Goal: Task Accomplishment & Management: Complete application form

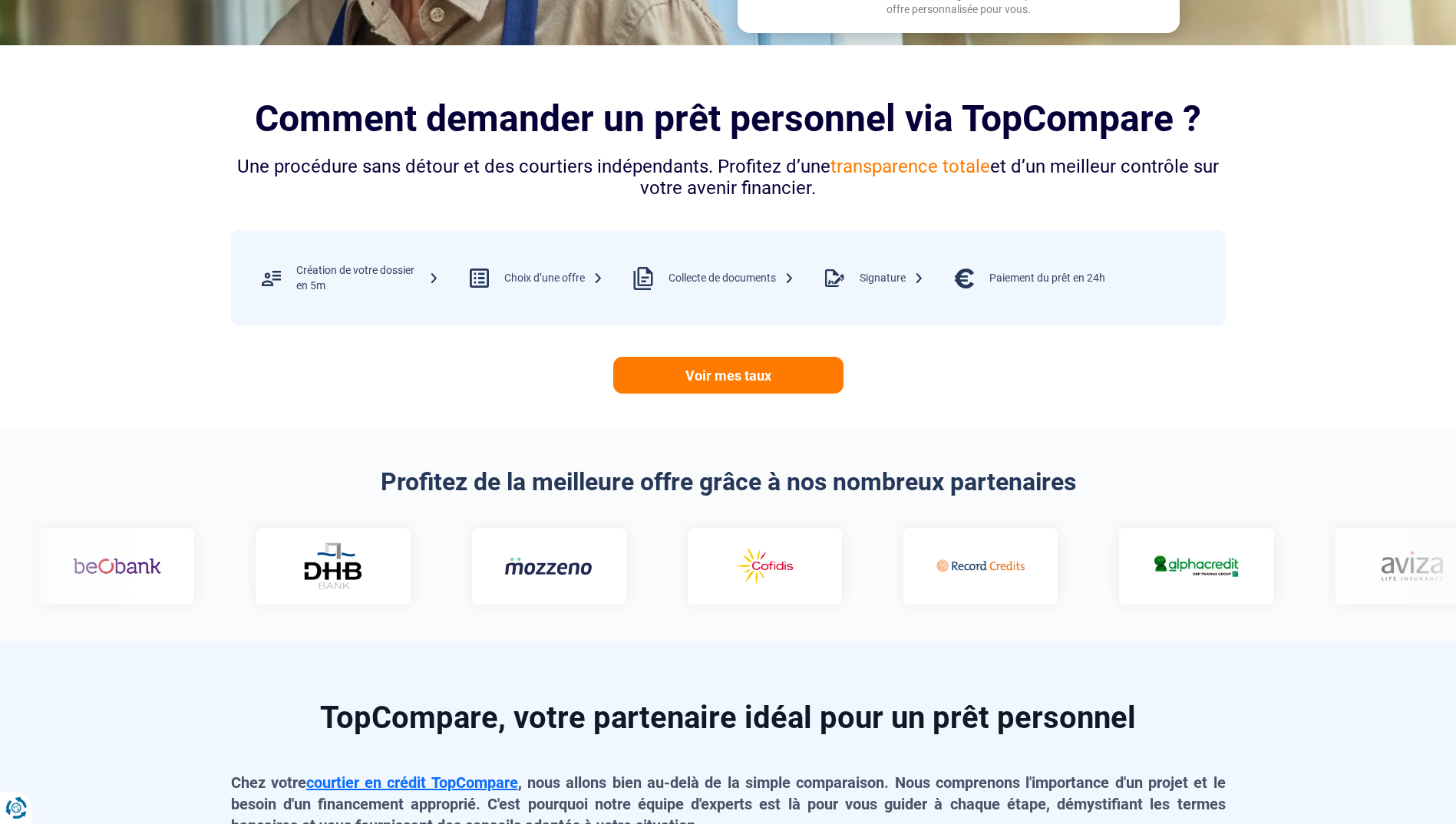
scroll to position [537, 0]
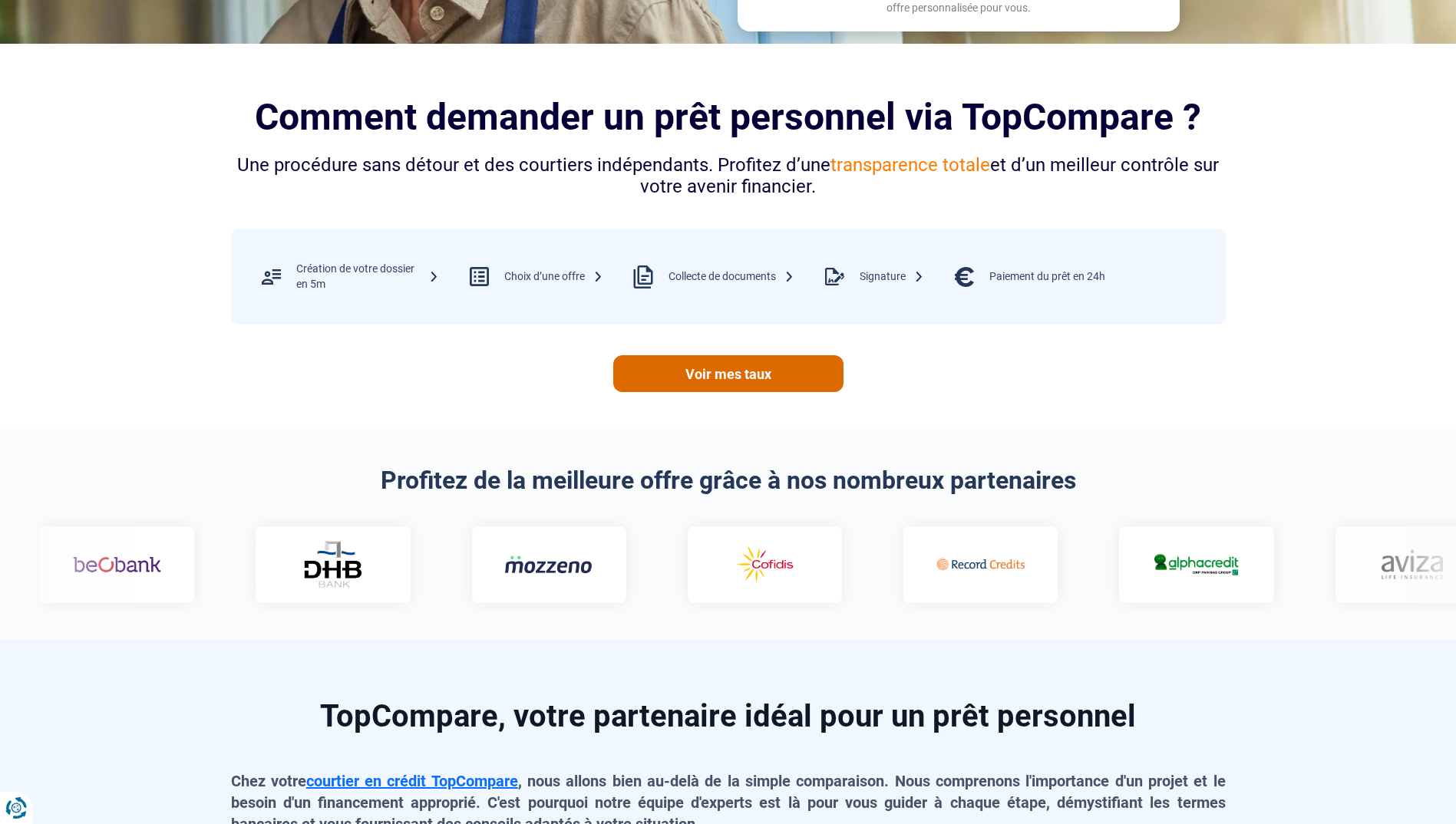
click at [736, 375] on link "Voir mes taux" at bounding box center [728, 374] width 230 height 37
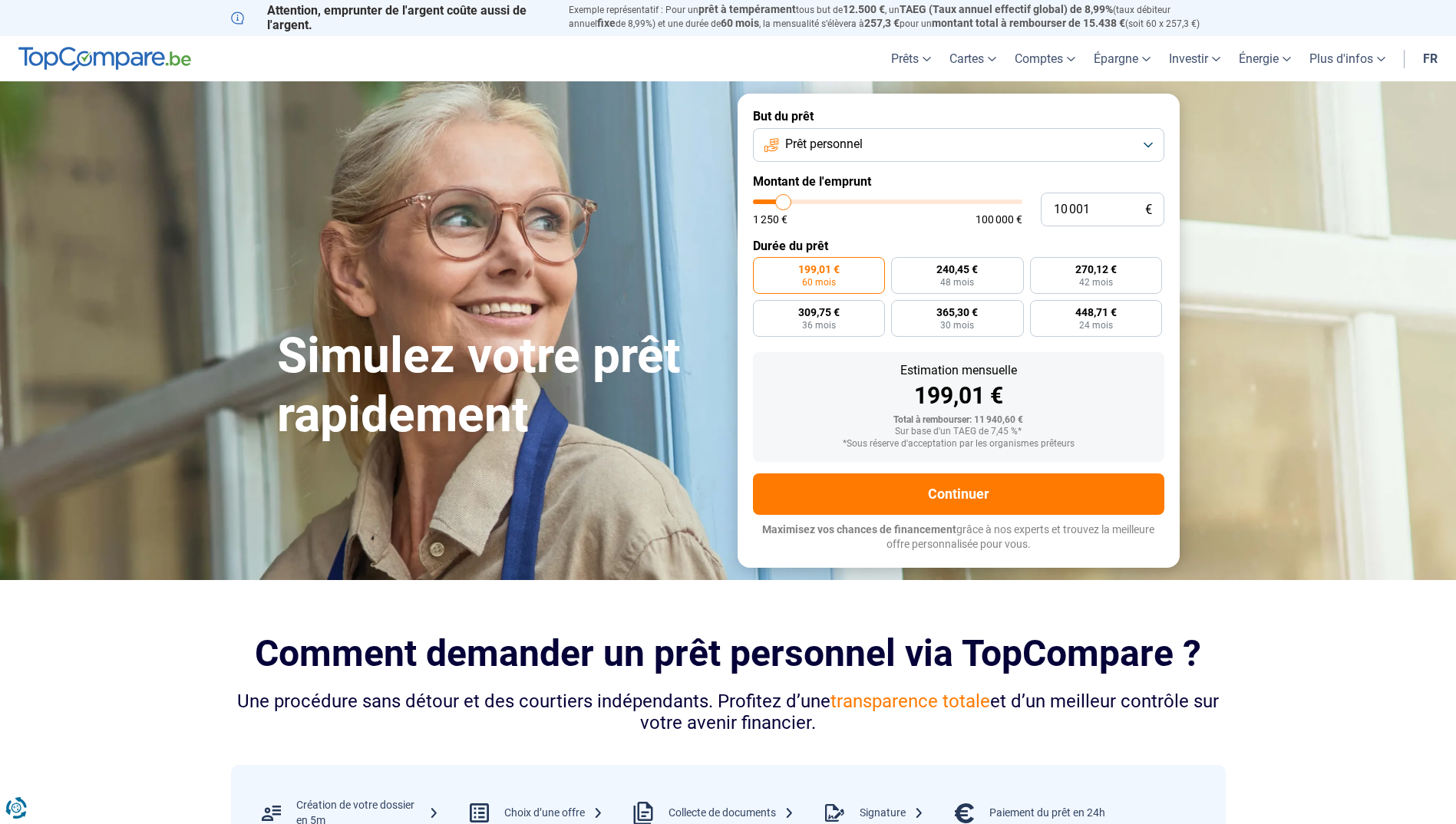
scroll to position [0, 0]
click at [119, 48] on header "Prêts Prêt personnel Prêt hypothécaire Prêt voiture Prêt travaux Cartes Cartes …" at bounding box center [728, 59] width 1456 height 45
click at [118, 49] on img at bounding box center [105, 60] width 173 height 24
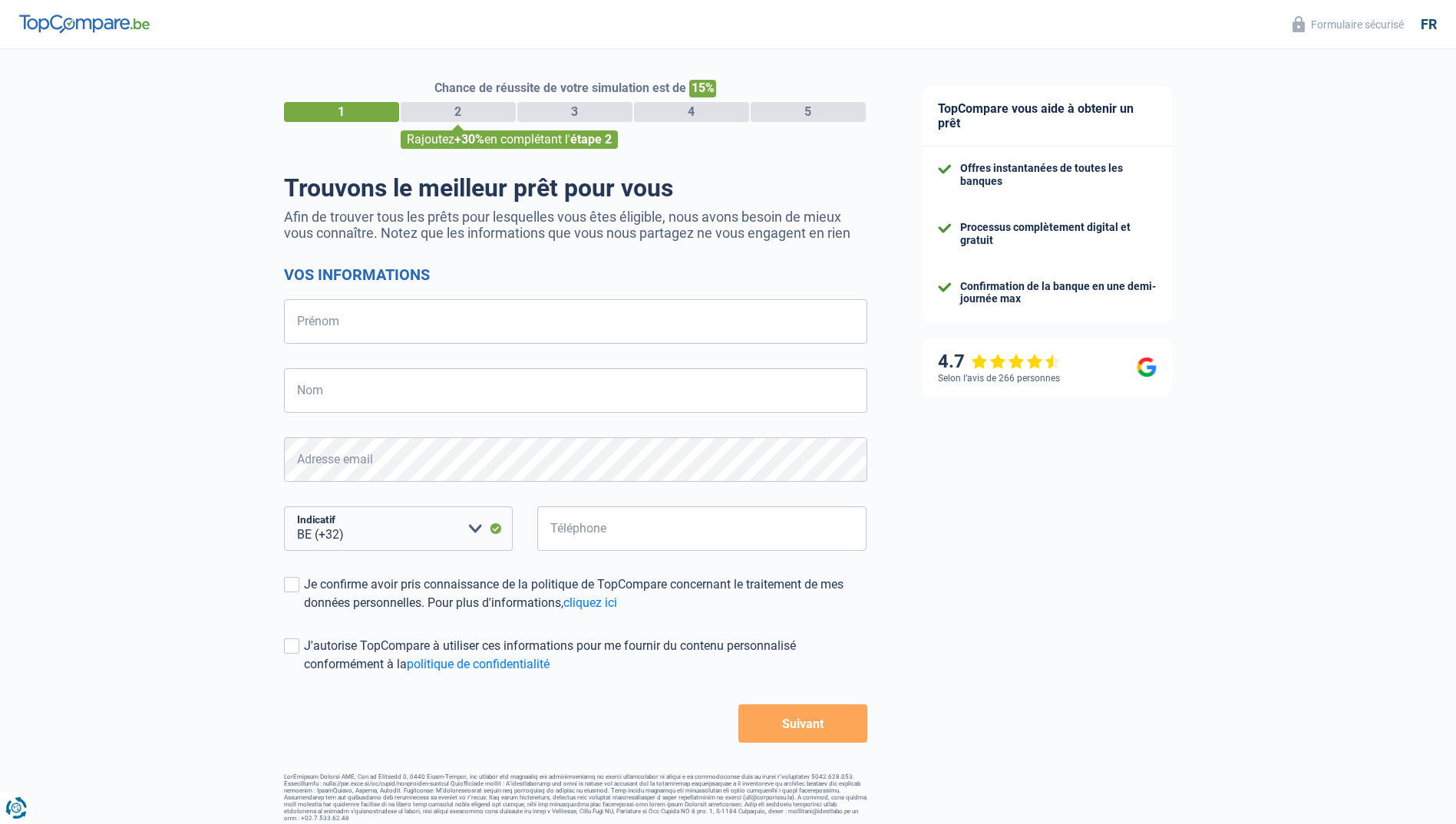
select select "32"
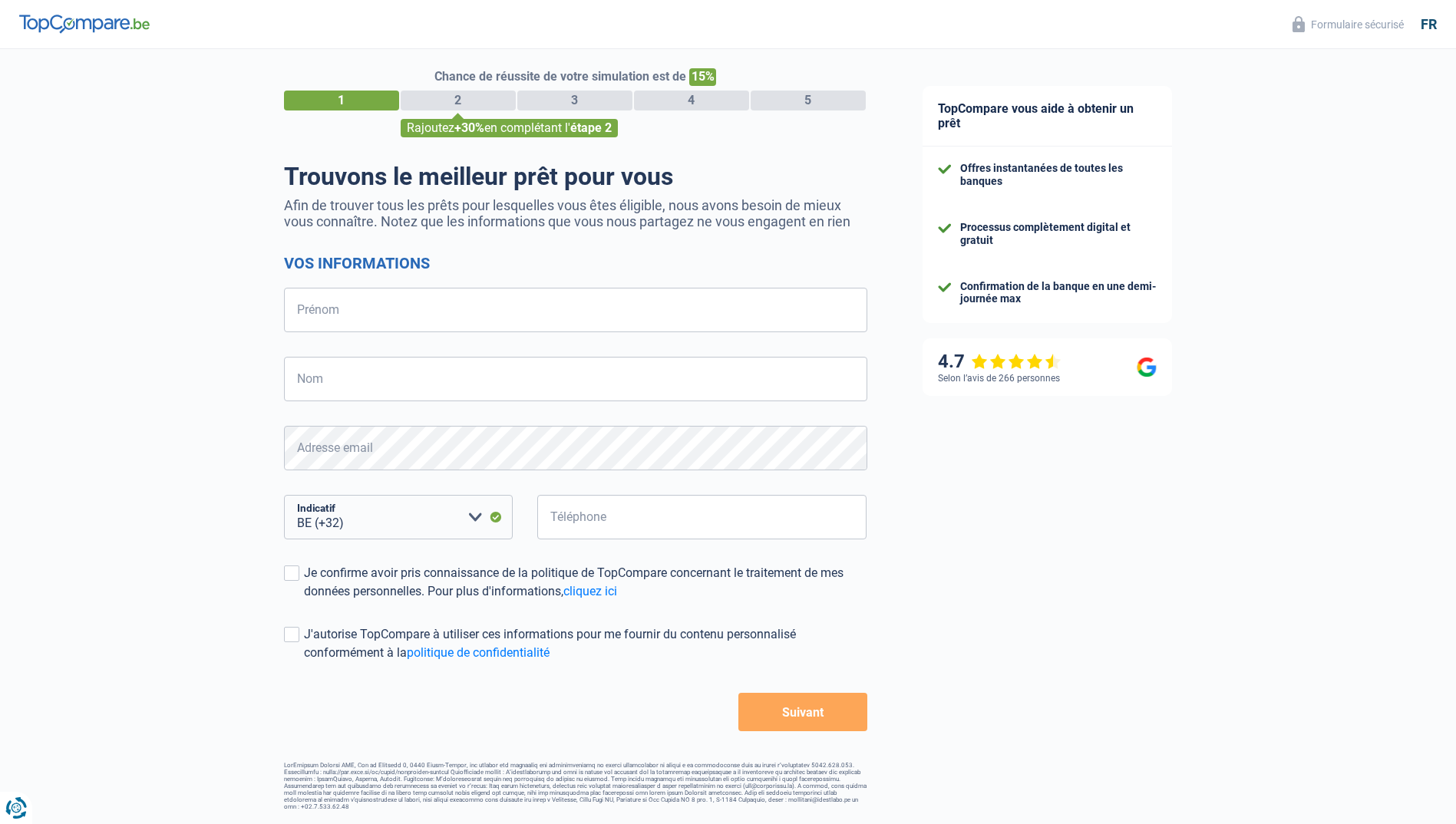
scroll to position [15, 0]
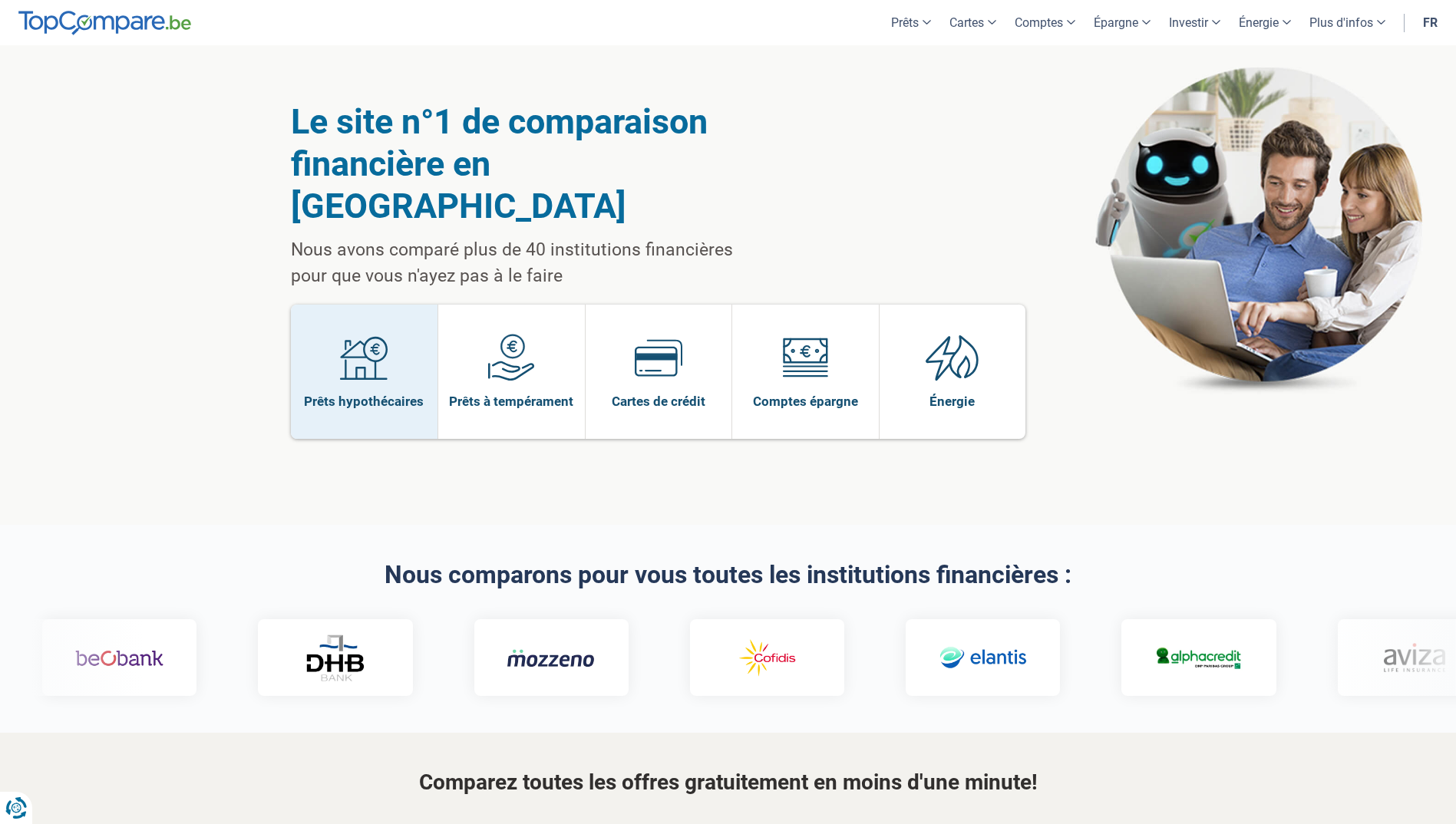
click at [369, 334] on img at bounding box center [364, 358] width 48 height 48
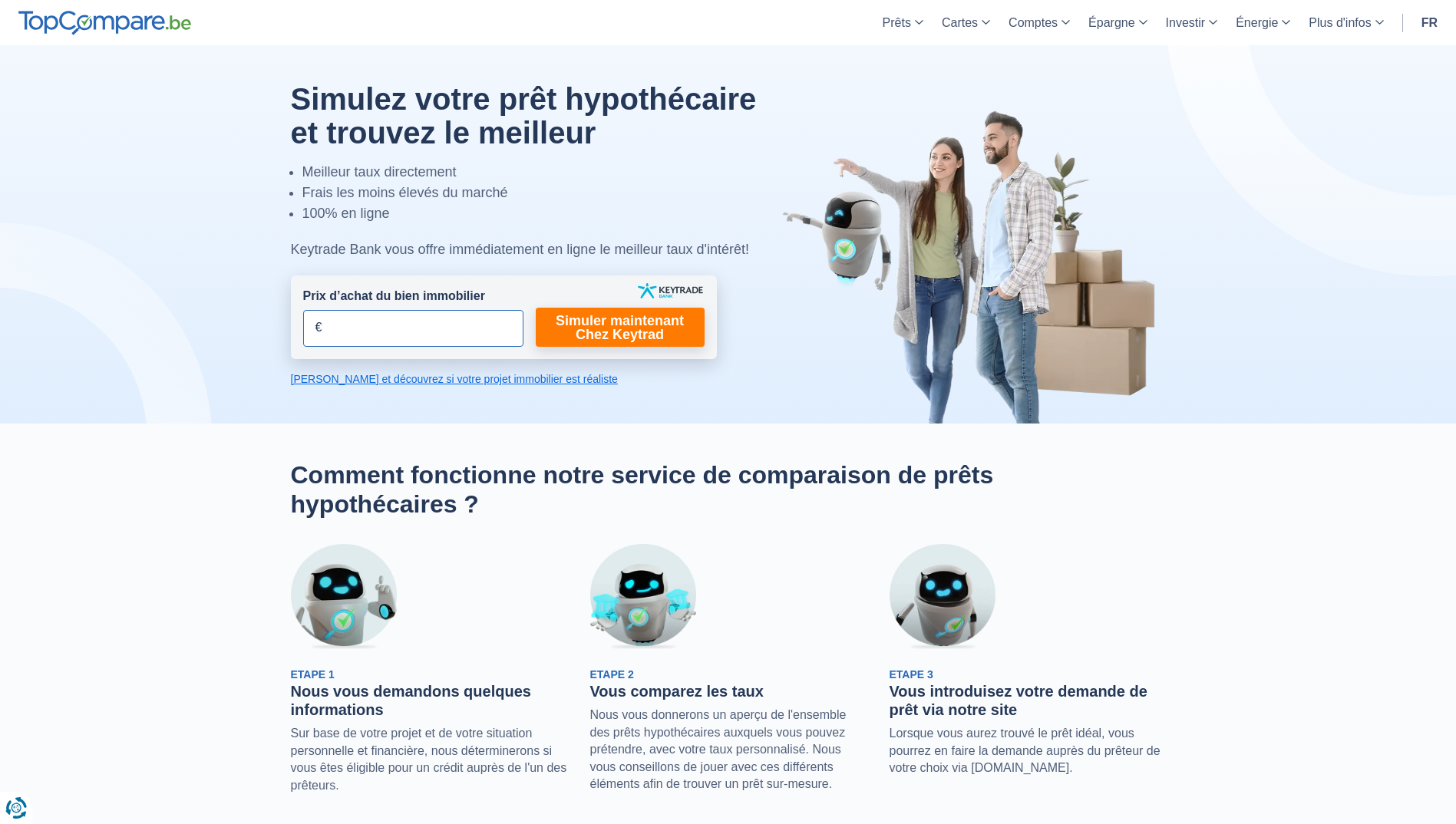
click at [387, 333] on input "Prix d’achat du bien immobilier" at bounding box center [413, 329] width 221 height 37
type input "400.000"
click at [436, 336] on input "Prix d’achat du bien immobilier" at bounding box center [413, 329] width 221 height 37
type input "400.000"
click at [895, 20] on link "Prêts" at bounding box center [903, 23] width 59 height 45
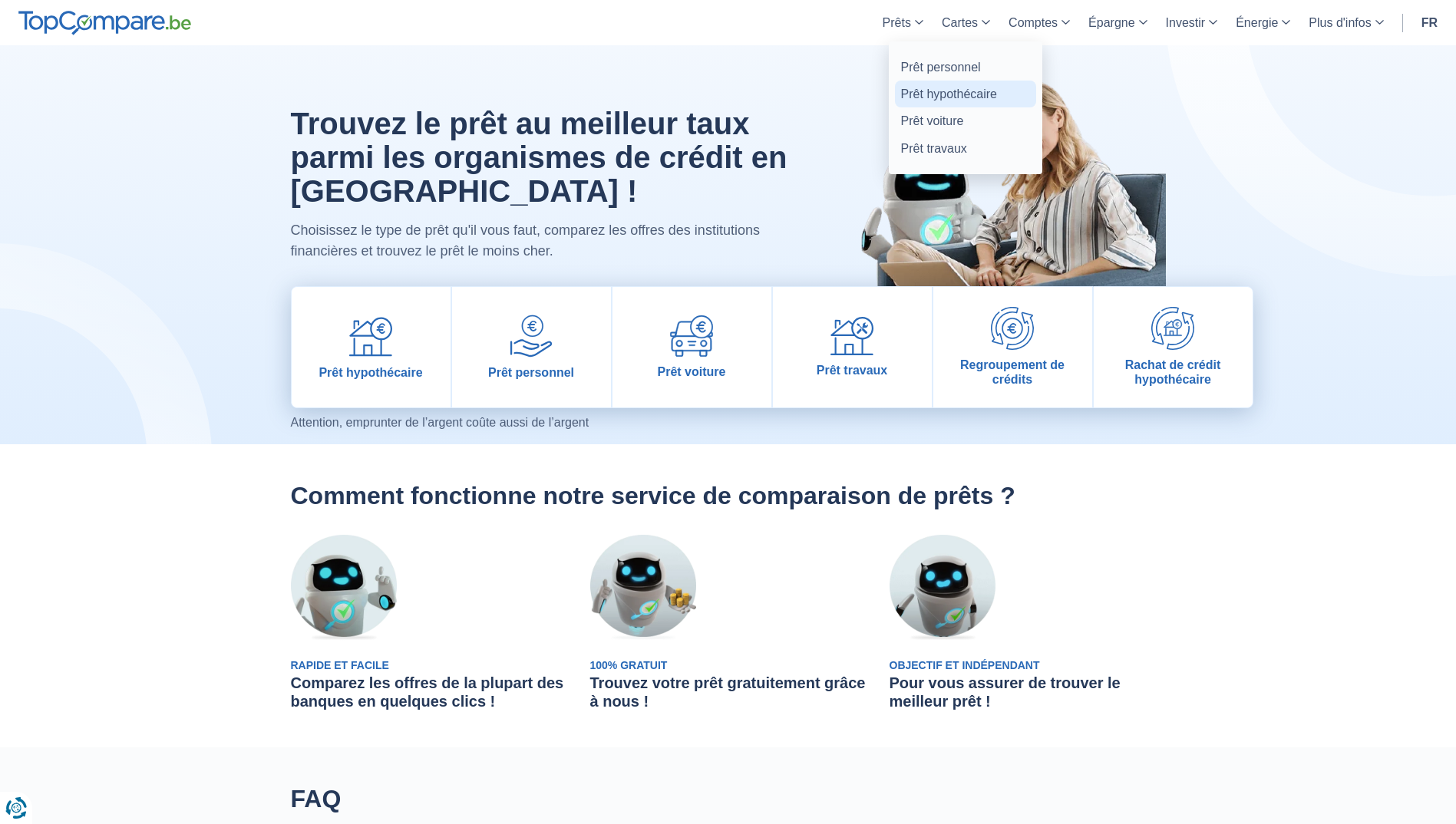
click at [924, 98] on link "Prêt hypothécaire" at bounding box center [965, 93] width 141 height 27
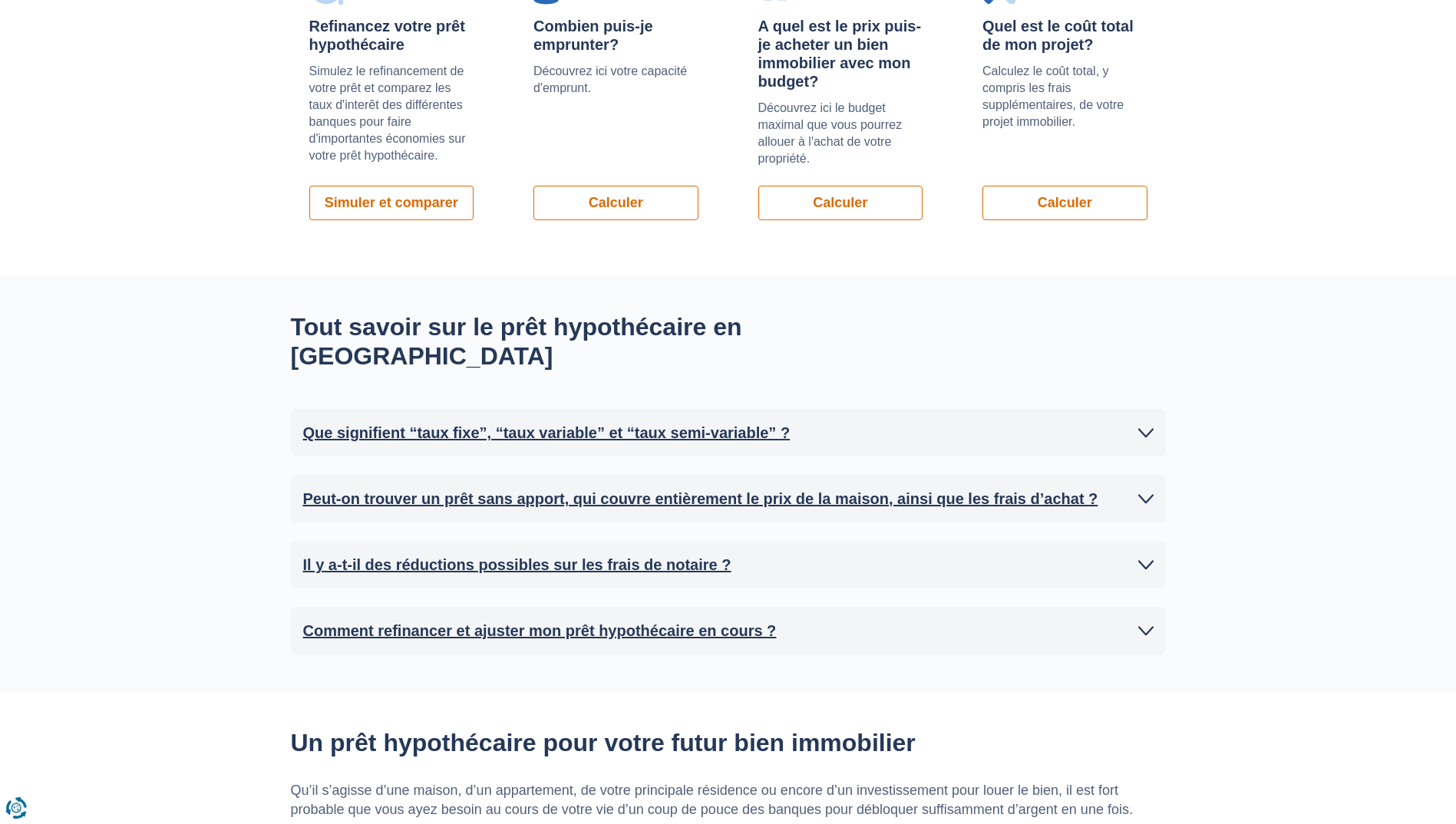
scroll to position [1074, 0]
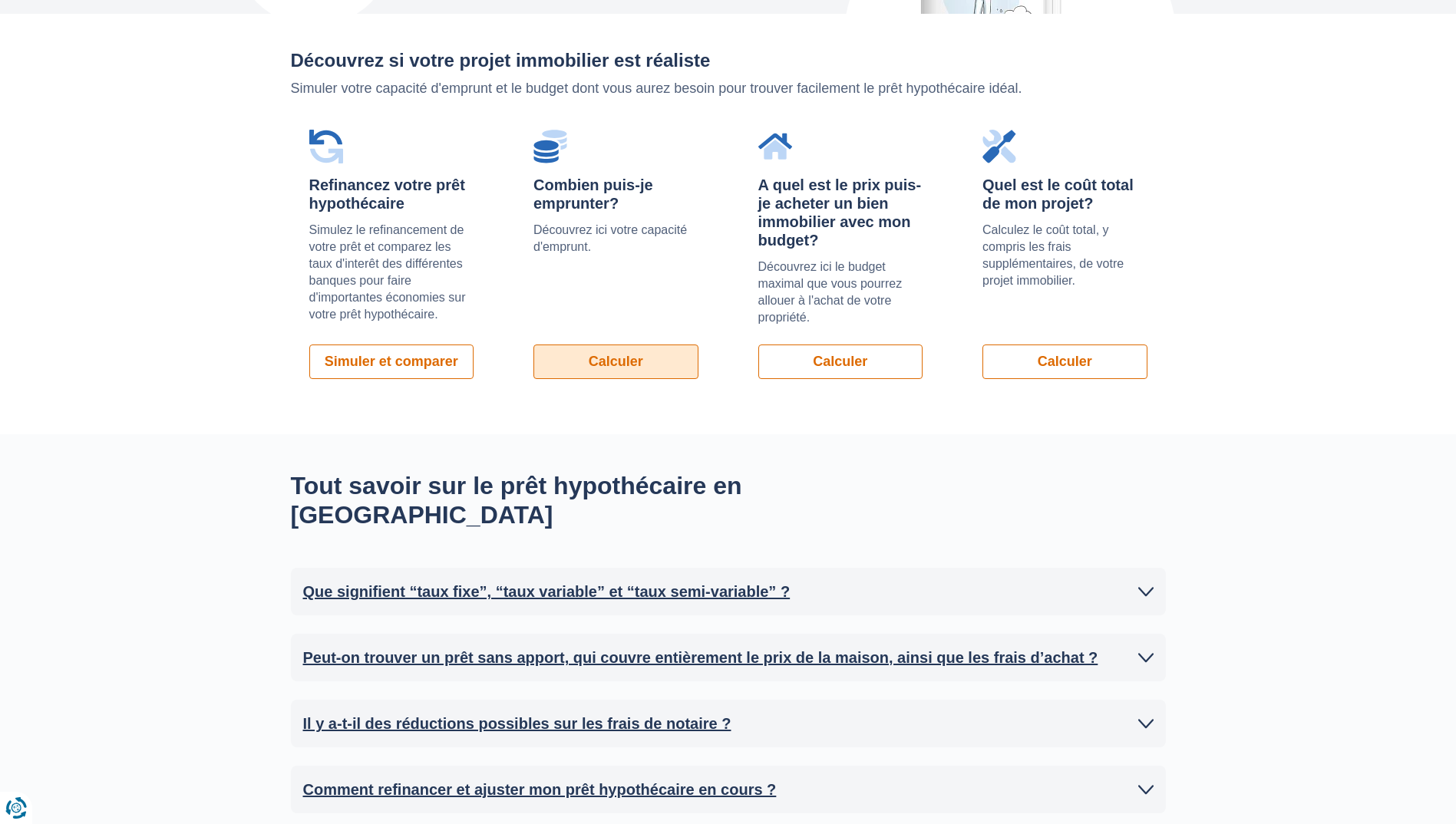
click at [594, 344] on link "Calculer" at bounding box center [616, 362] width 165 height 35
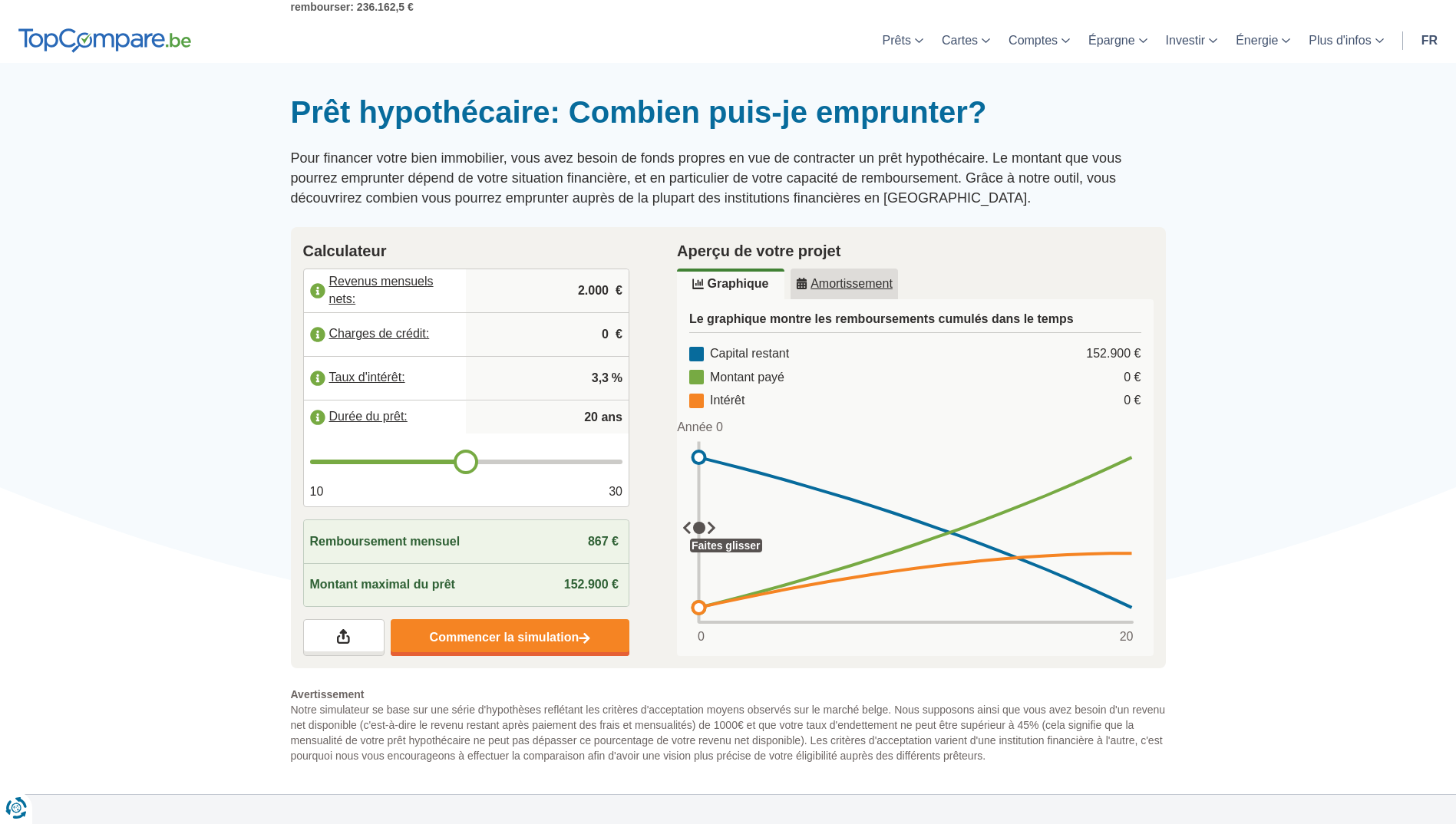
scroll to position [77, 0]
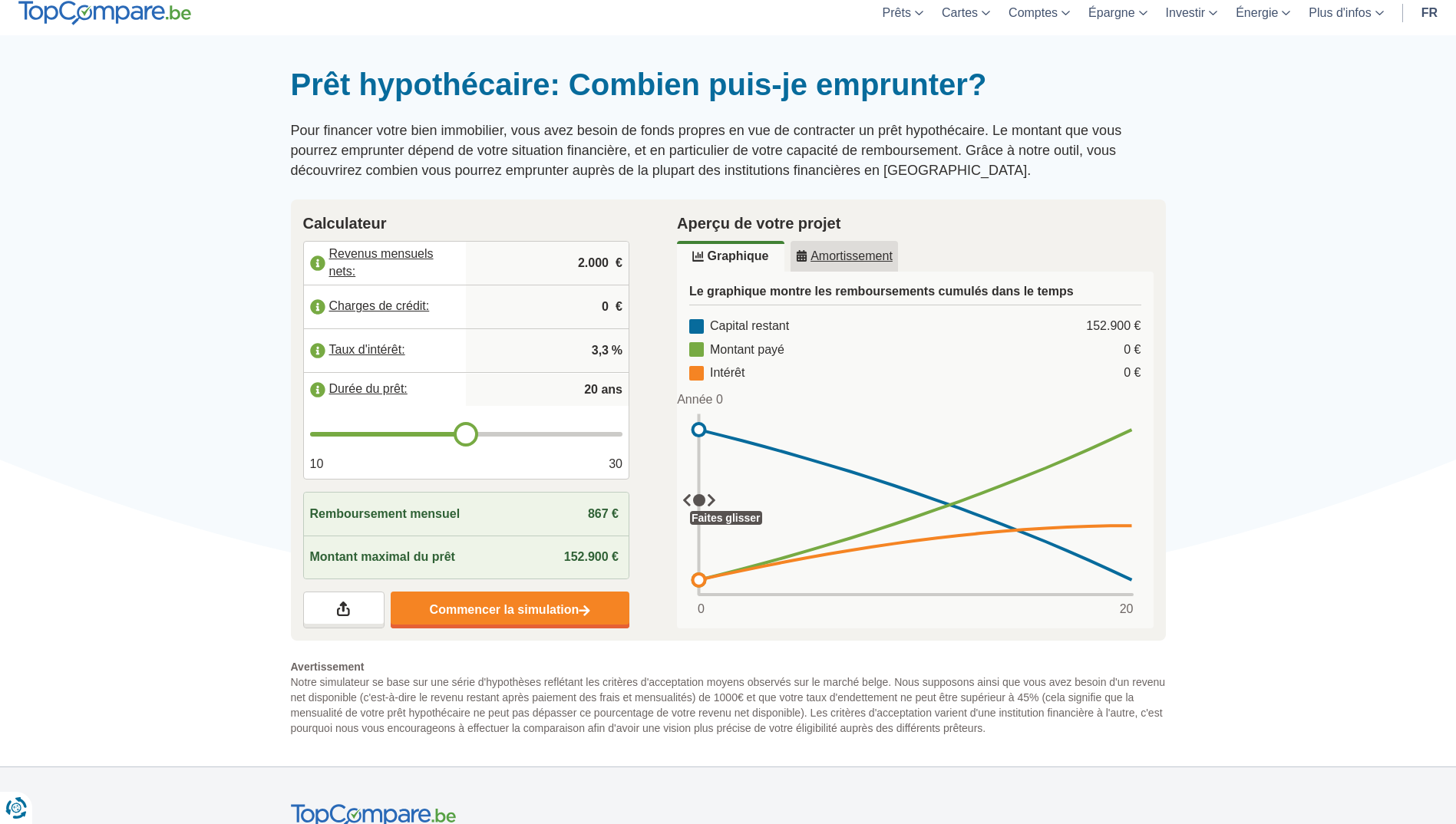
type input "19"
type input "20"
type input "21"
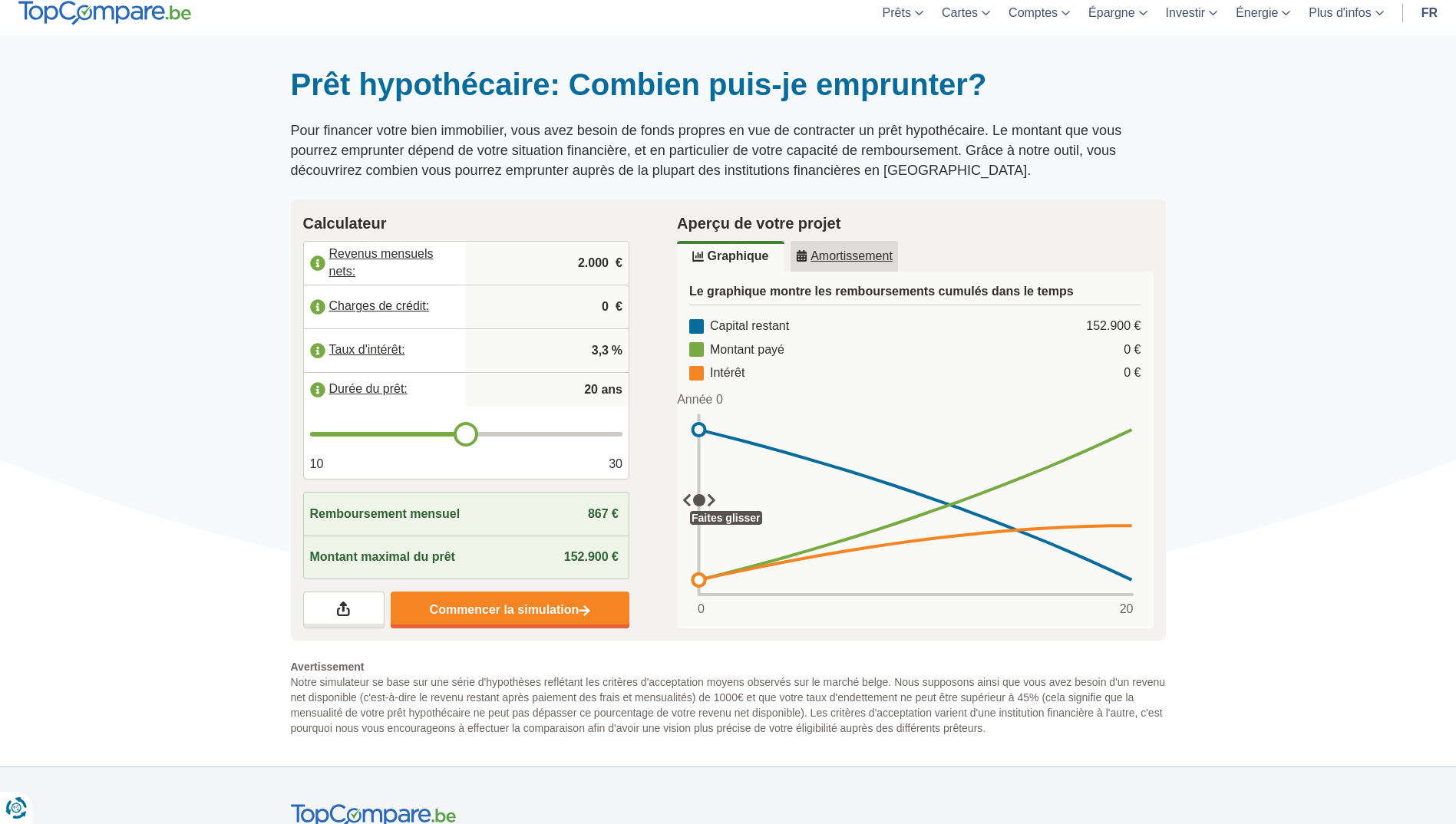
type input "21"
type input "22"
type input "23"
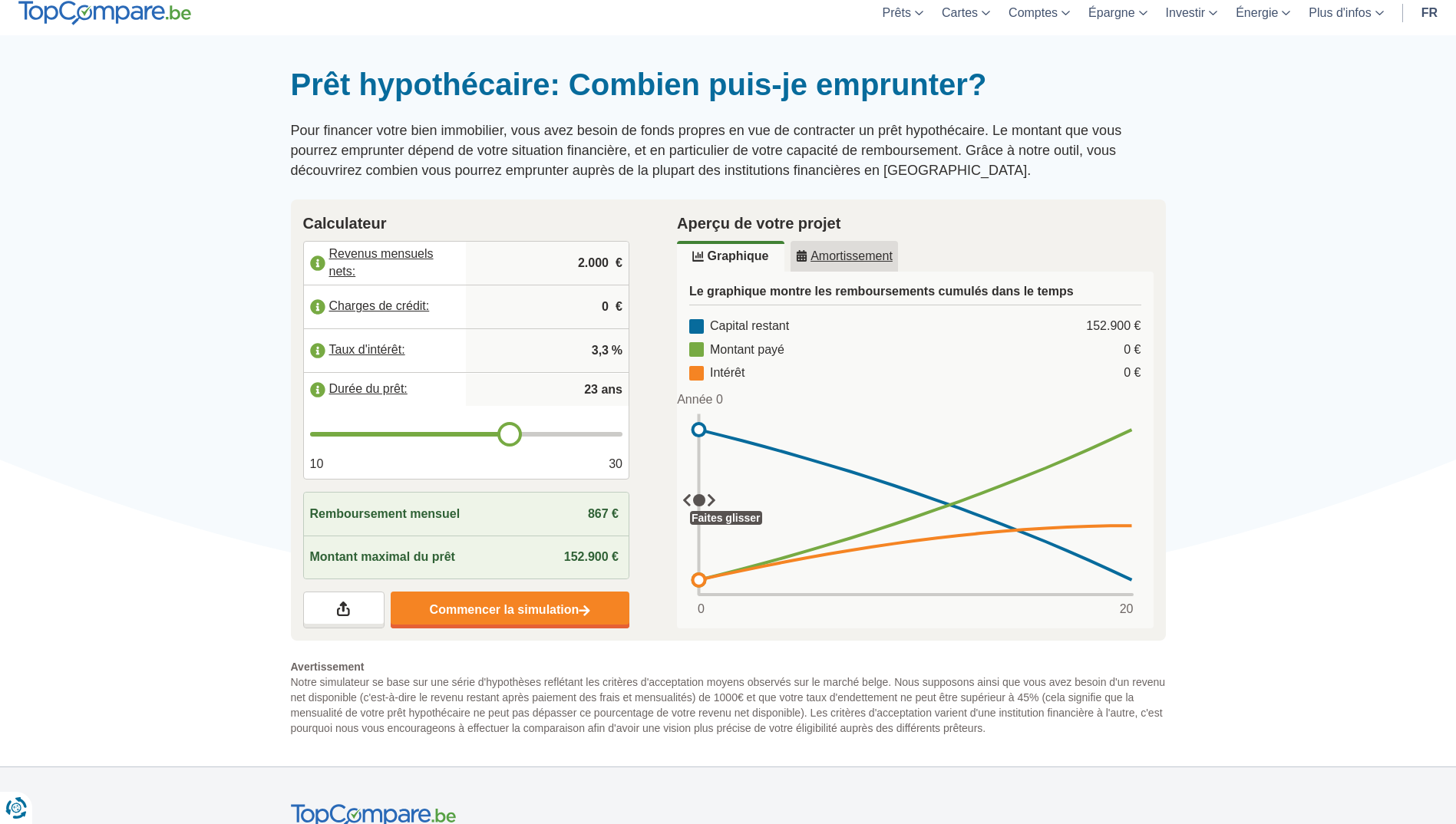
type input "24"
type input "25"
drag, startPoint x: 455, startPoint y: 432, endPoint x: 536, endPoint y: 432, distance: 81.0
type input "25"
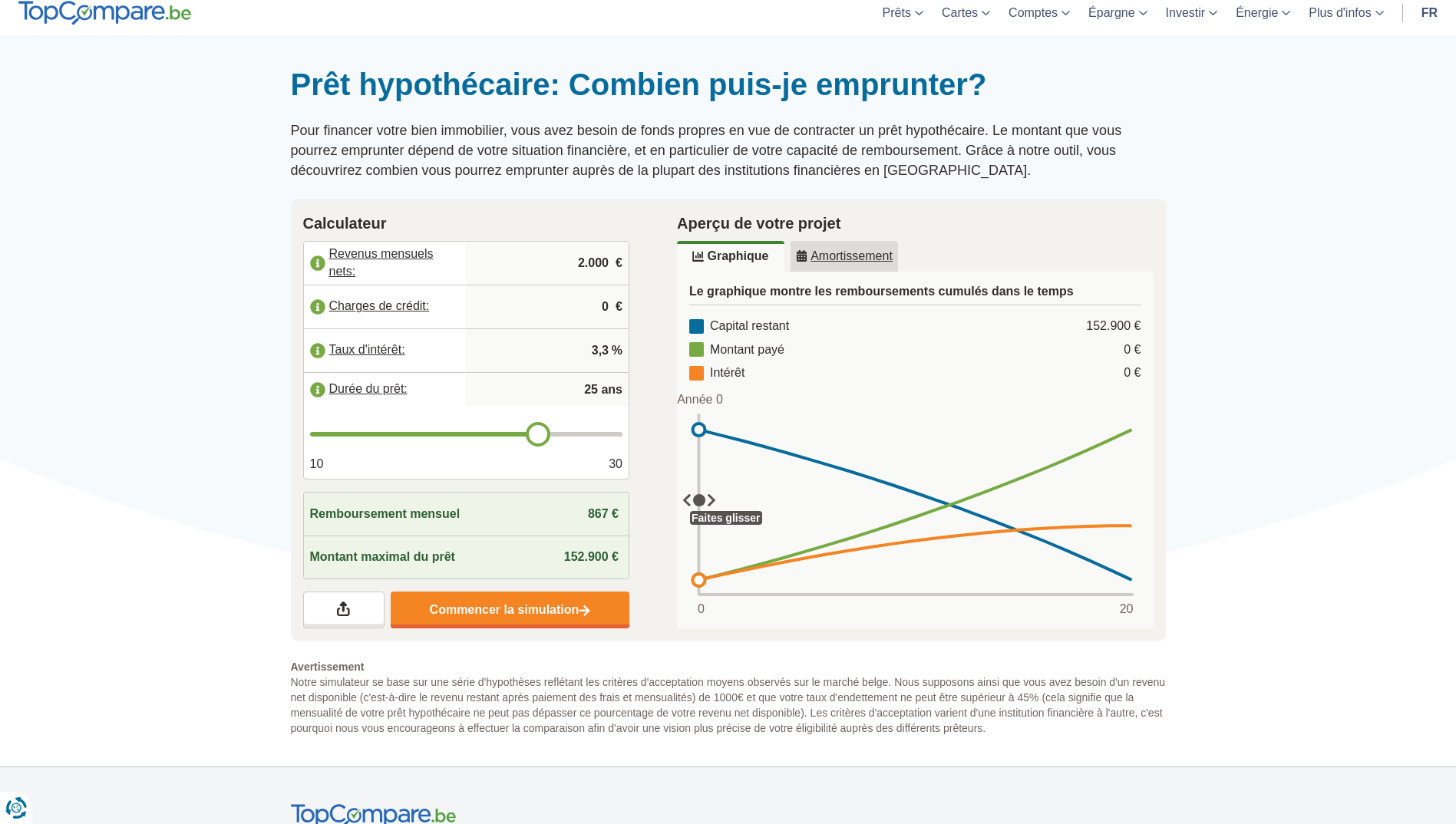
click at [536, 432] on input "range" at bounding box center [466, 434] width 313 height 4
drag, startPoint x: 609, startPoint y: 257, endPoint x: 550, endPoint y: 257, distance: 59.0
click at [550, 257] on input "2.000" at bounding box center [547, 263] width 151 height 42
type input "4.500"
click at [607, 303] on input "0" at bounding box center [547, 307] width 151 height 42
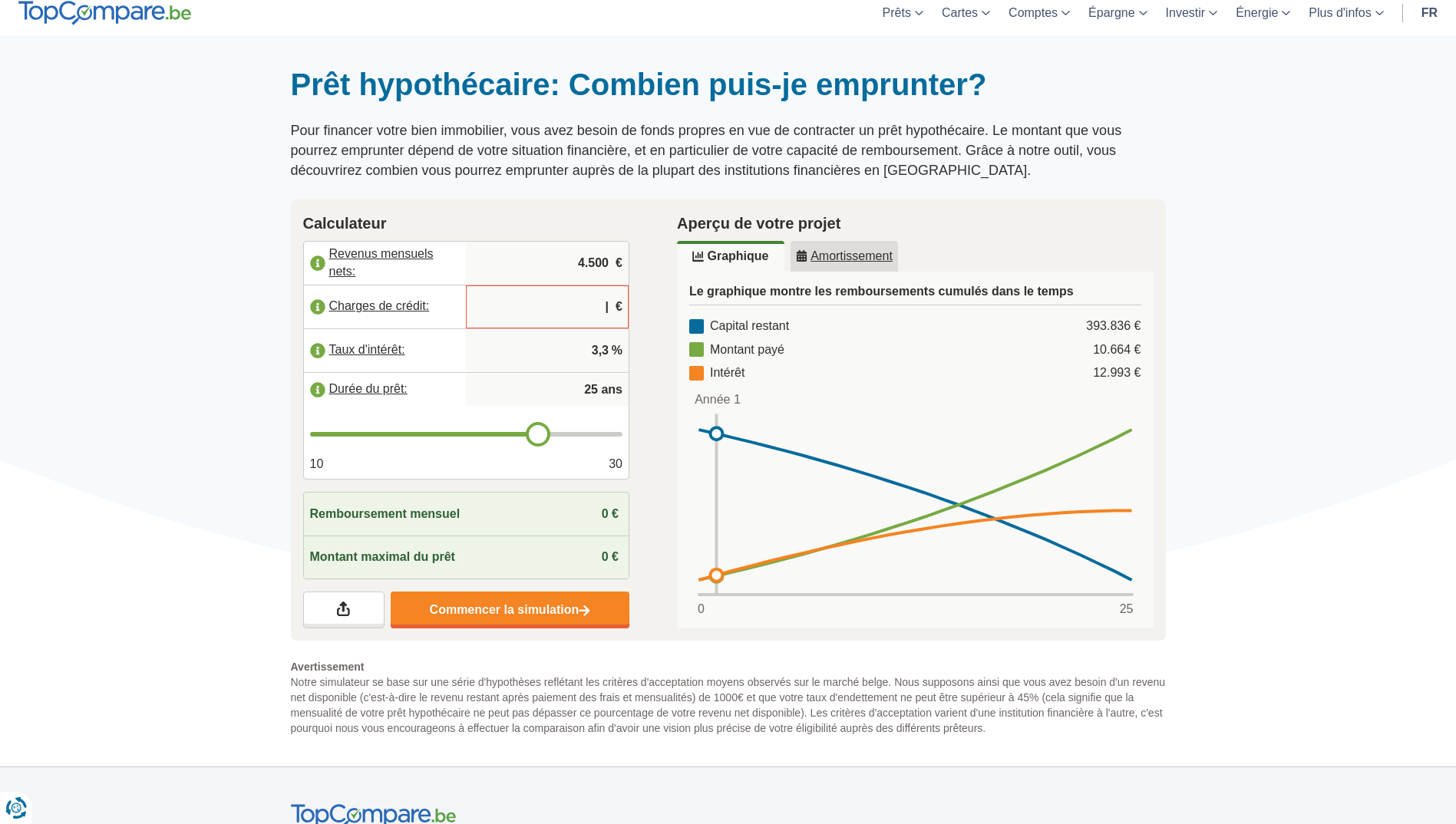
type input "0"
type input "30"
click at [611, 432] on input "range" at bounding box center [466, 434] width 313 height 4
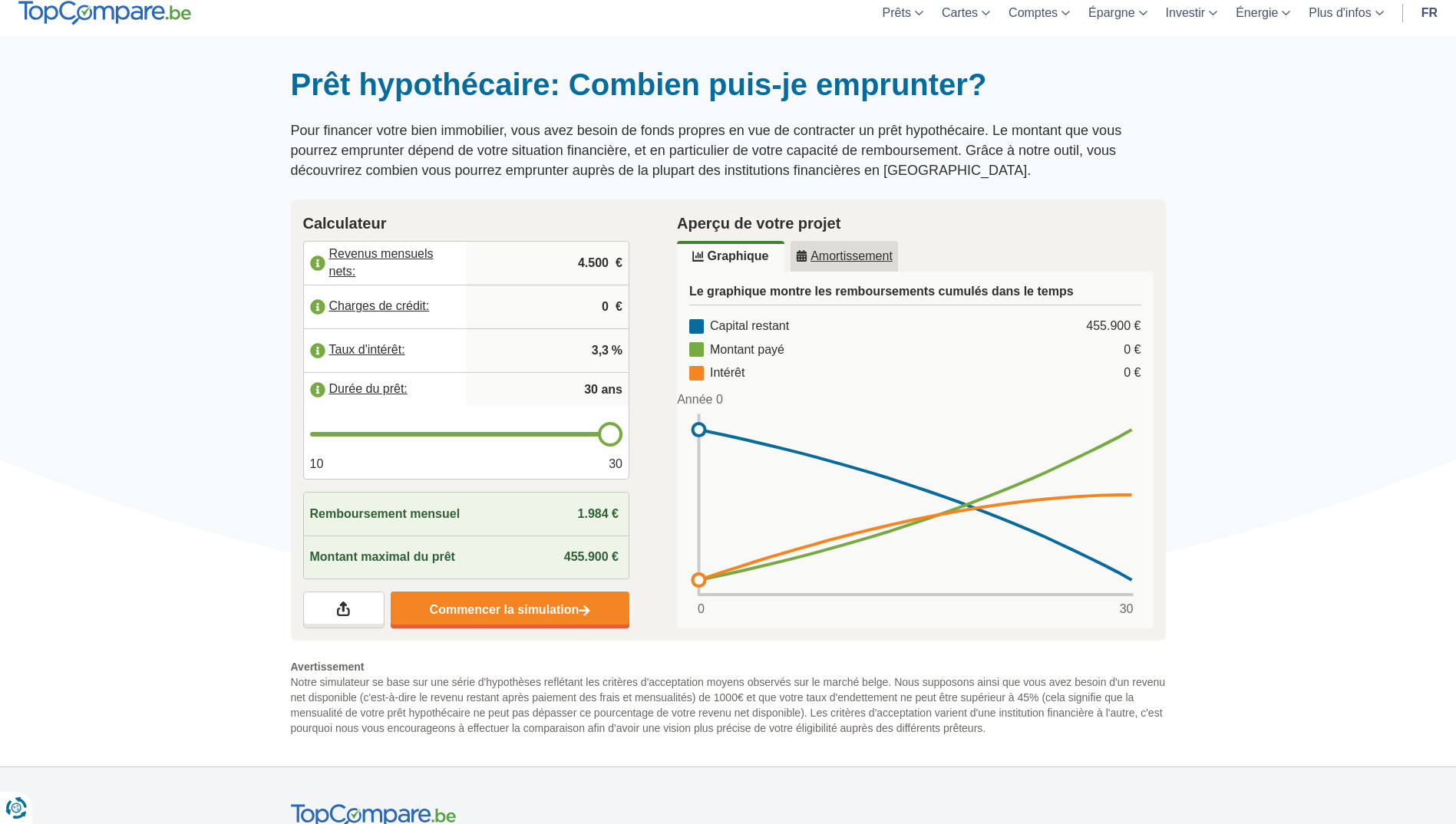
type input "29"
type input "28"
type input "27"
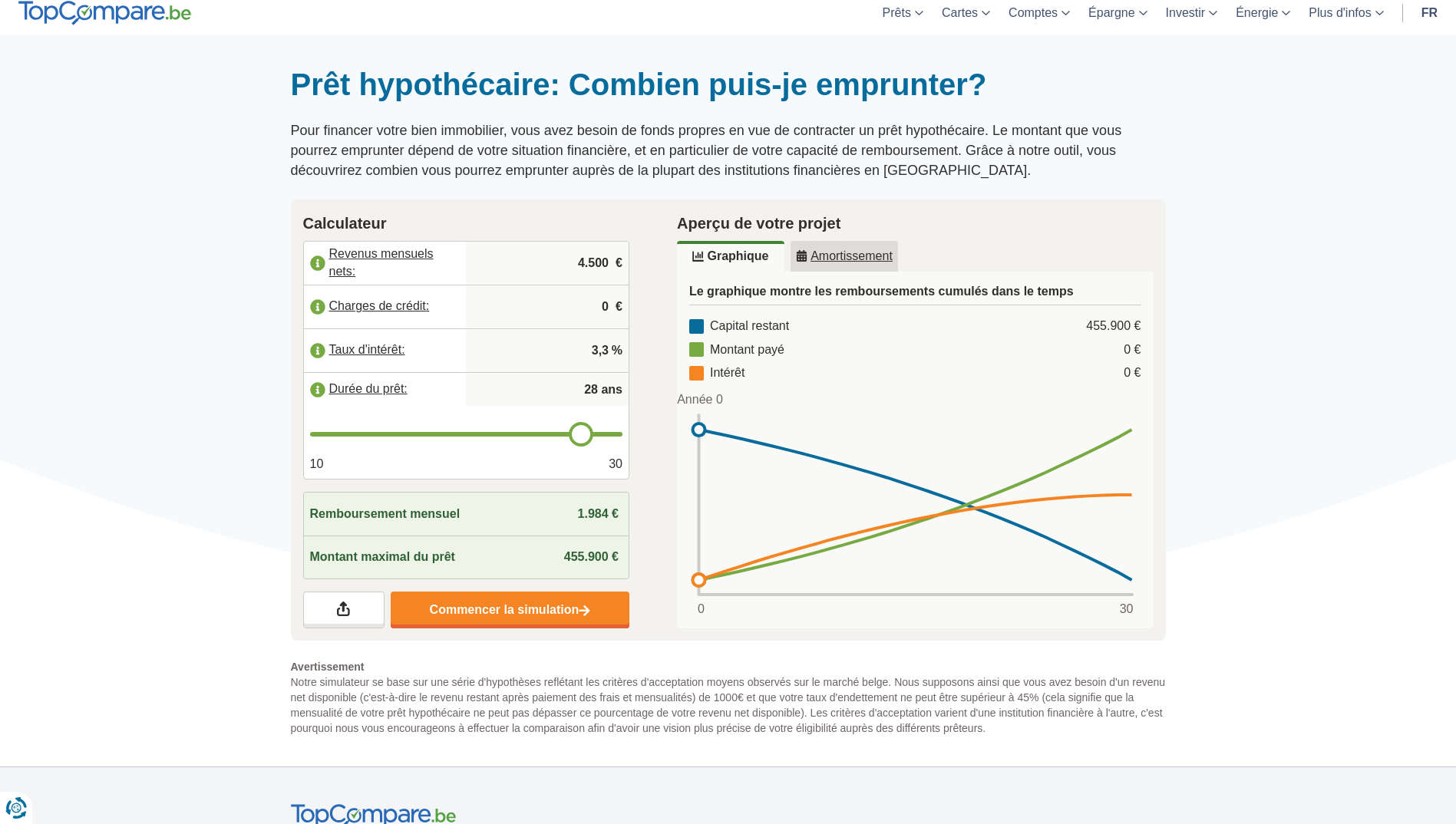
type input "27"
type input "26"
type input "25"
drag, startPoint x: 611, startPoint y: 424, endPoint x: 534, endPoint y: 423, distance: 77.0
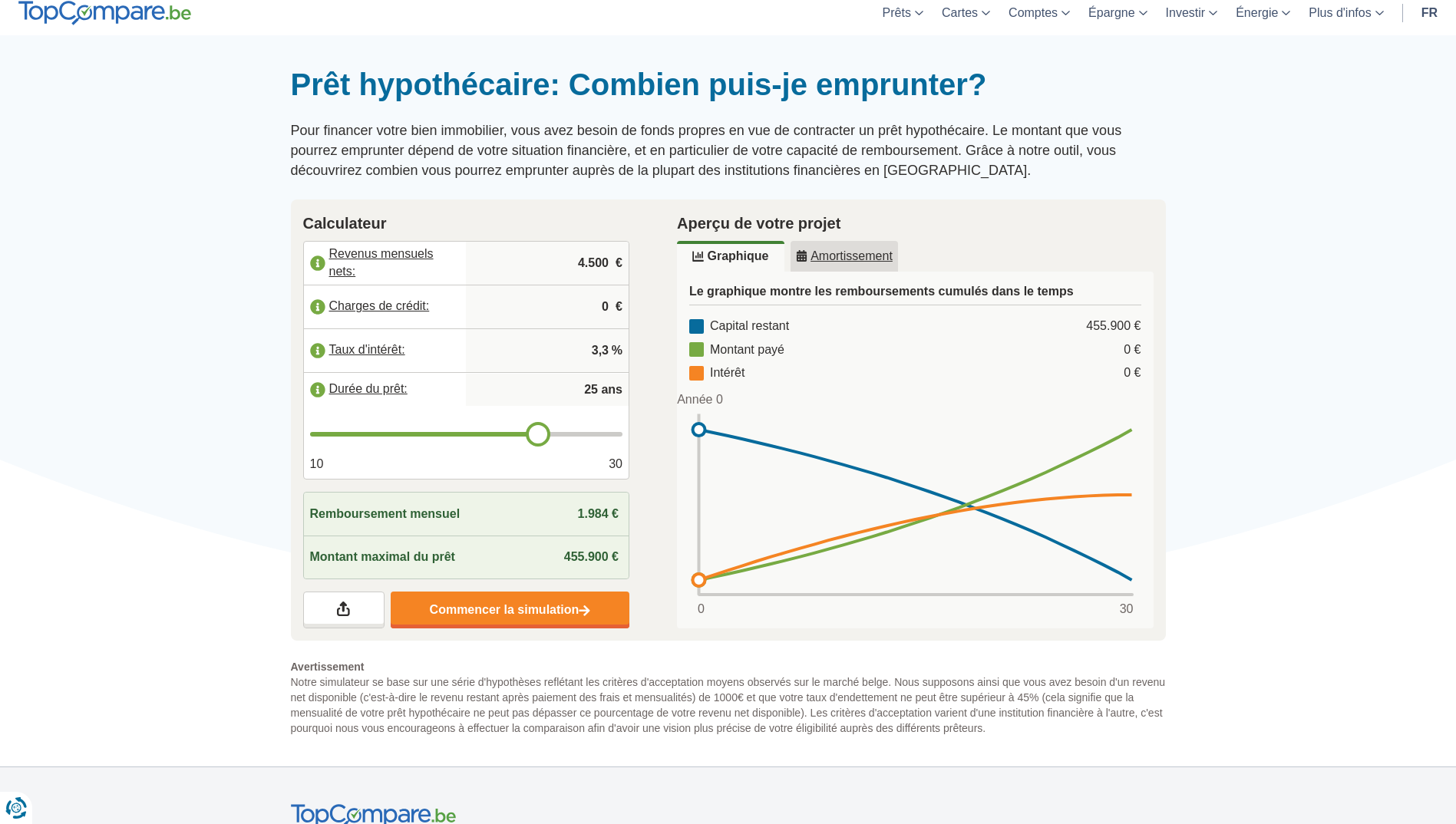
type input "25"
click at [534, 432] on input "range" at bounding box center [466, 434] width 313 height 4
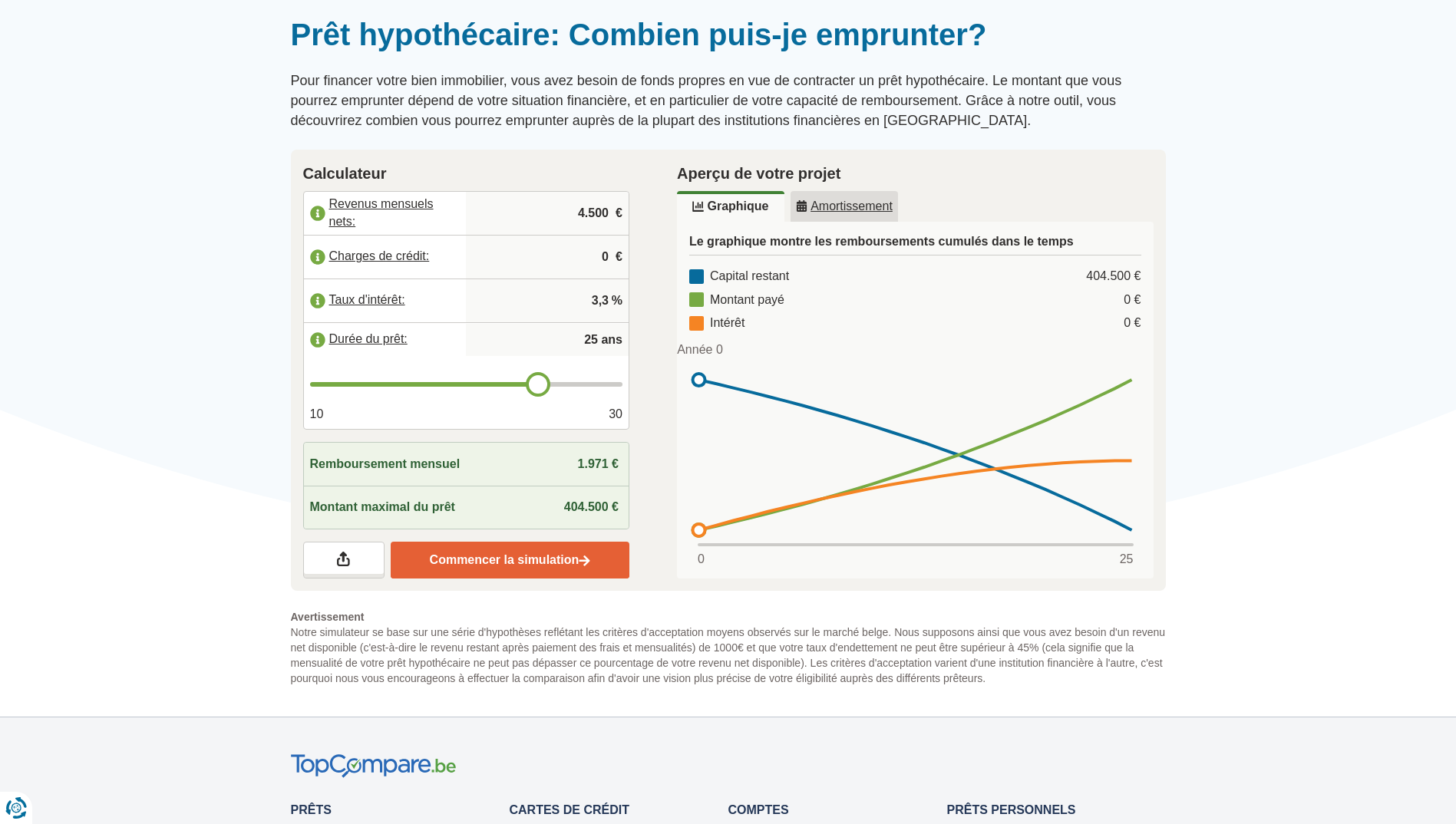
scroll to position [153, 0]
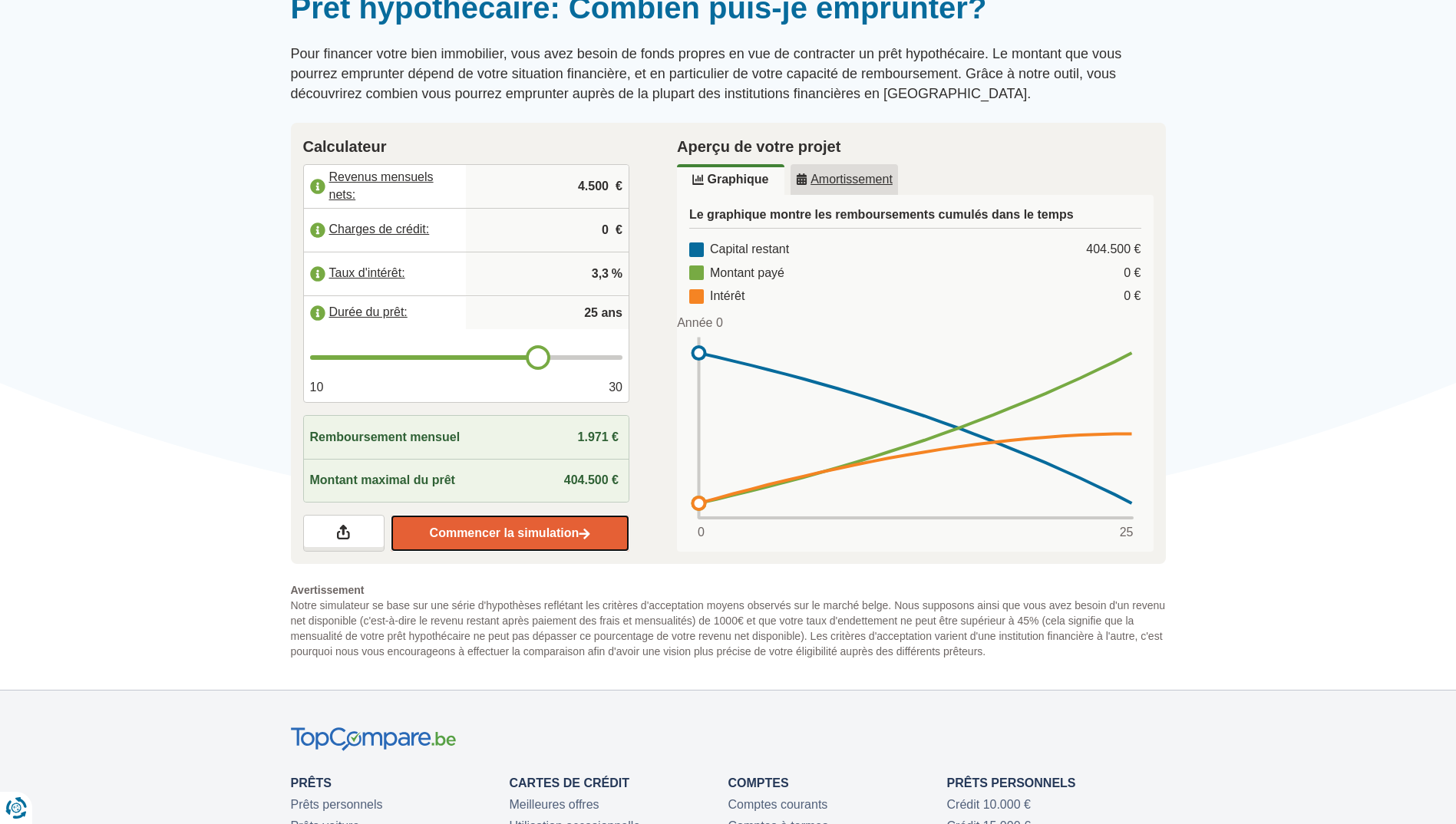
click at [520, 524] on link "Commencer la simulation" at bounding box center [510, 534] width 239 height 37
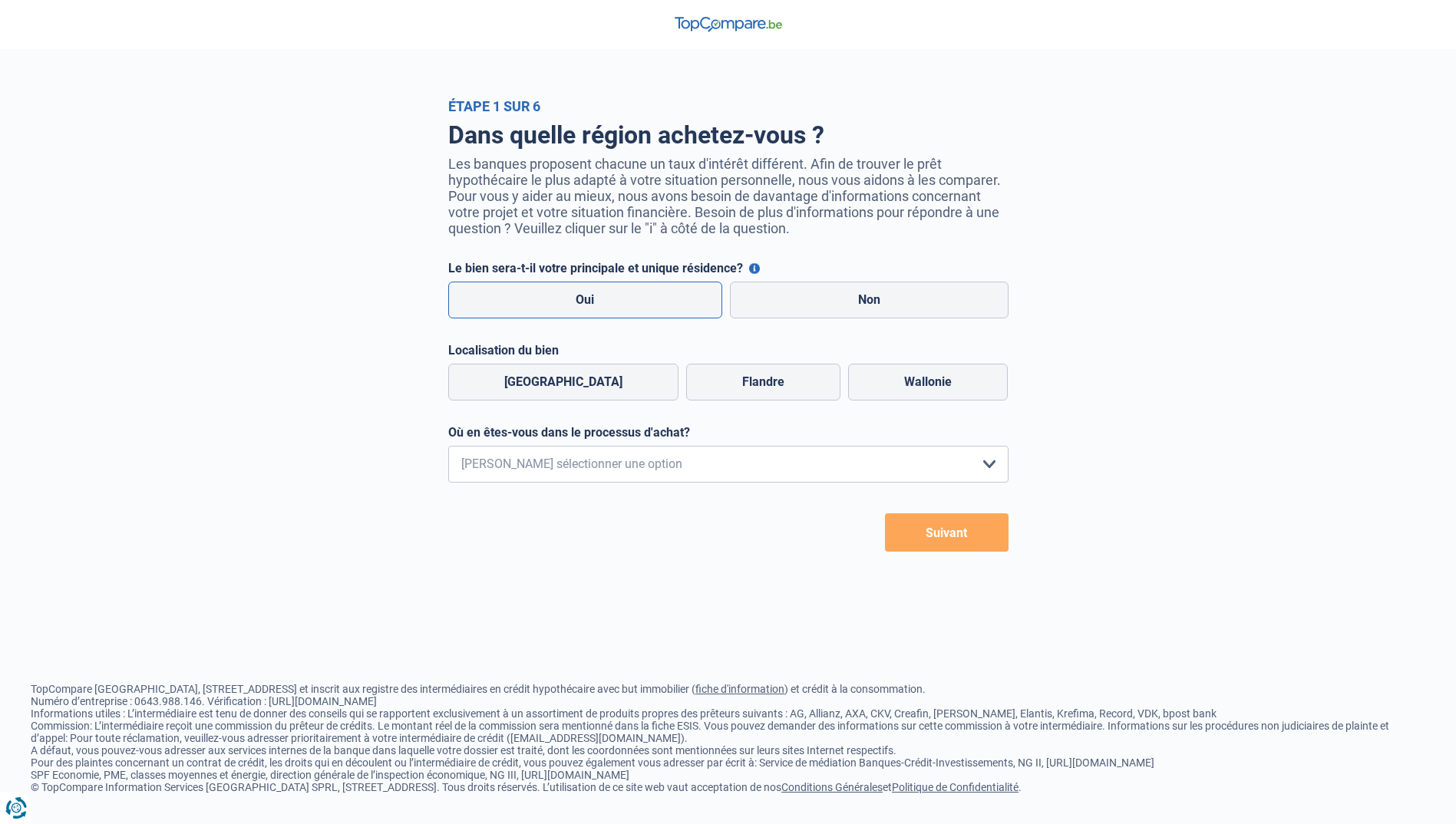
click at [695, 303] on label "Oui" at bounding box center [585, 300] width 275 height 37
click at [695, 303] on input "Oui" at bounding box center [585, 300] width 275 height 37
radio input "true"
click at [881, 387] on label "Wallonie" at bounding box center [928, 382] width 160 height 37
click at [881, 387] on input "Wallonie" at bounding box center [928, 382] width 160 height 37
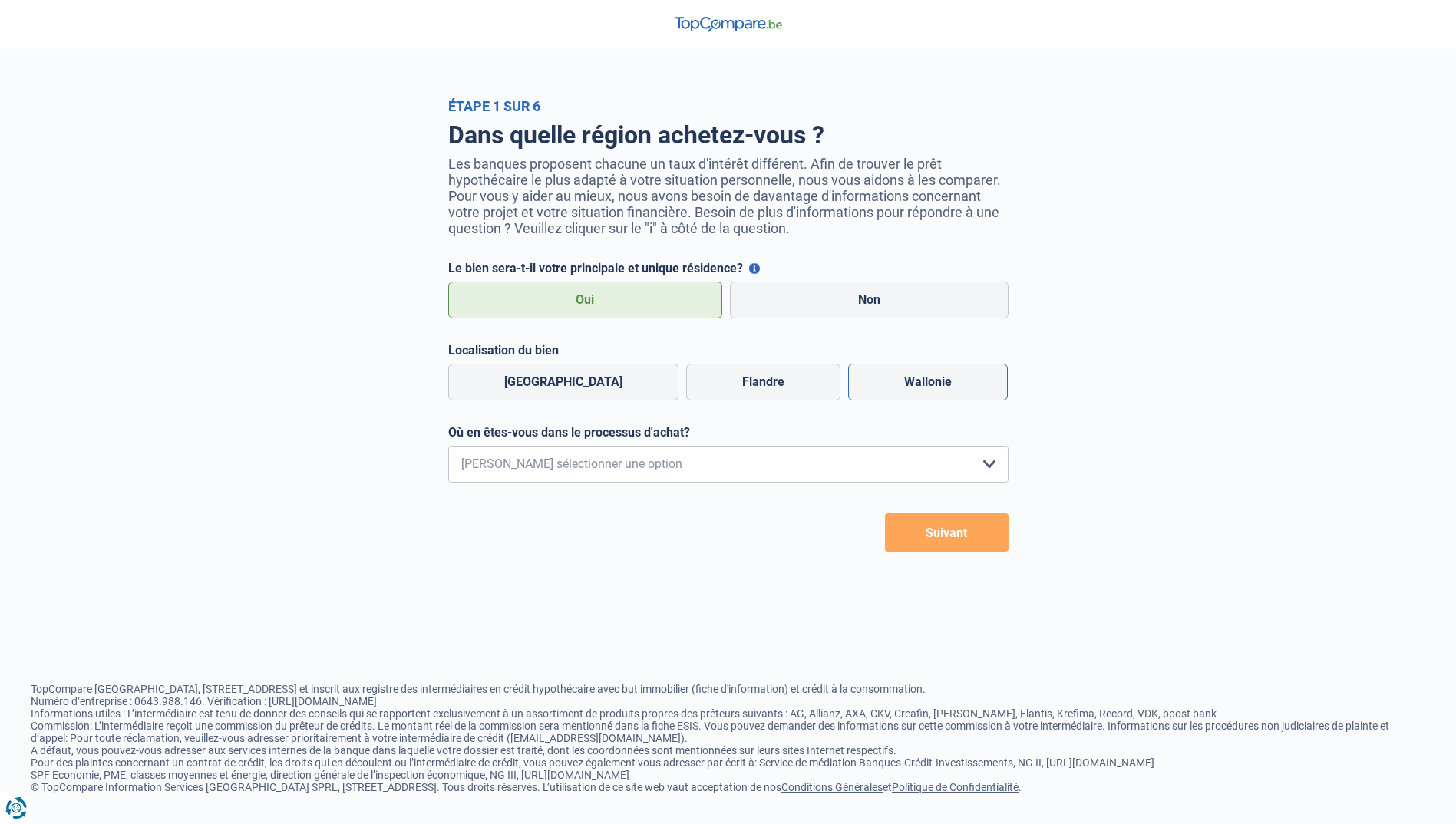
radio input "true"
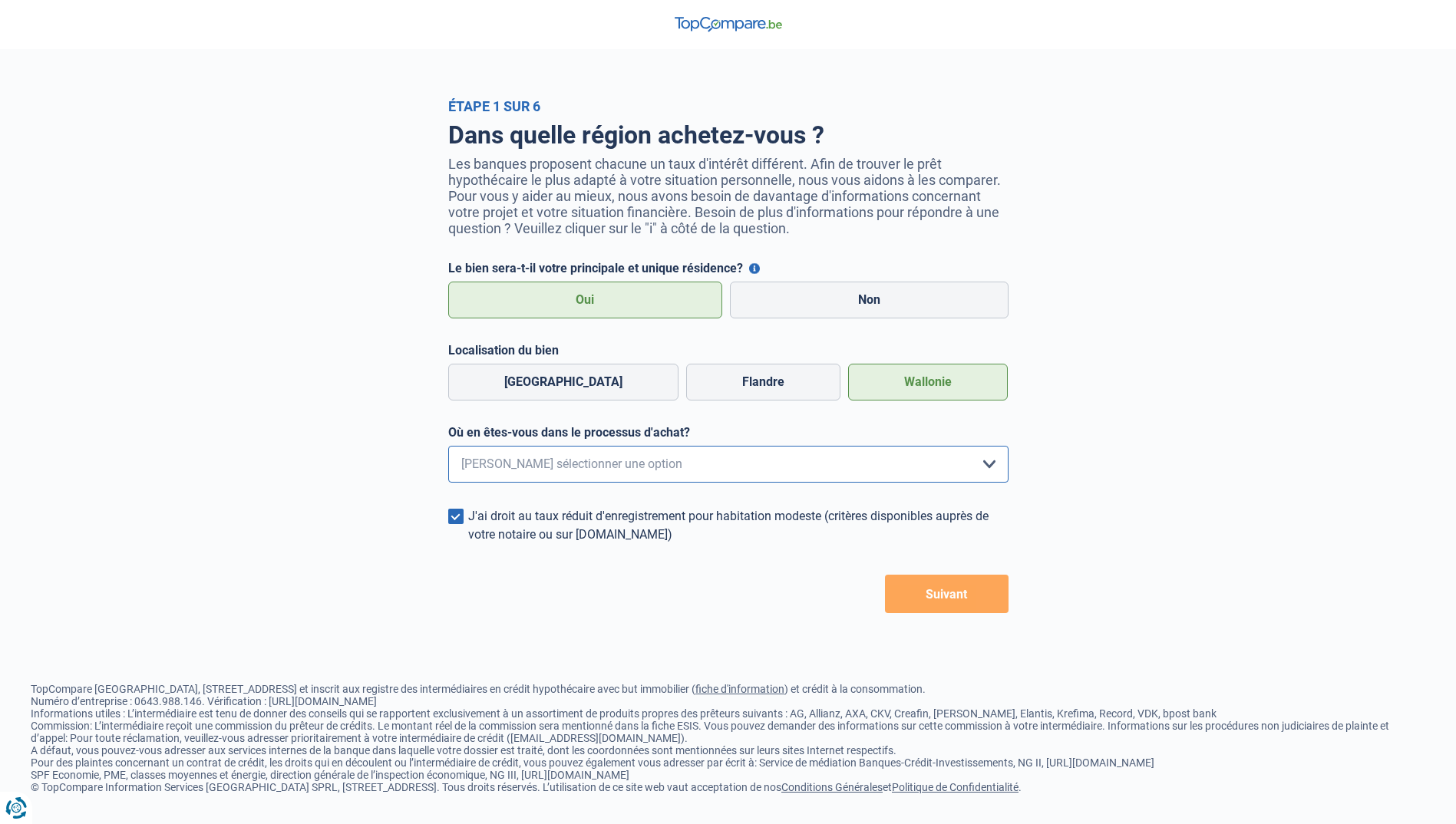
click at [631, 469] on select "Je me renseigne juste car je n'ai pas de projet d'achat concret actuellement Je…" at bounding box center [728, 464] width 561 height 37
select select "0"
click at [448, 451] on select "Je me renseigne juste car je n'ai pas de projet d'achat concret actuellement Je…" at bounding box center [728, 464] width 561 height 37
click at [916, 611] on button "Suivant" at bounding box center [947, 594] width 124 height 38
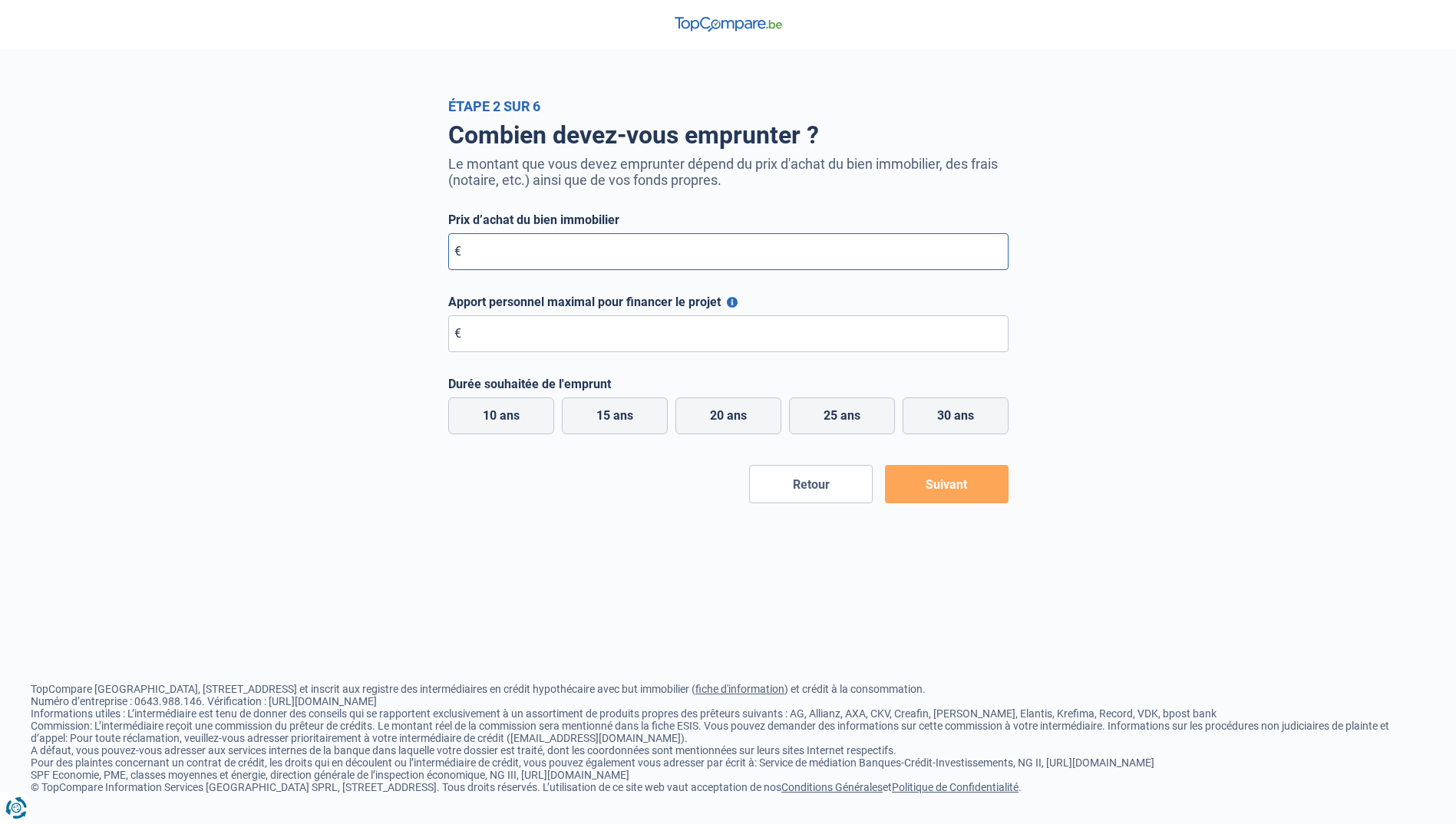
click at [561, 268] on input "Prix d’achat du bien immobilier" at bounding box center [728, 252] width 561 height 37
type input "500.000"
drag, startPoint x: 564, startPoint y: 342, endPoint x: 565, endPoint y: 355, distance: 13.0
click at [565, 352] on input "Apport personnel maximal pour financer le projet" at bounding box center [728, 334] width 561 height 37
type input "40.000"
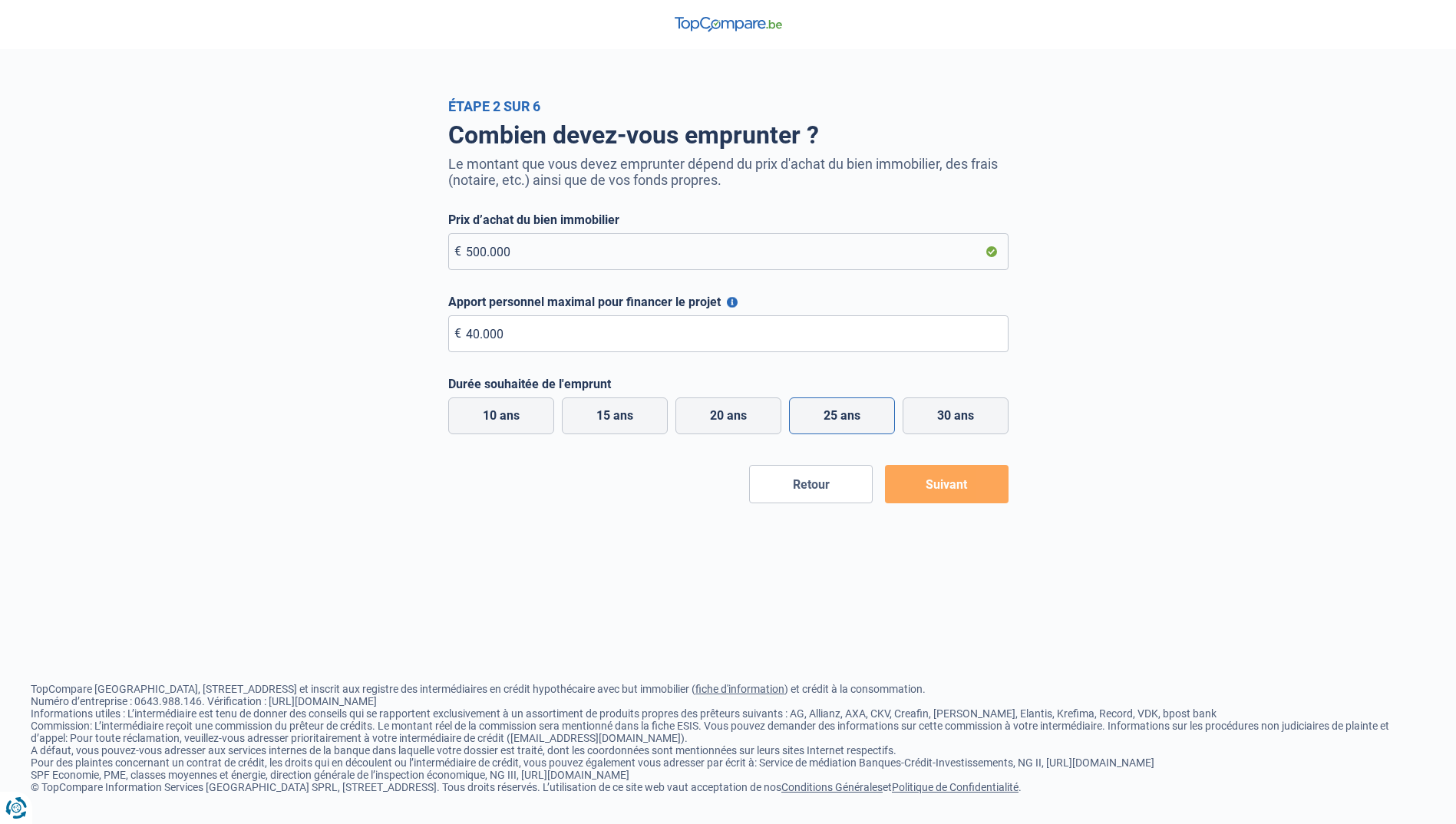
click at [847, 417] on label "25 ans" at bounding box center [841, 416] width 105 height 37
click at [847, 417] on input "25 ans" at bounding box center [841, 416] width 105 height 37
radio input "true"
click at [956, 488] on button "Suivant" at bounding box center [947, 484] width 124 height 38
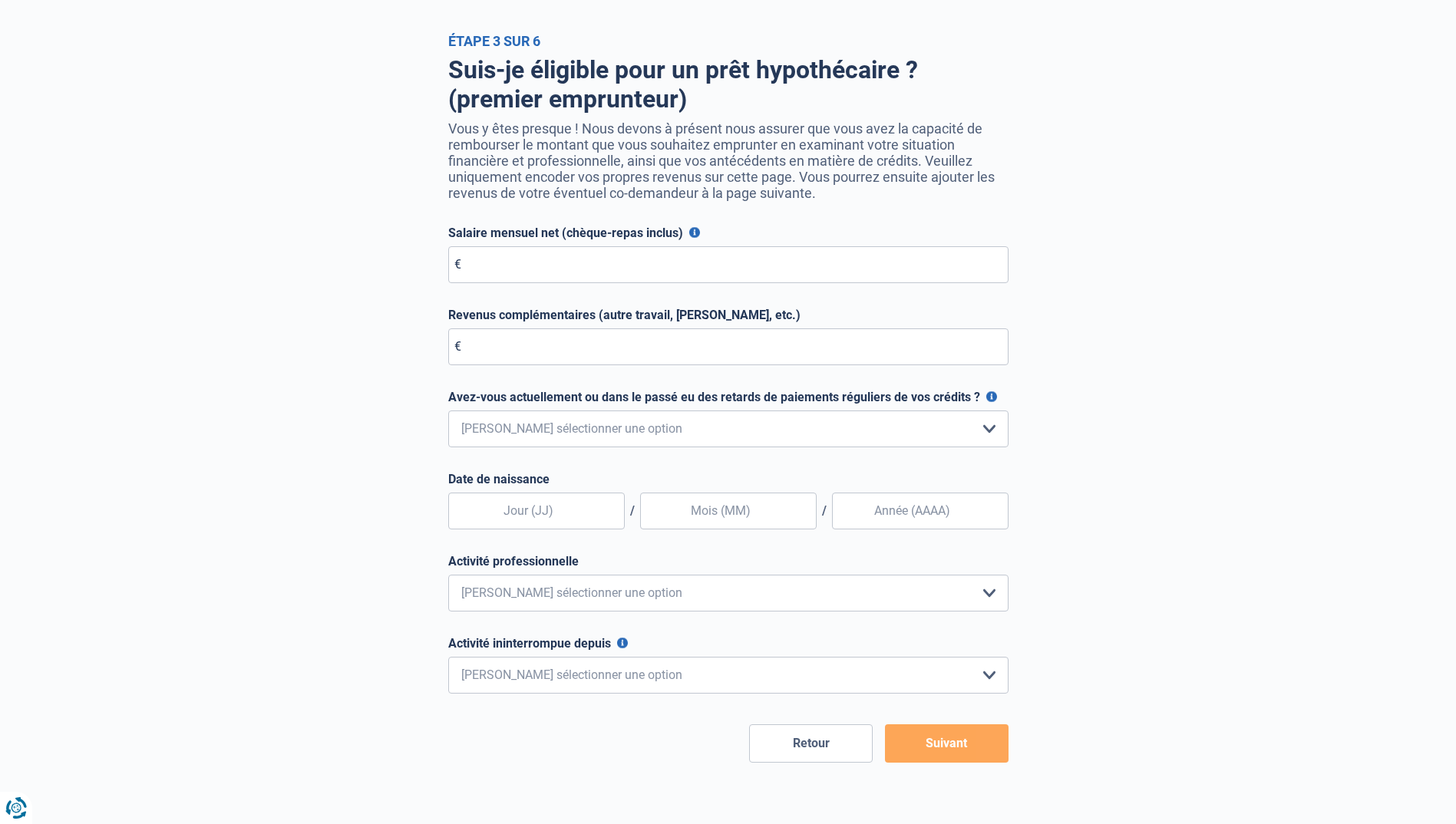
scroll to position [65, 0]
click at [554, 269] on input "Salaire mensuel net (chèque-repas inclus)" at bounding box center [728, 265] width 561 height 37
type input "4.900"
click at [643, 448] on select "Non, jamais Oui mais j'ai tout remboursé il y a moins d'un an Oui mais cela fai…" at bounding box center [728, 430] width 561 height 37
select select "0"
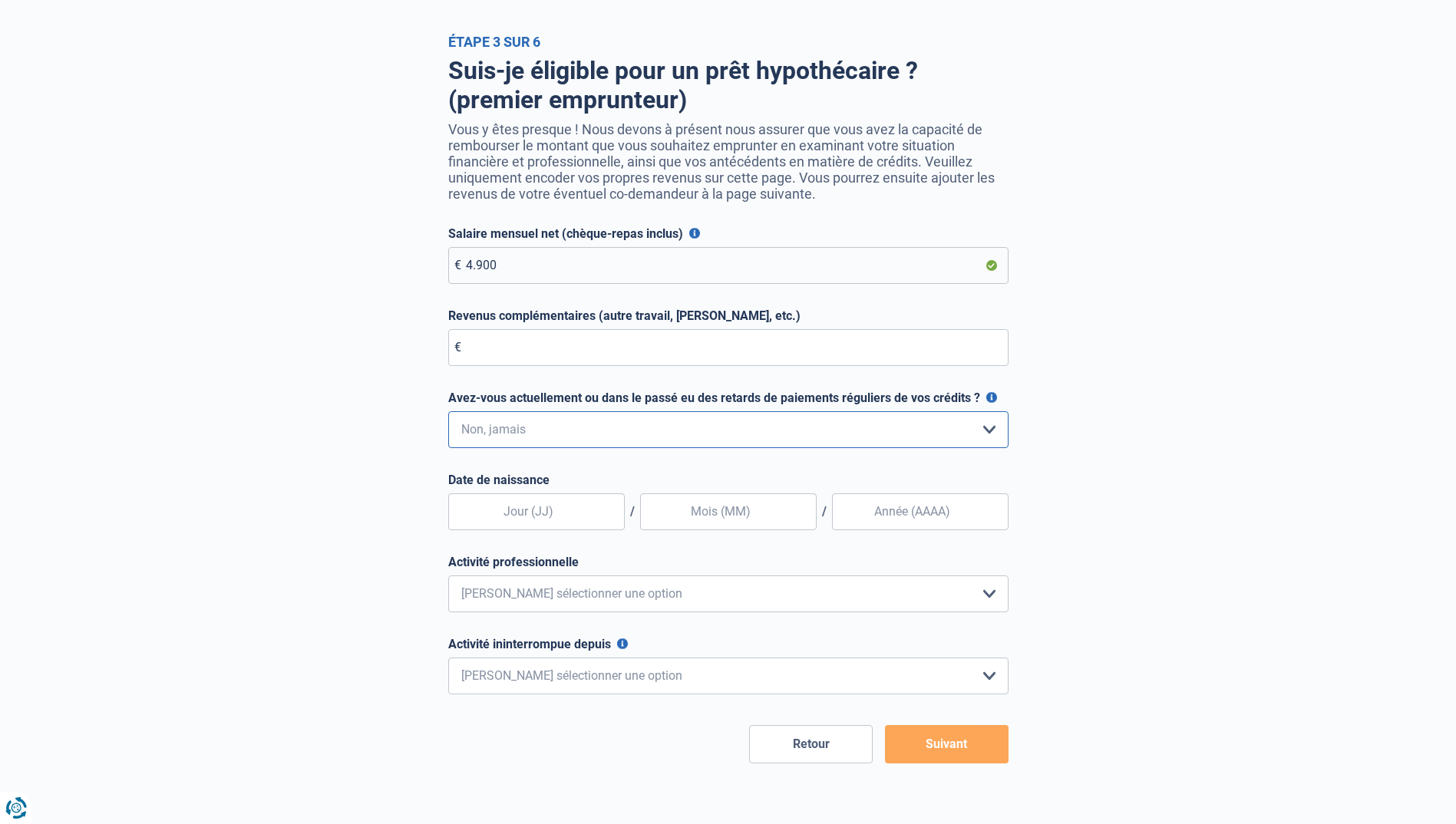
click at [448, 415] on select "Non, jamais Oui mais j'ai tout remboursé il y a moins d'un an Oui mais cela fai…" at bounding box center [728, 430] width 561 height 37
click at [574, 524] on input "text" at bounding box center [536, 512] width 176 height 37
type input "03"
type input "06"
type input "1994"
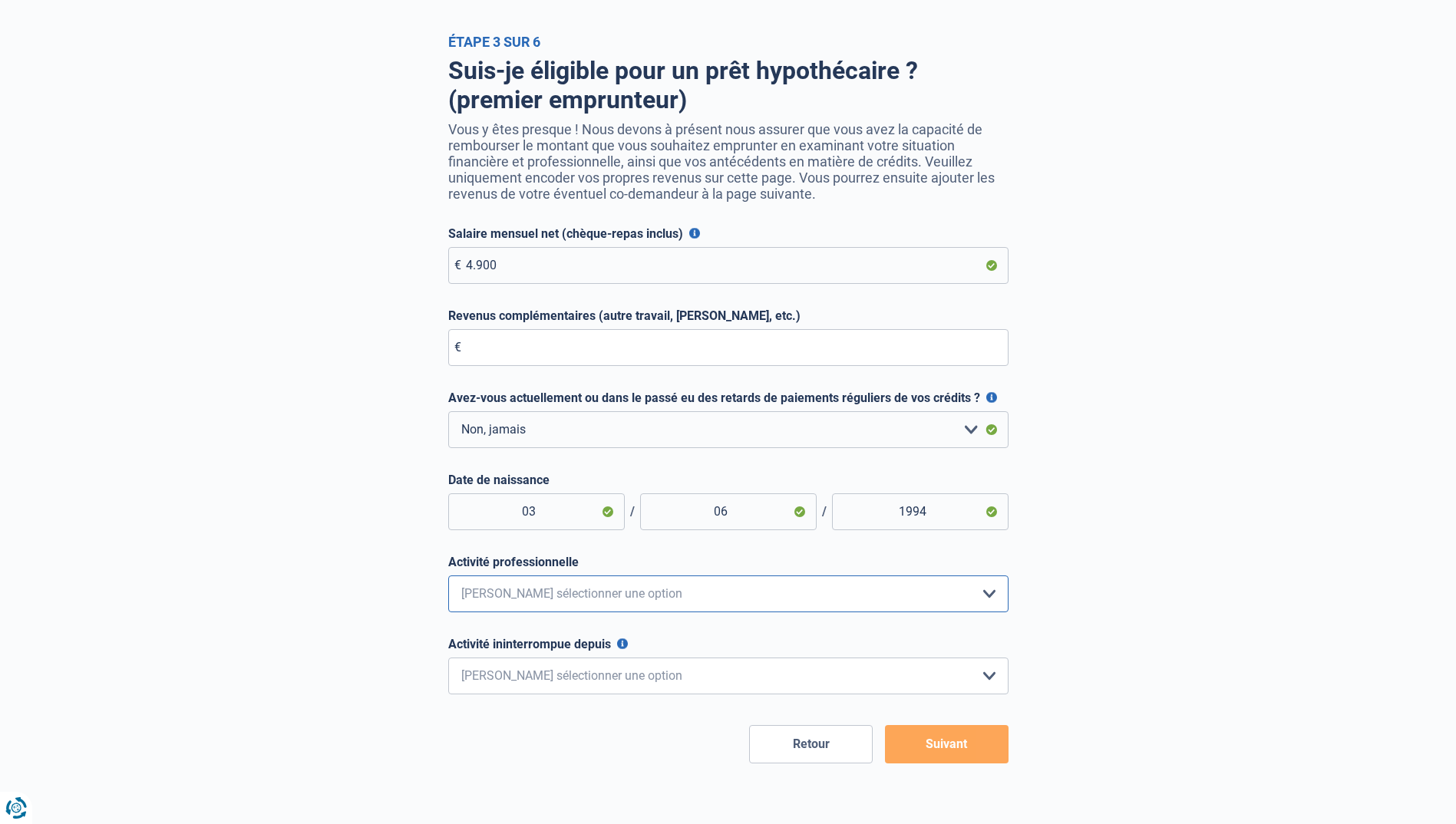
click at [592, 608] on select "Employé privé Ouvrier Fonctionnaire Indépendant Dirigeant d'entreprise Pensionn…" at bounding box center [728, 594] width 561 height 37
select select "privateEmployee"
click at [448, 580] on select "Employé privé Ouvrier Fonctionnaire Indépendant Dirigeant d'entreprise Pensionn…" at bounding box center [728, 594] width 561 height 37
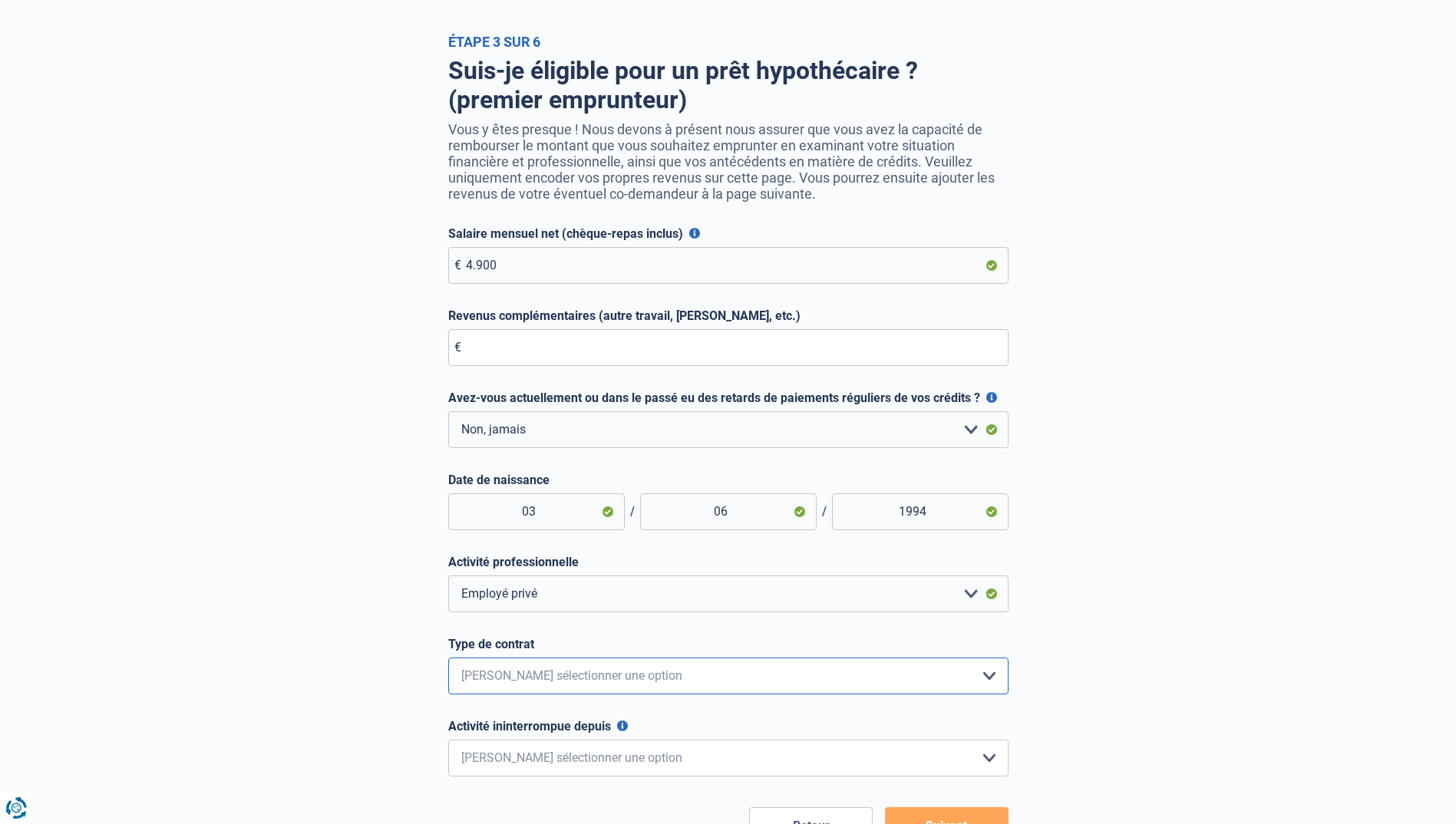
click at [500, 674] on select "Intérimaire Contrat à Durée Indéterminée Contrat à Durée Déterminée Veuillez sé…" at bounding box center [728, 676] width 561 height 37
select select "permanent"
click at [448, 662] on select "Intérimaire Contrat à Durée Indéterminée Contrat à Durée Déterminée Veuillez sé…" at bounding box center [728, 676] width 561 height 37
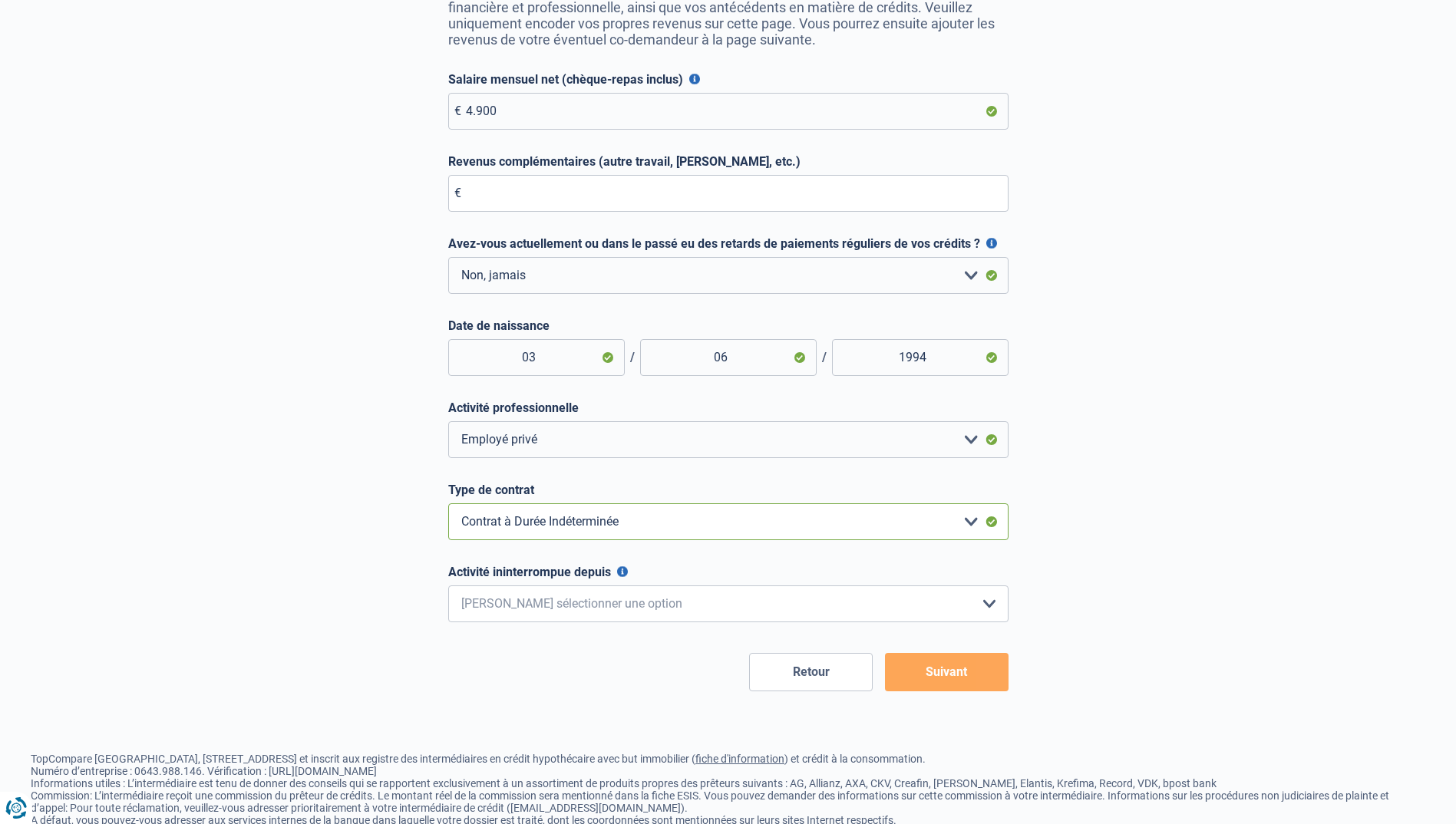
scroll to position [295, 0]
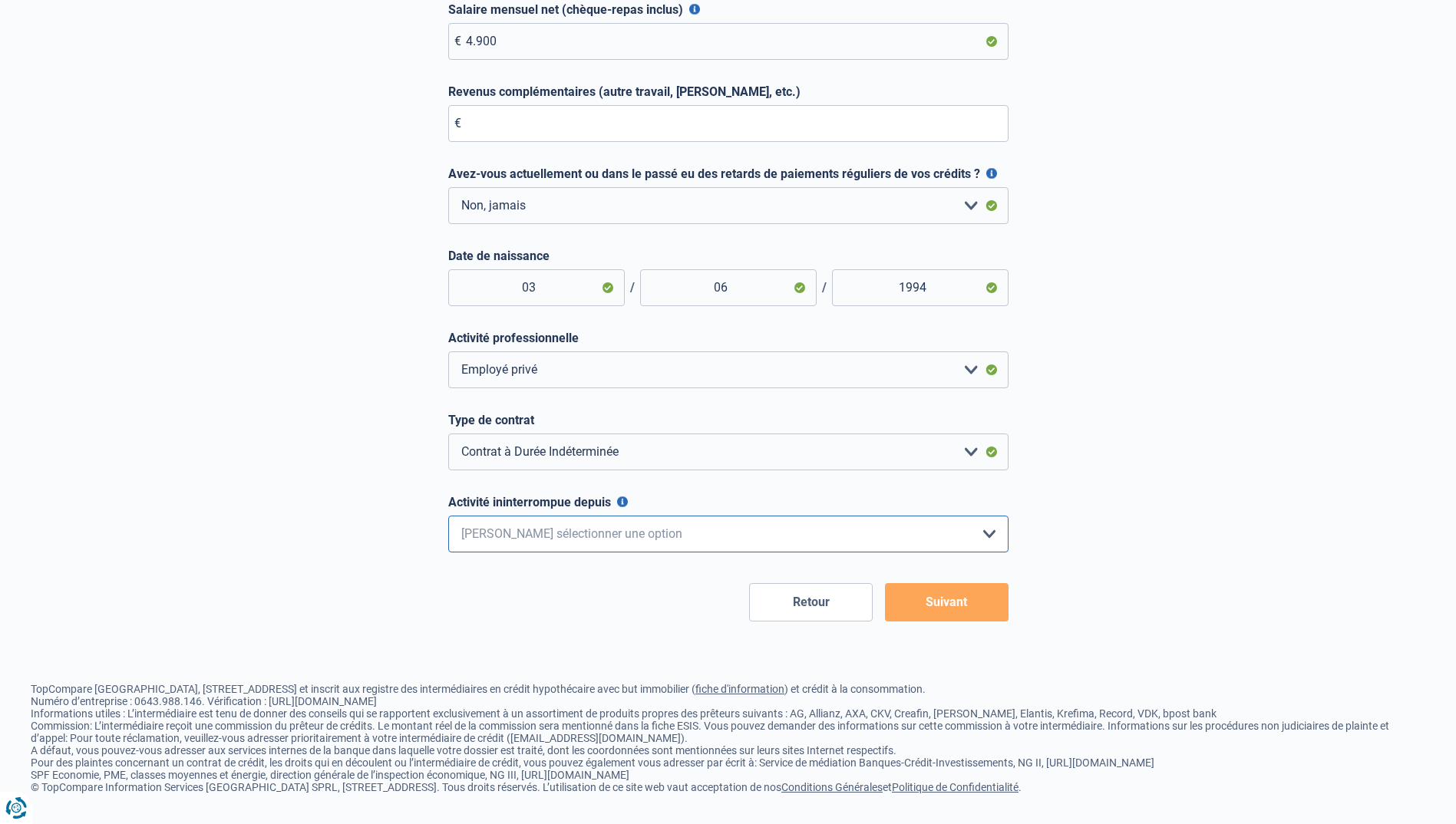
click at [574, 539] on select "< 6 mois 6 - 12 mois 12 - 24 mois 24 - 36 mois > 36 mois Veuillez sélectionner …" at bounding box center [728, 534] width 561 height 37
select select "more36"
click at [448, 515] on select "< 6 mois 6 - 12 mois 12 - 24 mois 24 - 36 mois > 36 mois Veuillez sélectionner …" at bounding box center [728, 534] width 561 height 37
click at [952, 602] on button "Suivant" at bounding box center [947, 603] width 124 height 38
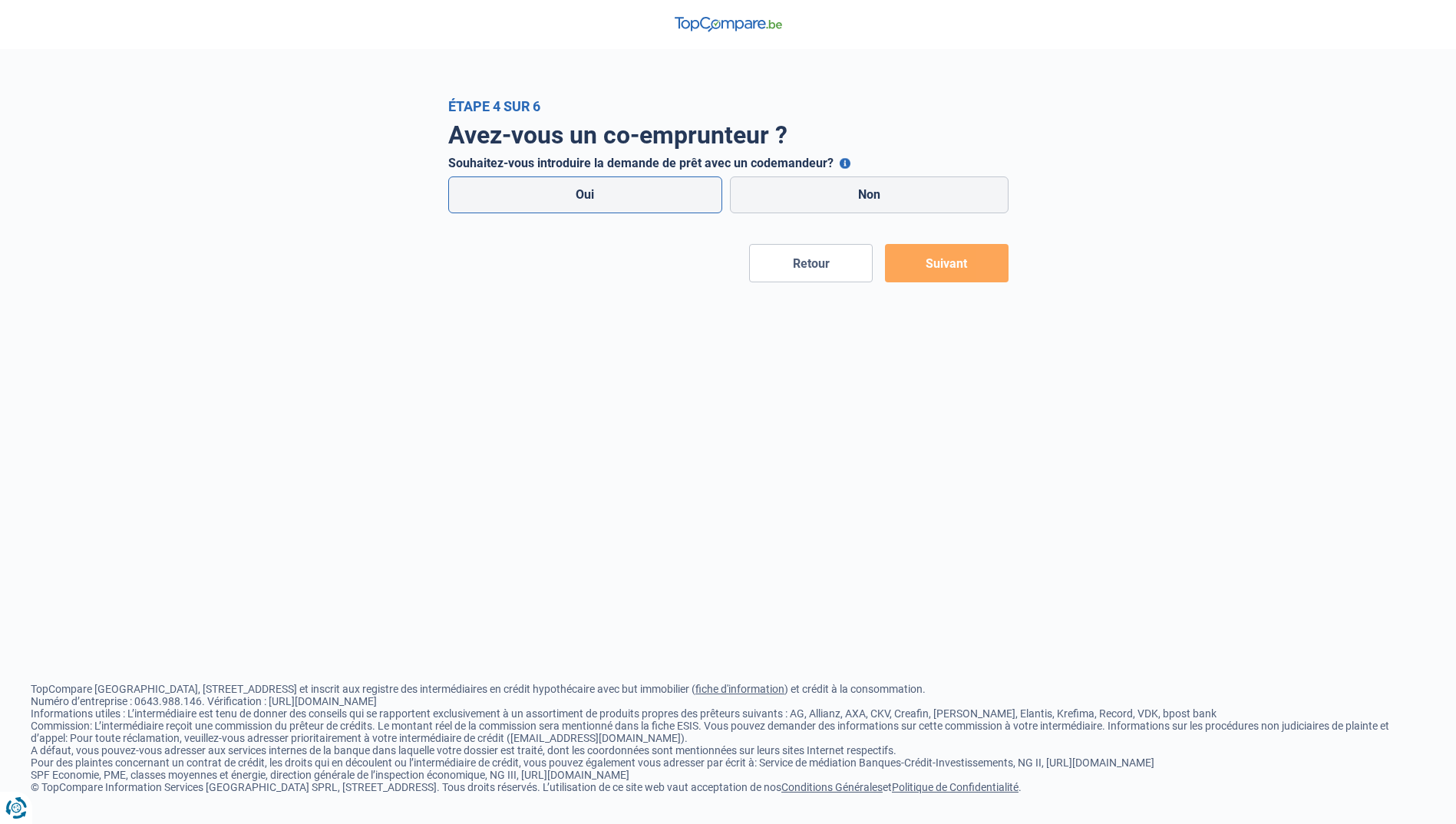
click at [643, 204] on label "Oui" at bounding box center [585, 194] width 275 height 37
click at [643, 204] on input "Oui" at bounding box center [585, 194] width 275 height 37
radio input "true"
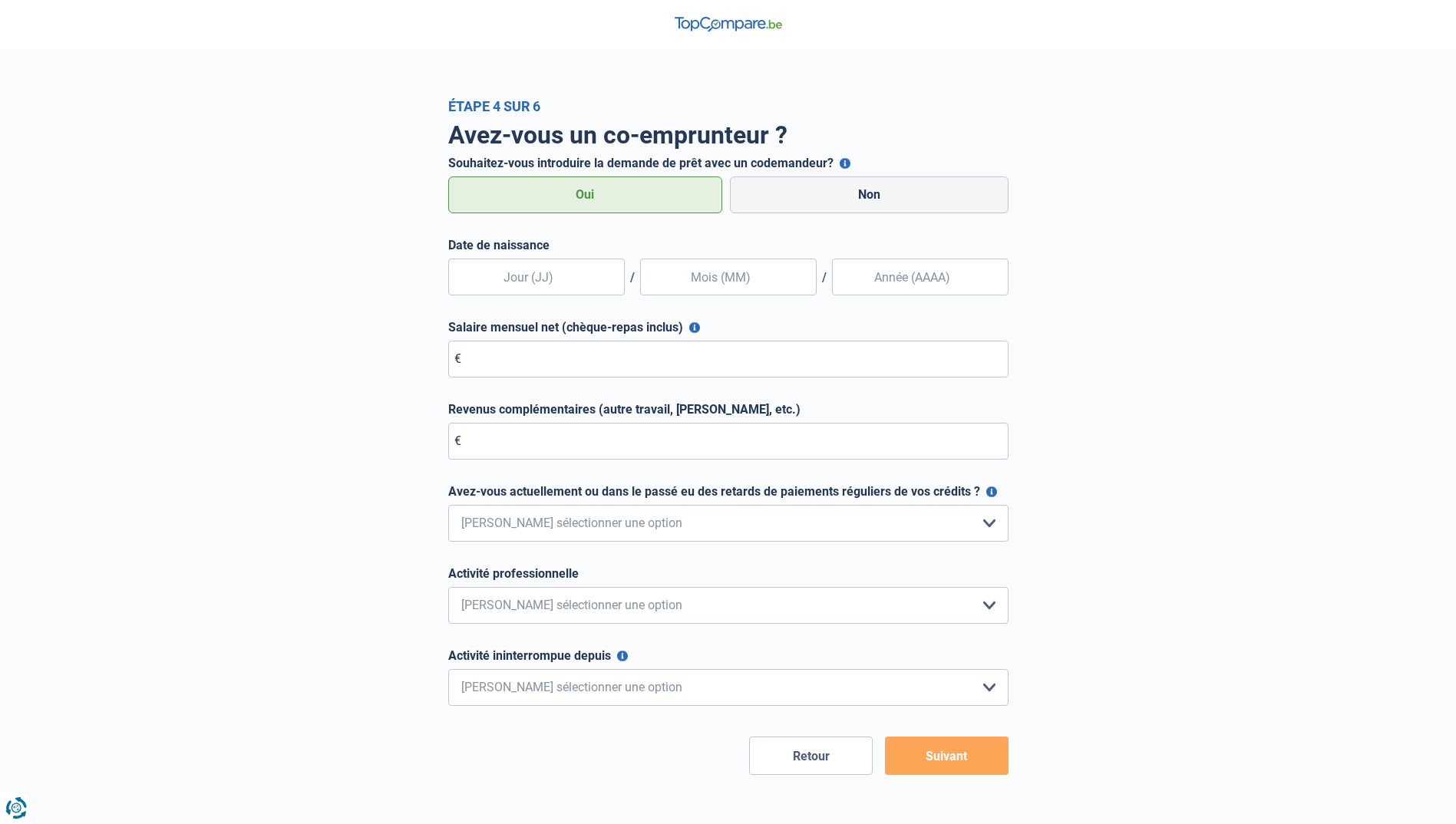
click at [805, 765] on button "Retour" at bounding box center [811, 756] width 124 height 38
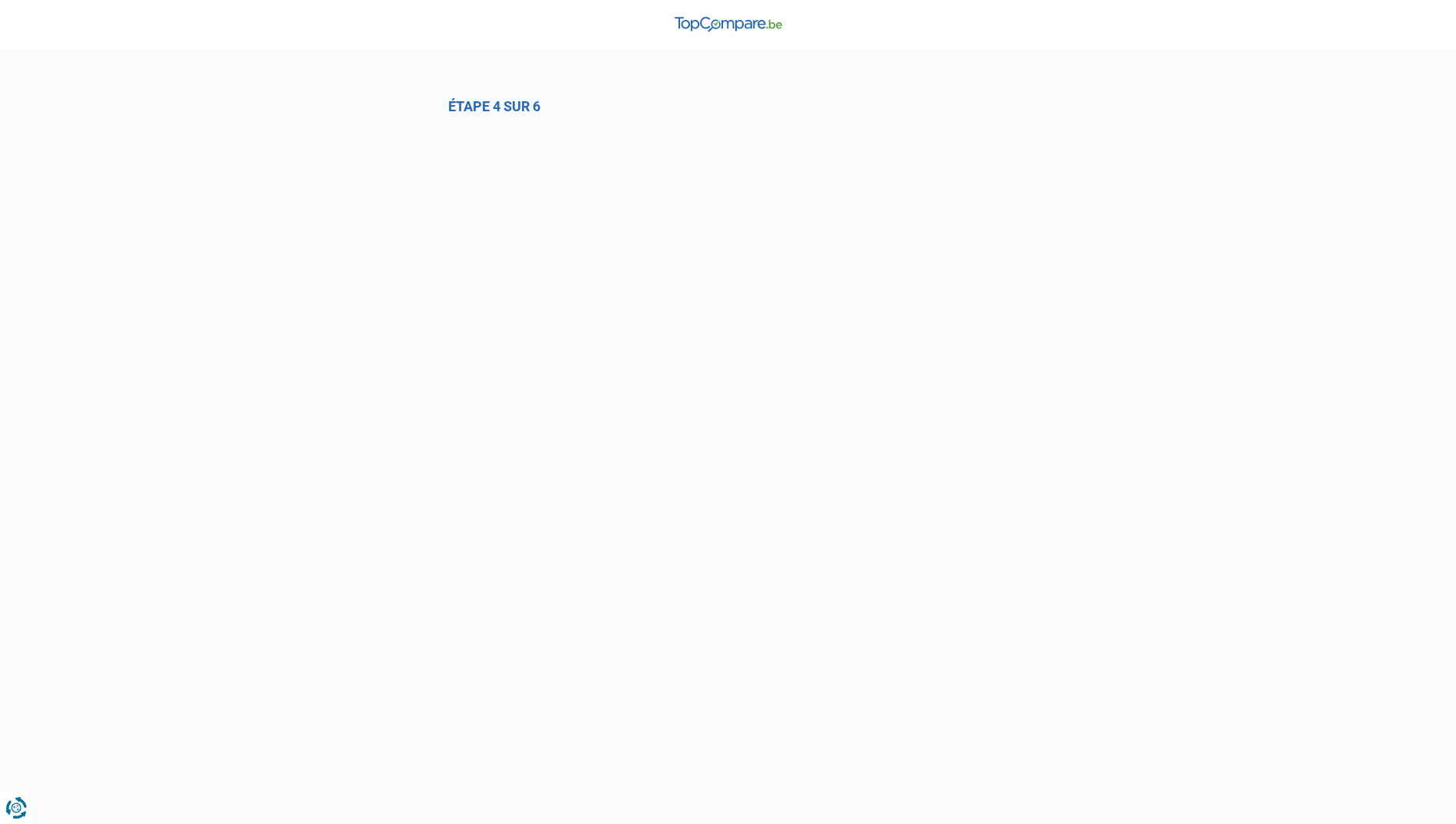
select select "0"
select select "privateEmployee"
select select "permanent"
select select "more36"
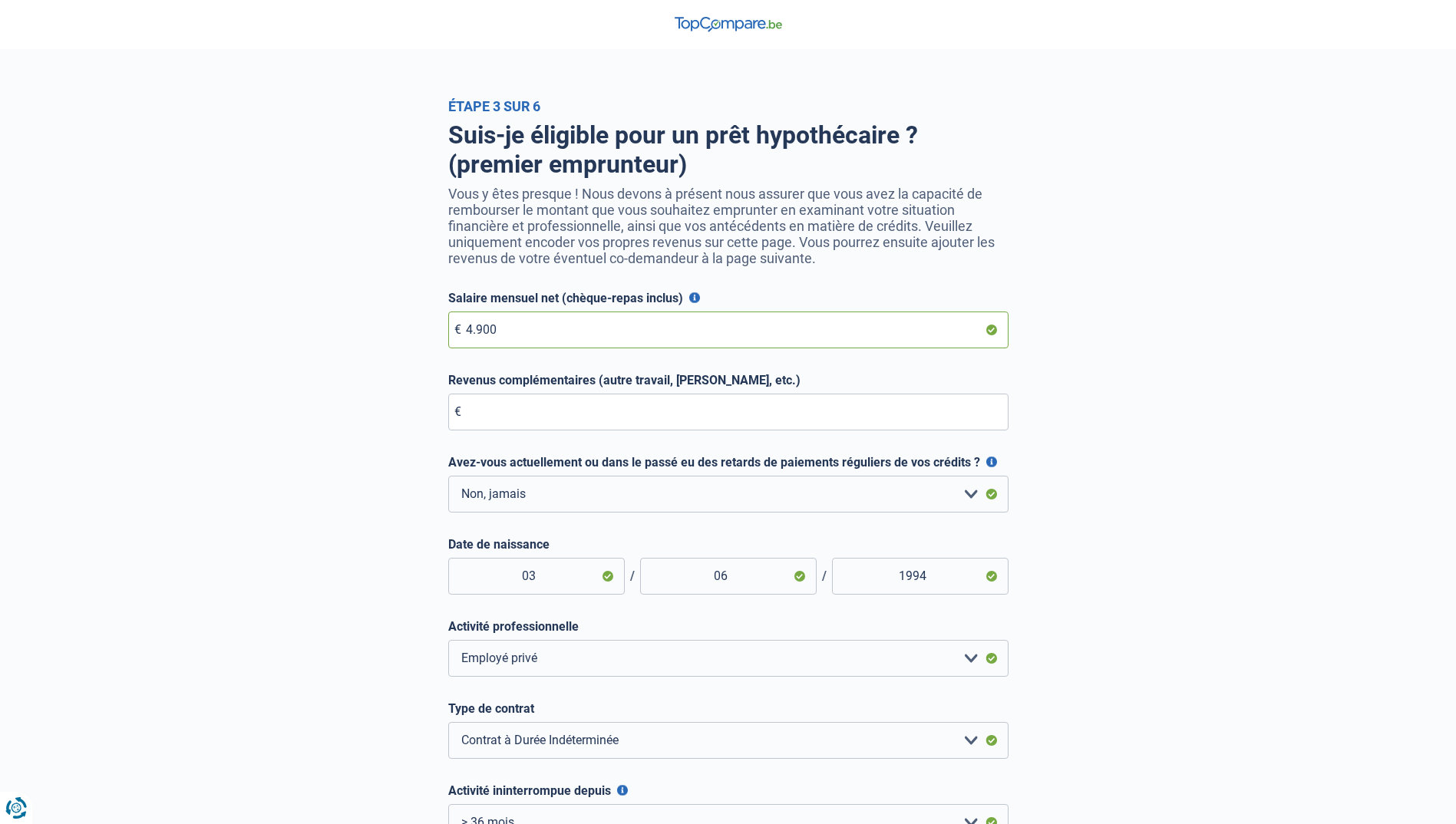
drag, startPoint x: 119, startPoint y: 281, endPoint x: 0, endPoint y: 197, distance: 145.7
click at [0, 198] on html "Vous avez le contrôle de vos données Nous utilisons des cookies, tout comme nos…" at bounding box center [728, 419] width 1456 height 839
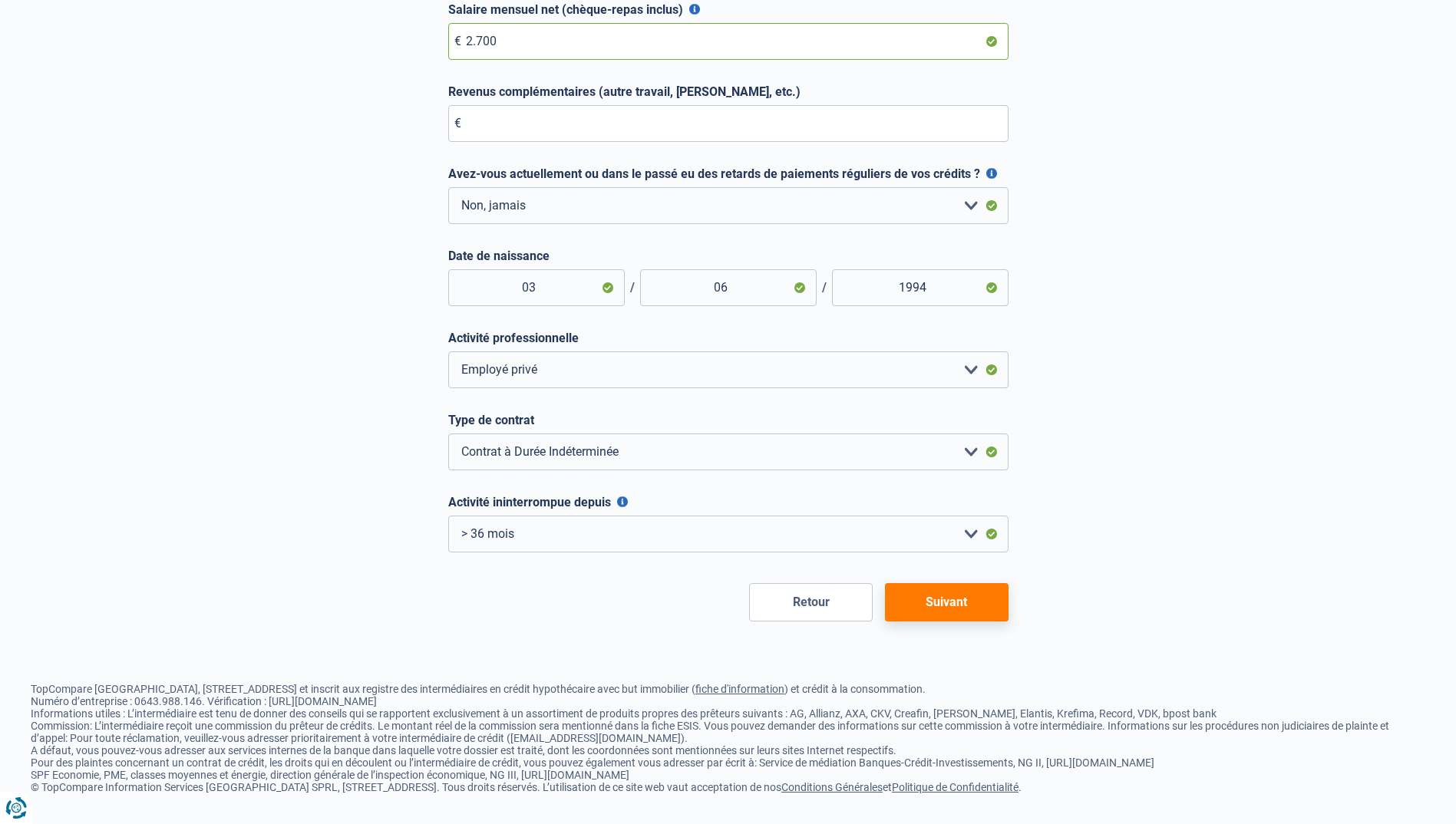
scroll to position [300, 0]
type input "2.700"
click at [945, 575] on form "Salaire mensuel net (chèque-repas inclus) Pour les employés, cela est votre sal…" at bounding box center [728, 312] width 561 height 619
click at [952, 584] on button "Suivant" at bounding box center [947, 603] width 124 height 38
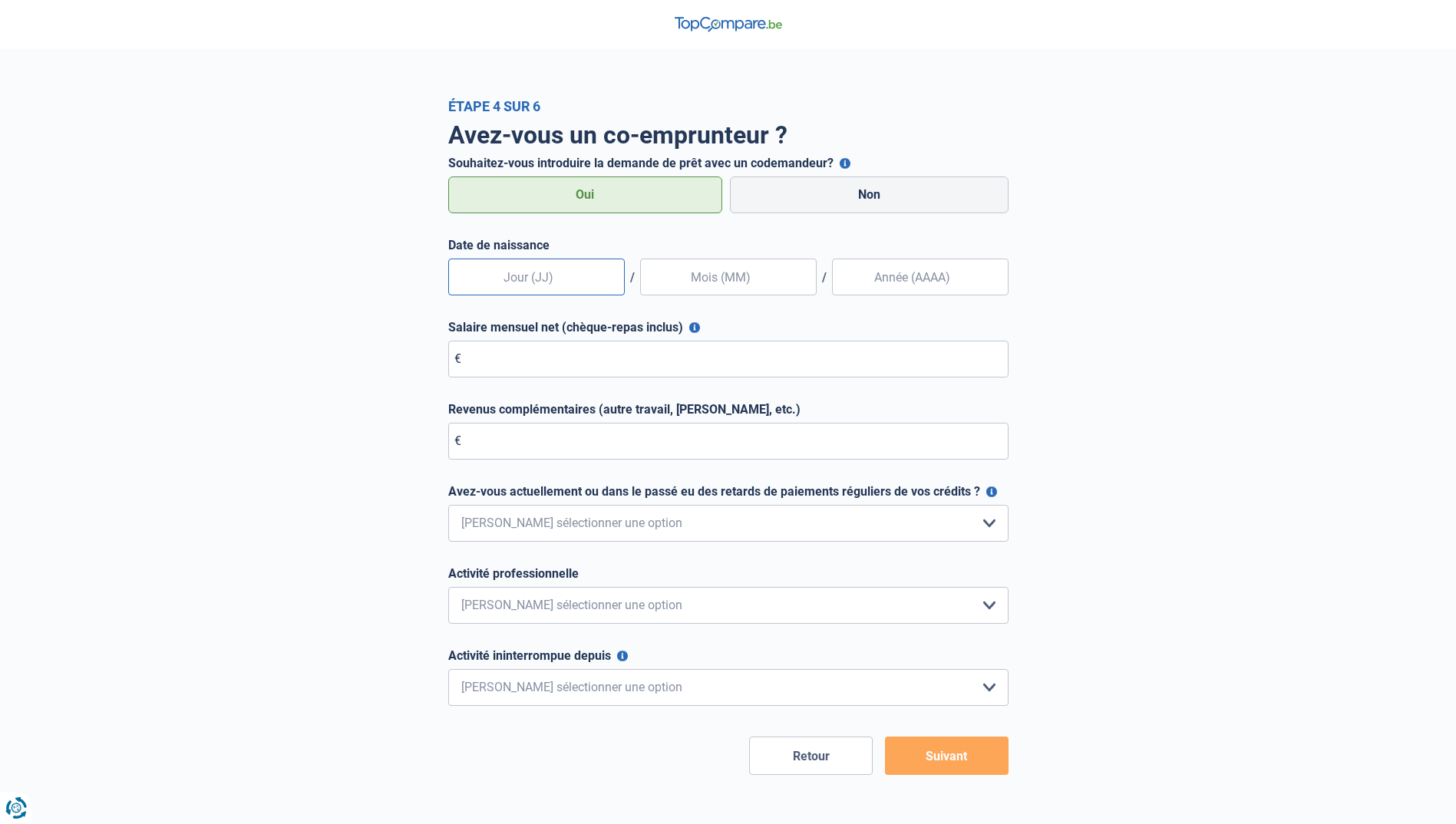
click at [591, 277] on input "text" at bounding box center [536, 277] width 176 height 37
type input "06"
type input "09"
type input "1997"
click at [518, 349] on input "Salaire mensuel net (chèque-repas inclus)" at bounding box center [728, 359] width 561 height 37
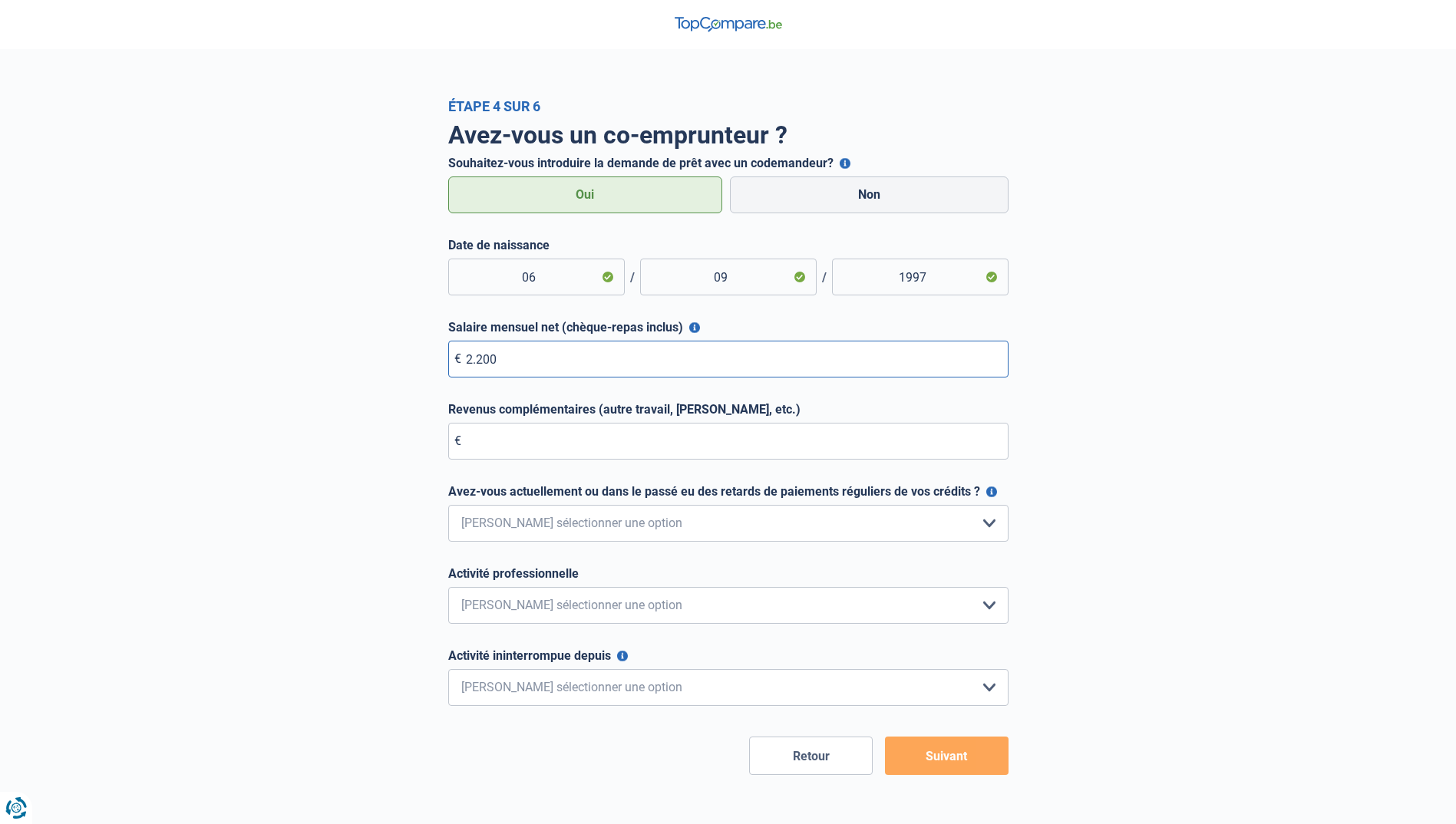
type input "2.200"
click at [548, 458] on input "Revenus complémentaires (autre travail, loyer, etc.)" at bounding box center [728, 441] width 561 height 37
drag, startPoint x: 512, startPoint y: 450, endPoint x: 189, endPoint y: 420, distance: 324.4
click at [193, 420] on div "Étape 4 sur 6 Avez-vous un co-emprunteur ? Souhaitez-vous introduire la demande…" at bounding box center [728, 437] width 1456 height 677
type input "0"
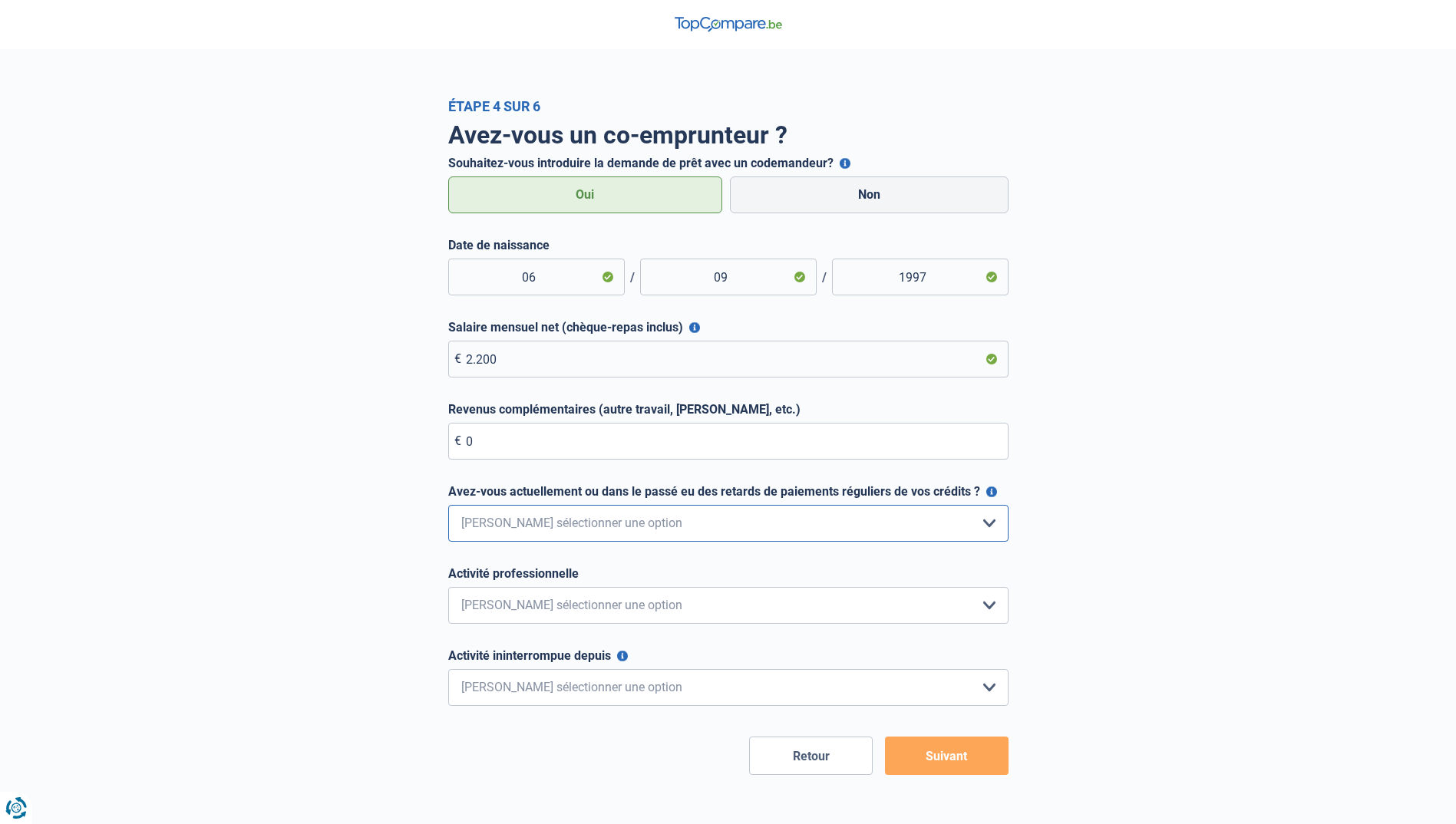
drag, startPoint x: 684, startPoint y: 535, endPoint x: 648, endPoint y: 542, distance: 36.7
click at [684, 535] on select "Non, jamais Oui mais j'ai tout remboursé il y a moins d'un an Oui mais cela fai…" at bounding box center [728, 523] width 561 height 37
select select "0"
click at [448, 506] on select "Non, jamais Oui mais j'ai tout remboursé il y a moins d'un an Oui mais cela fai…" at bounding box center [728, 523] width 561 height 37
click at [575, 612] on select "Employé privé Ouvrier Fonctionnaire Indépendant Dirigeant d'entreprise Pensionn…" at bounding box center [728, 605] width 561 height 37
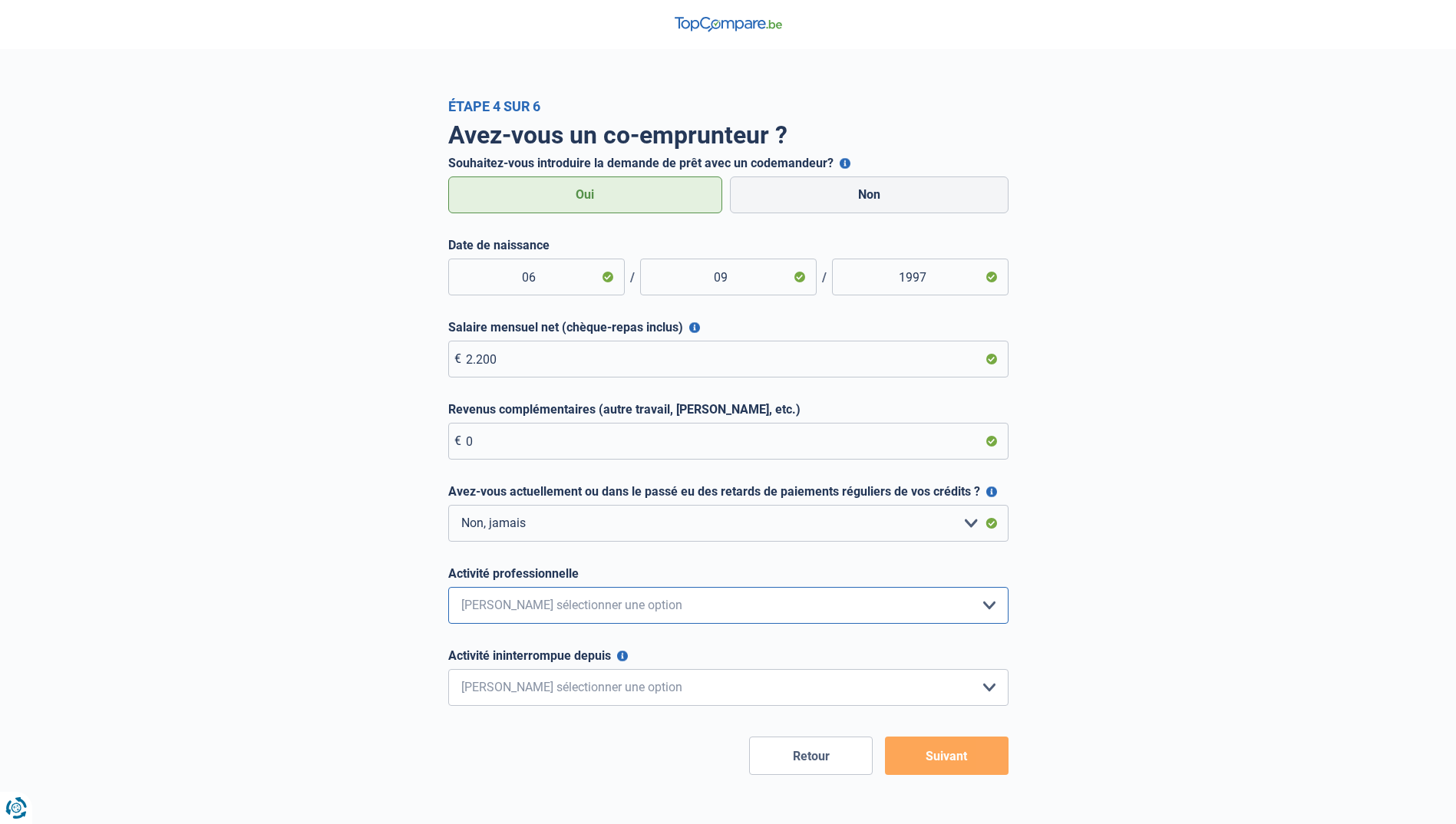
select select "privateEmployee"
click at [448, 588] on select "Employé privé Ouvrier Fonctionnaire Indépendant Dirigeant d'entreprise Pensionn…" at bounding box center [728, 605] width 561 height 37
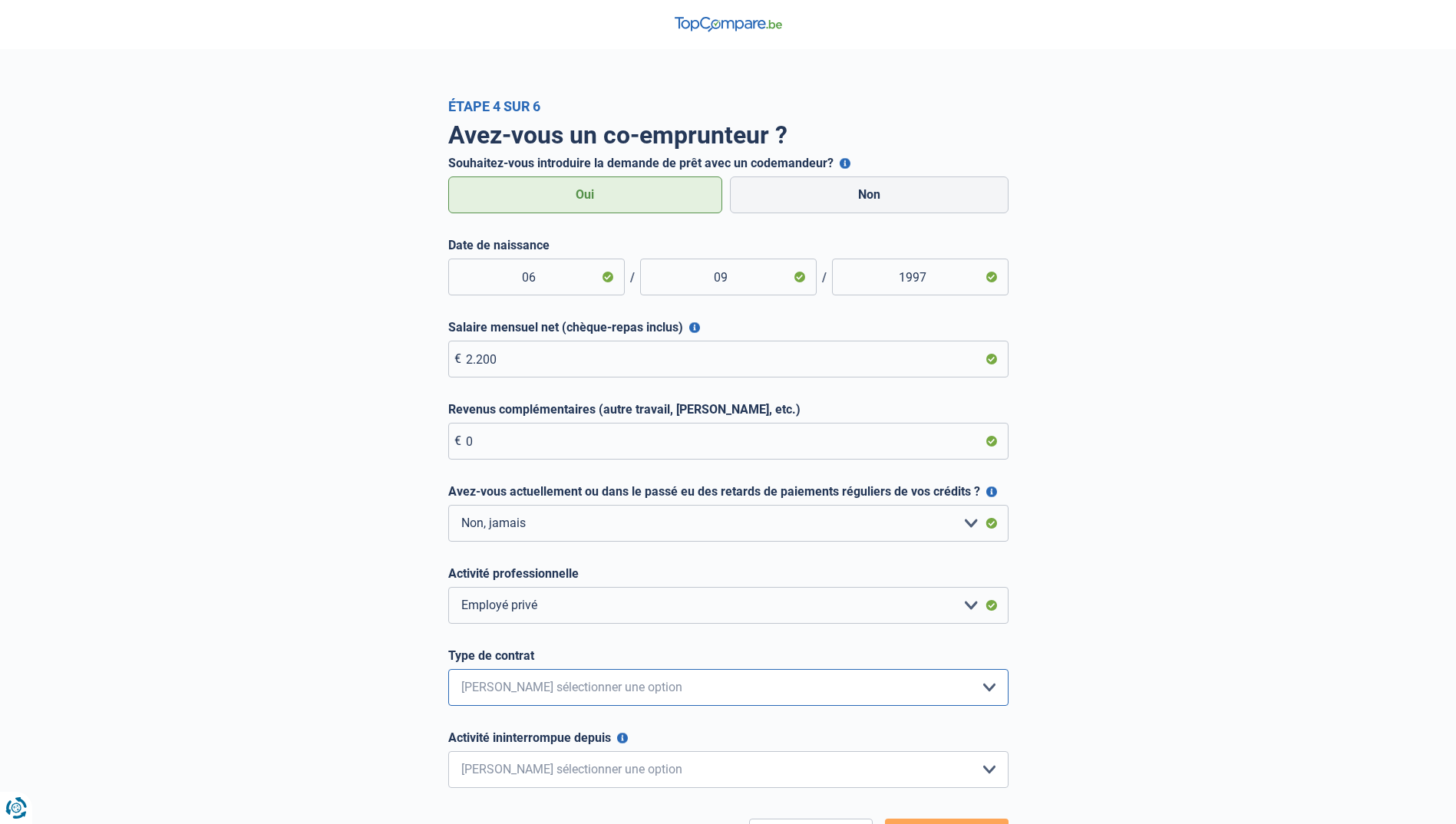
click at [559, 693] on select "Intérimaire Contrat à Durée Indéterminée Contrat à Durée Déterminée Veuillez sé…" at bounding box center [728, 688] width 561 height 37
select select "permanent"
click at [448, 670] on select "Intérimaire Contrat à Durée Indéterminée Contrat à Durée Déterminée Veuillez sé…" at bounding box center [728, 688] width 561 height 37
drag, startPoint x: 562, startPoint y: 779, endPoint x: 564, endPoint y: 771, distance: 8.2
click at [562, 779] on select "< 6 mois 6 - 12 mois 12 - 24 mois 24 - 36 mois > 36 mois Veuillez sélectionner …" at bounding box center [728, 770] width 561 height 37
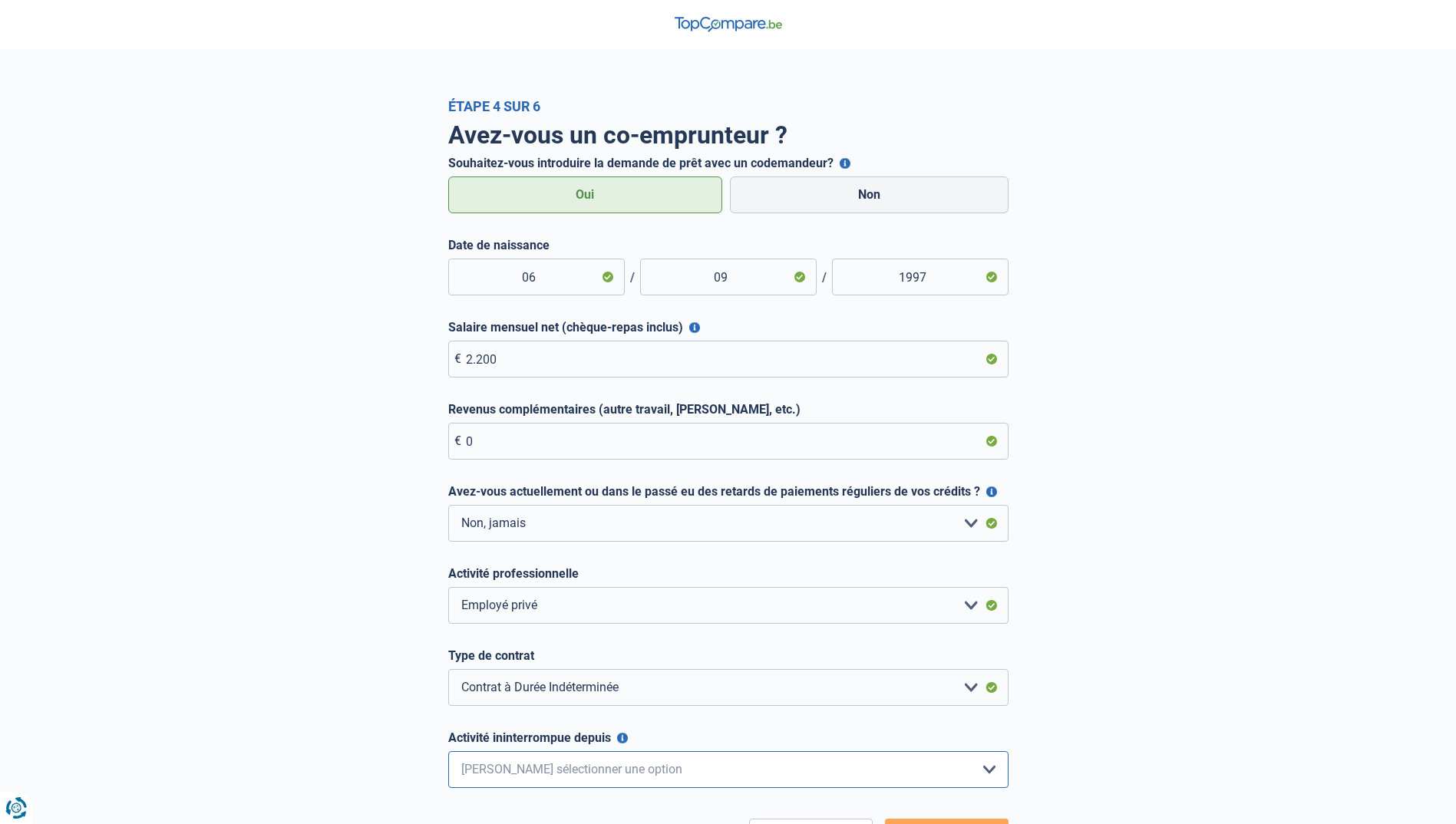
select select "more36"
click at [448, 752] on select "< 6 mois 6 - 12 mois 12 - 24 mois 24 - 36 mois > 36 mois Veuillez sélectionner …" at bounding box center [728, 770] width 561 height 37
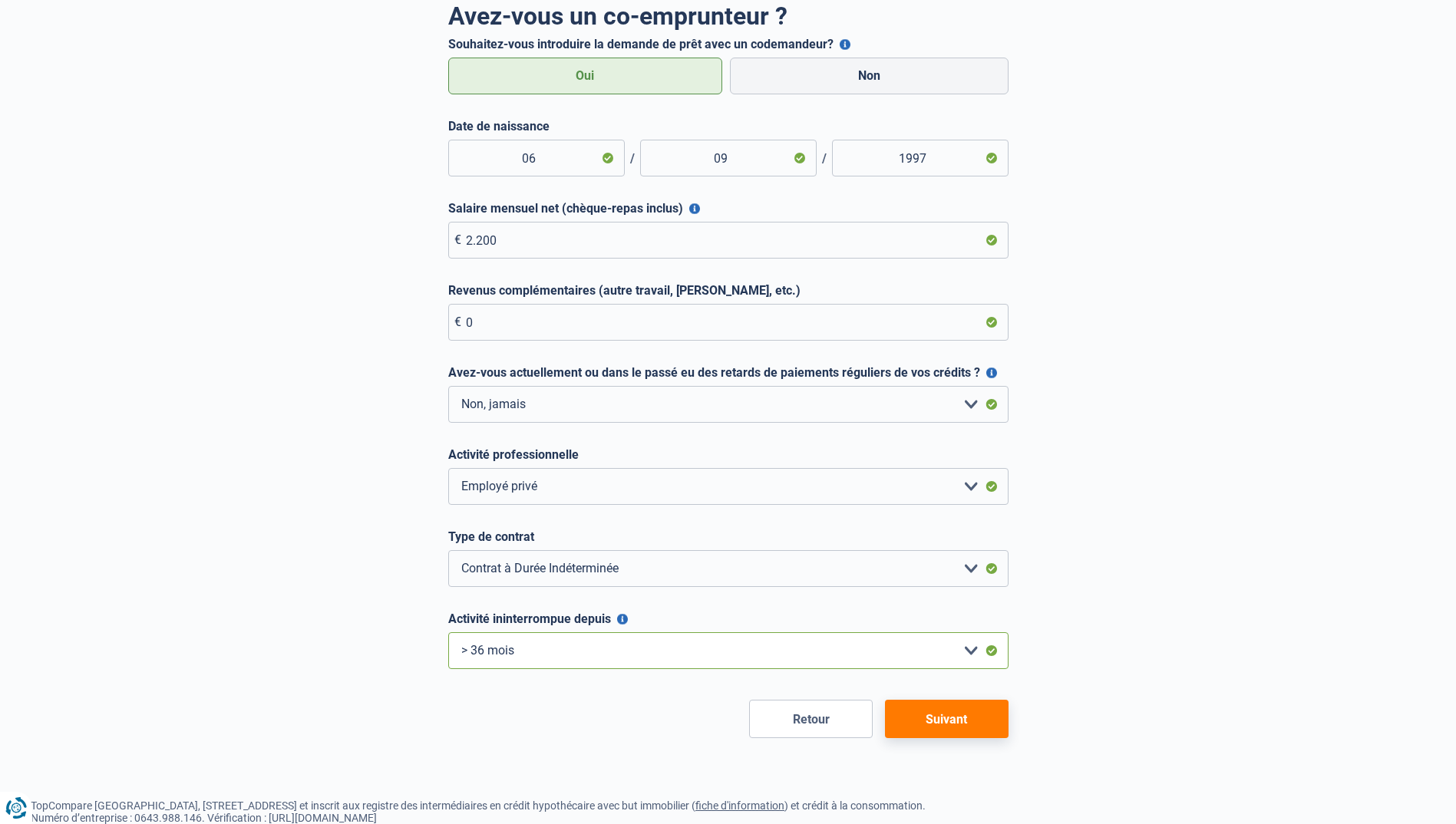
scroll to position [230, 0]
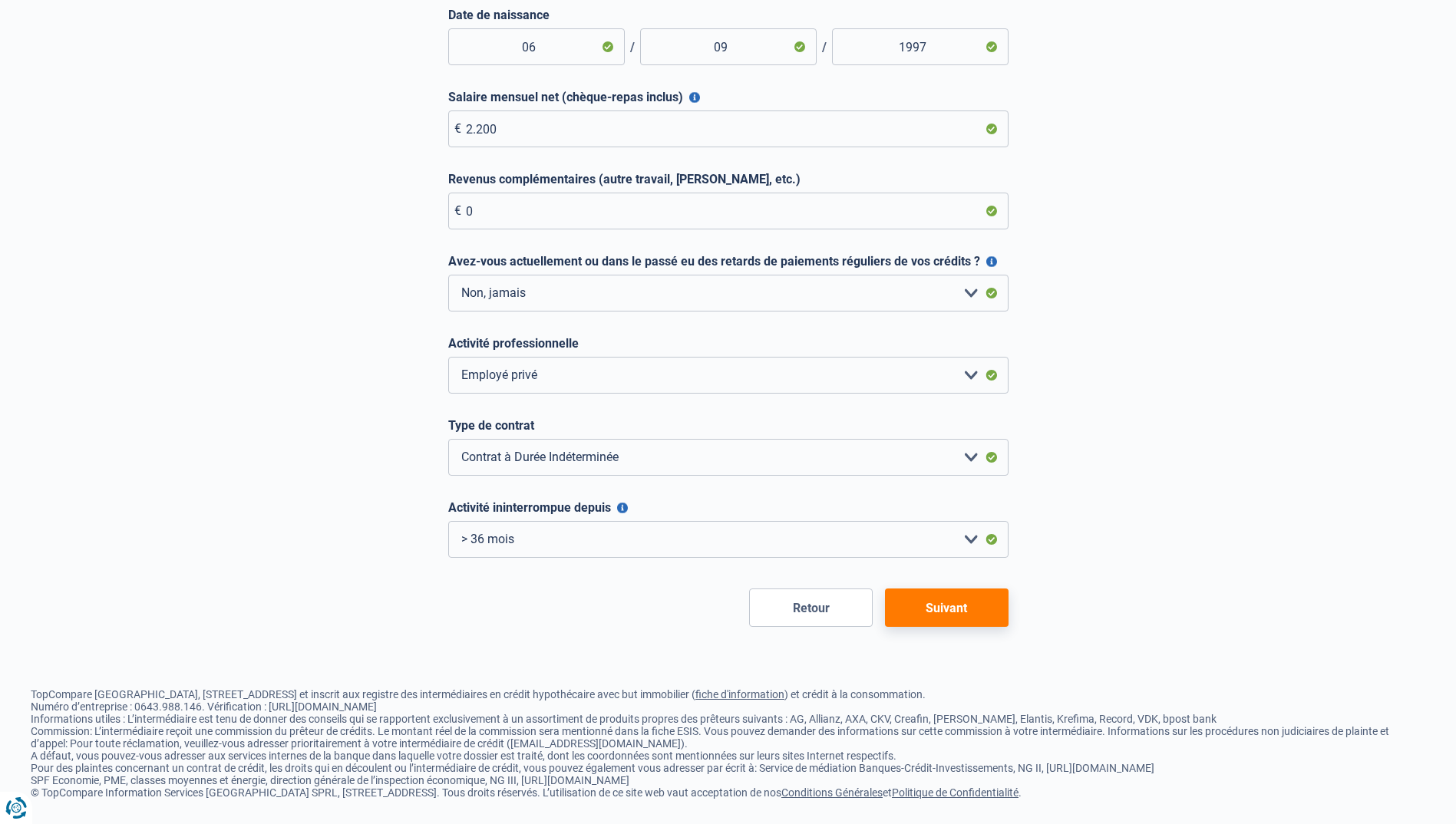
click at [951, 609] on button "Suivant" at bounding box center [947, 608] width 124 height 38
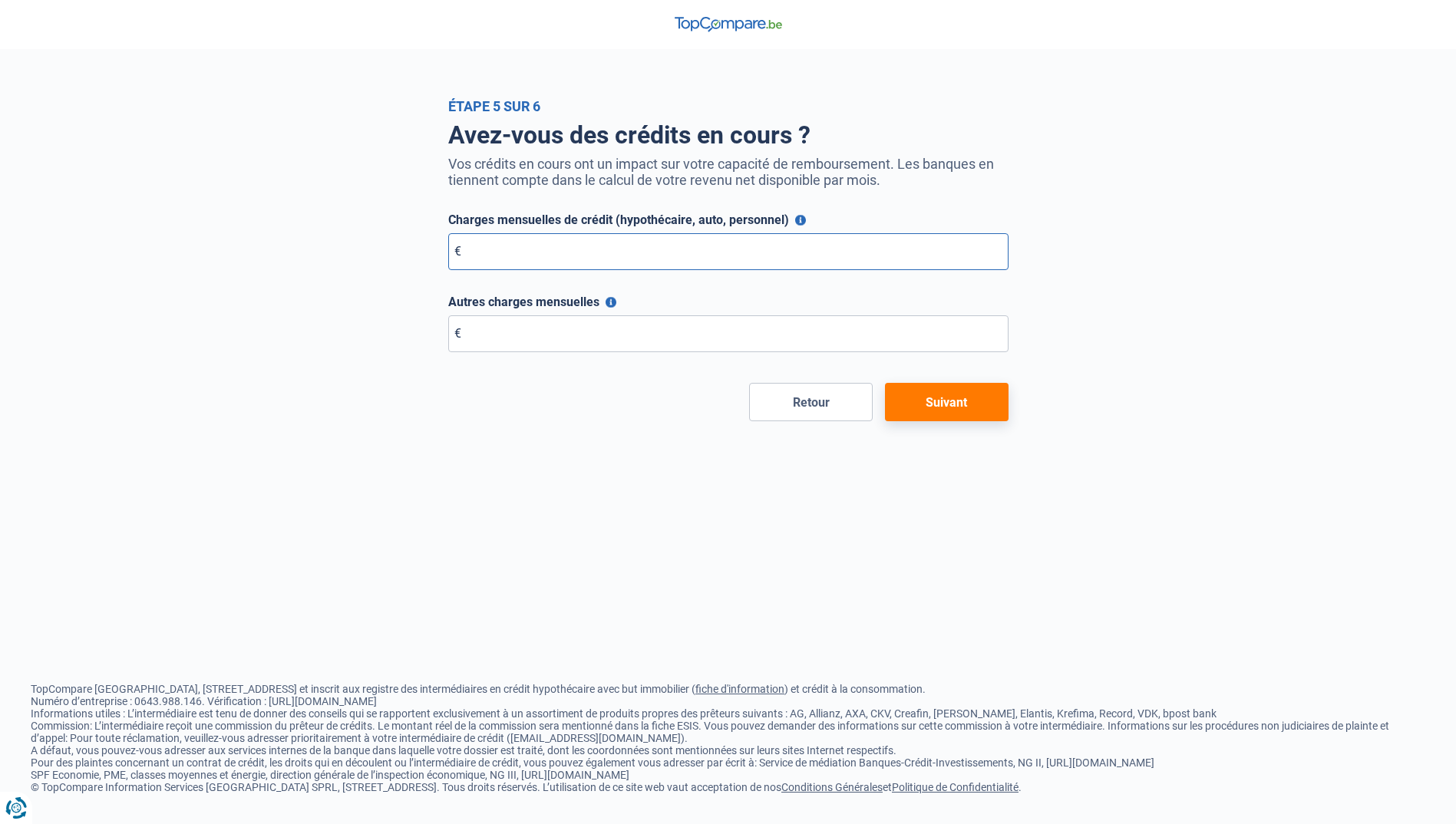
click at [533, 261] on input "Charges mensuelles de crédit (hypothécaire, auto, personnel)" at bounding box center [728, 252] width 561 height 37
click at [793, 413] on button "Retour" at bounding box center [811, 402] width 124 height 38
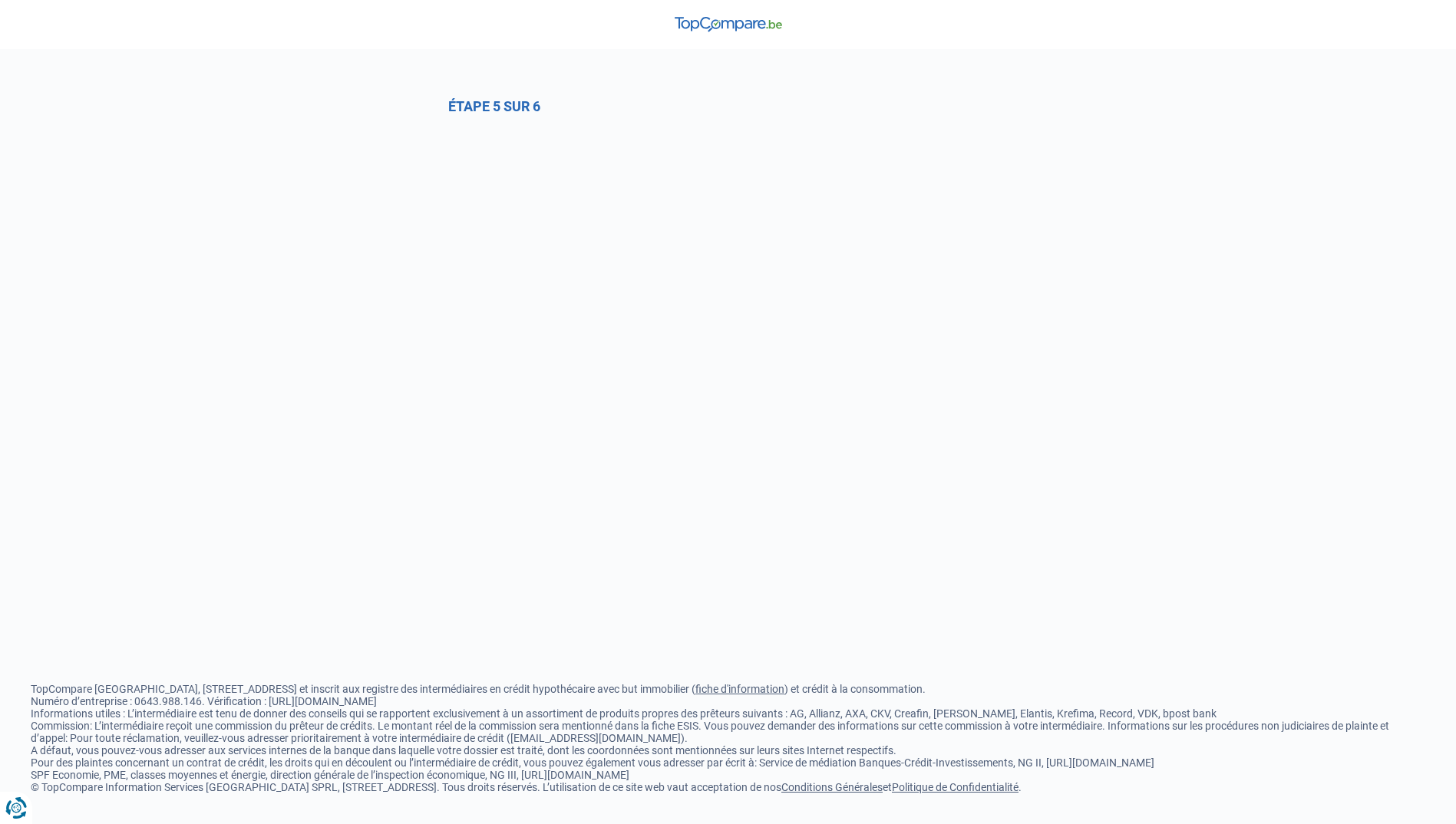
select select "0"
select select "privateEmployee"
select select "permanent"
select select "more36"
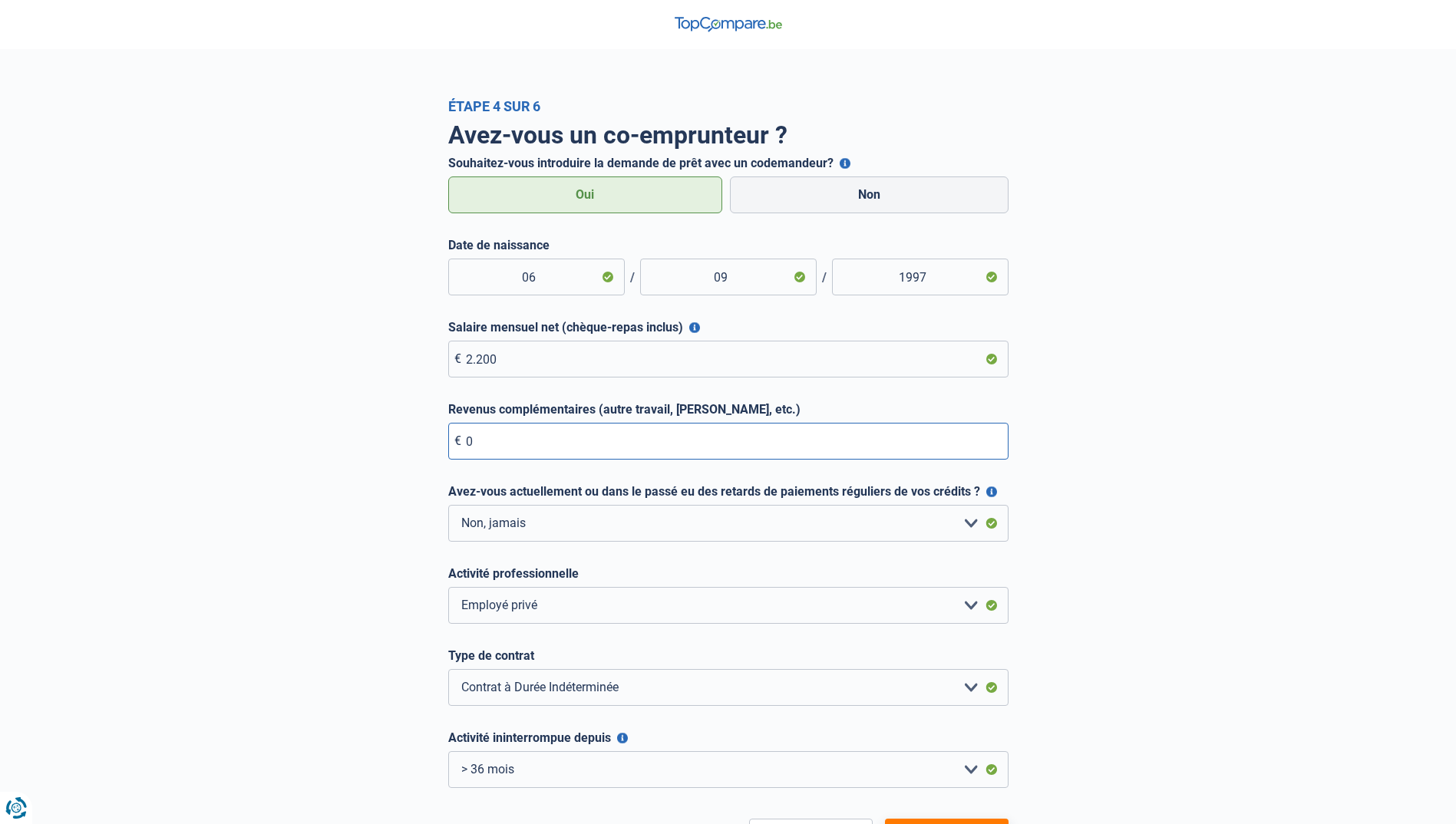
click at [475, 446] on input "0" at bounding box center [728, 441] width 561 height 37
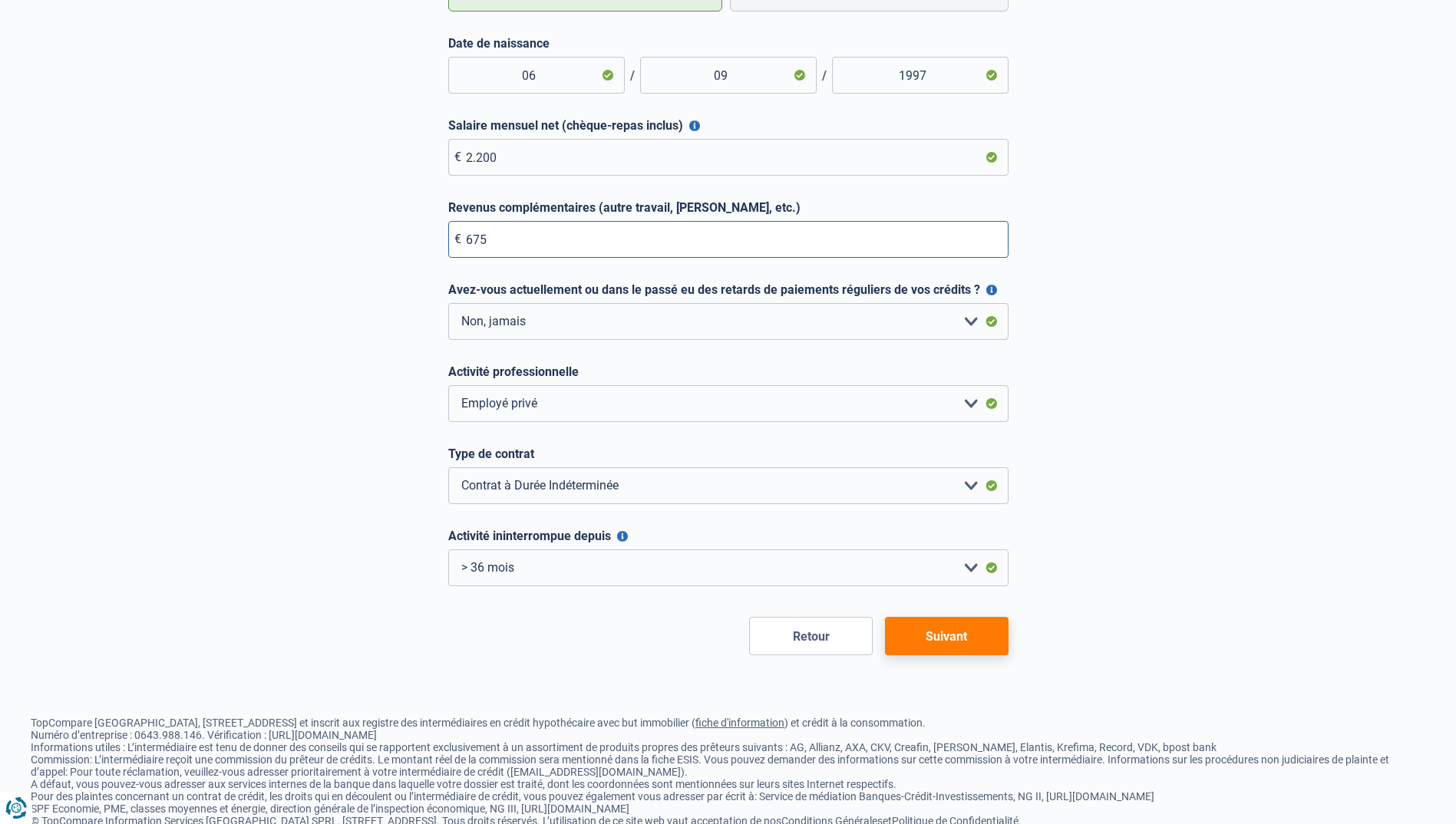
scroll to position [243, 0]
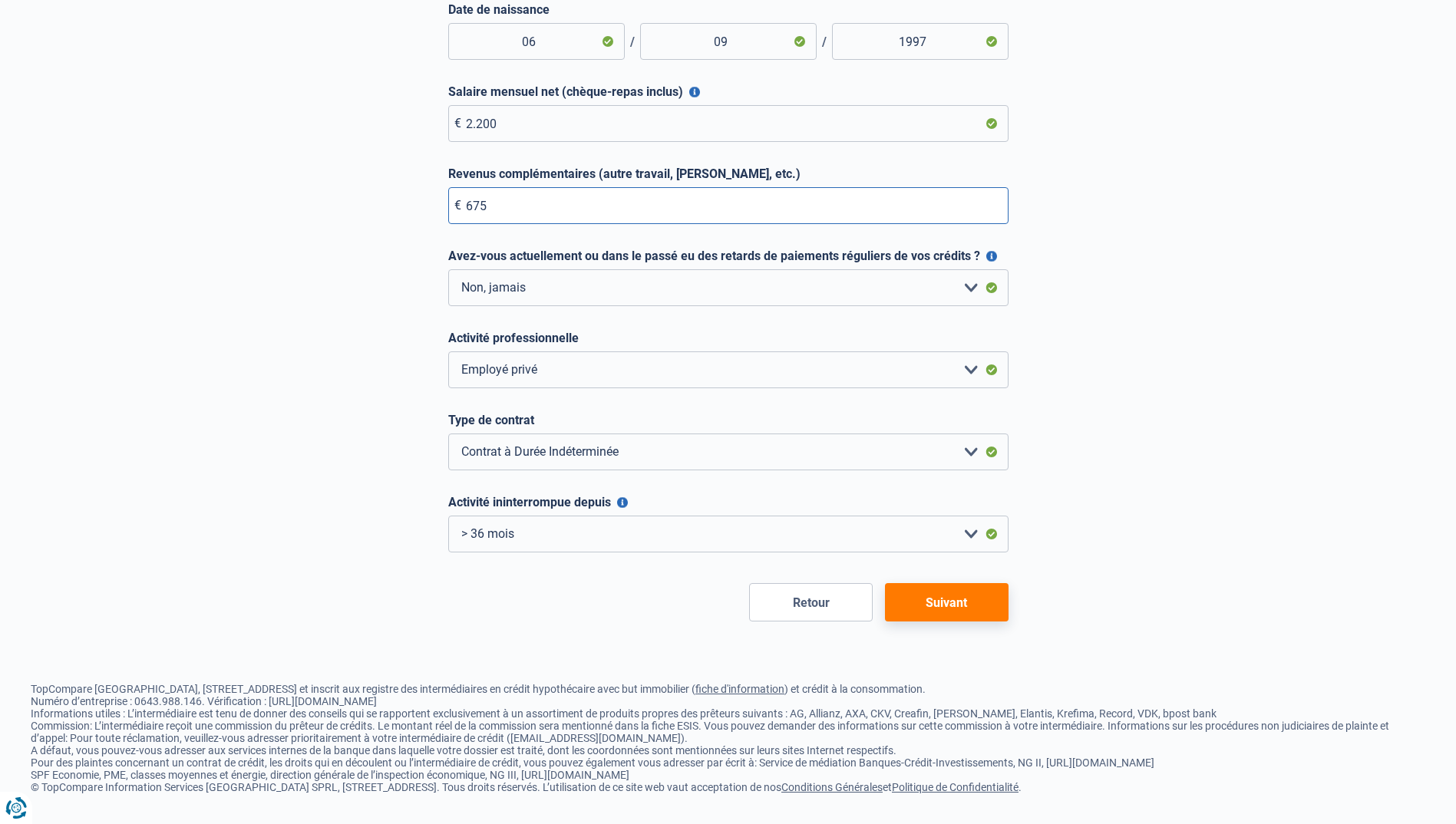
type input "675"
click at [835, 602] on button "Retour" at bounding box center [811, 603] width 124 height 38
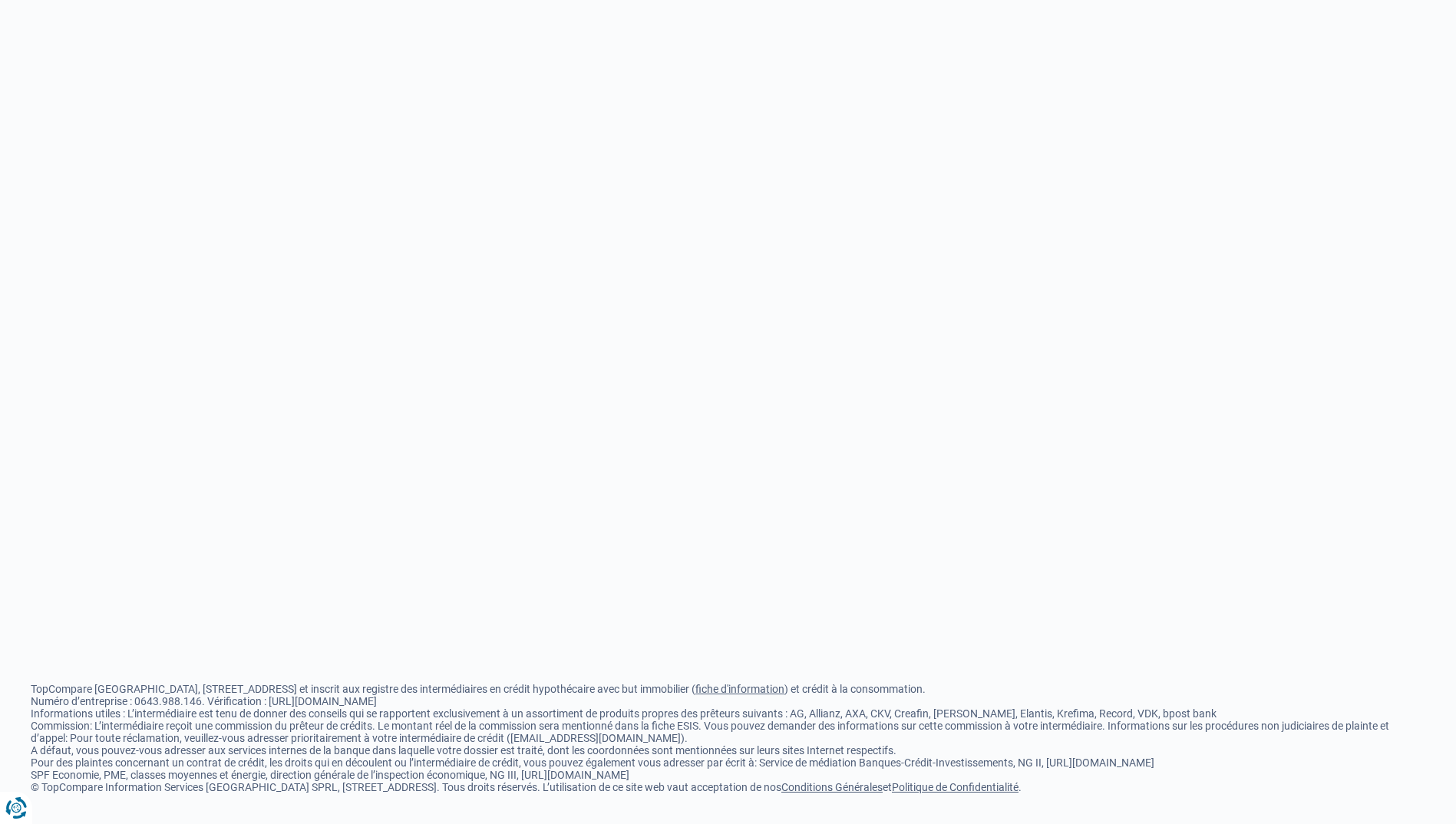
select select "0"
select select "privateEmployee"
select select "permanent"
select select "more36"
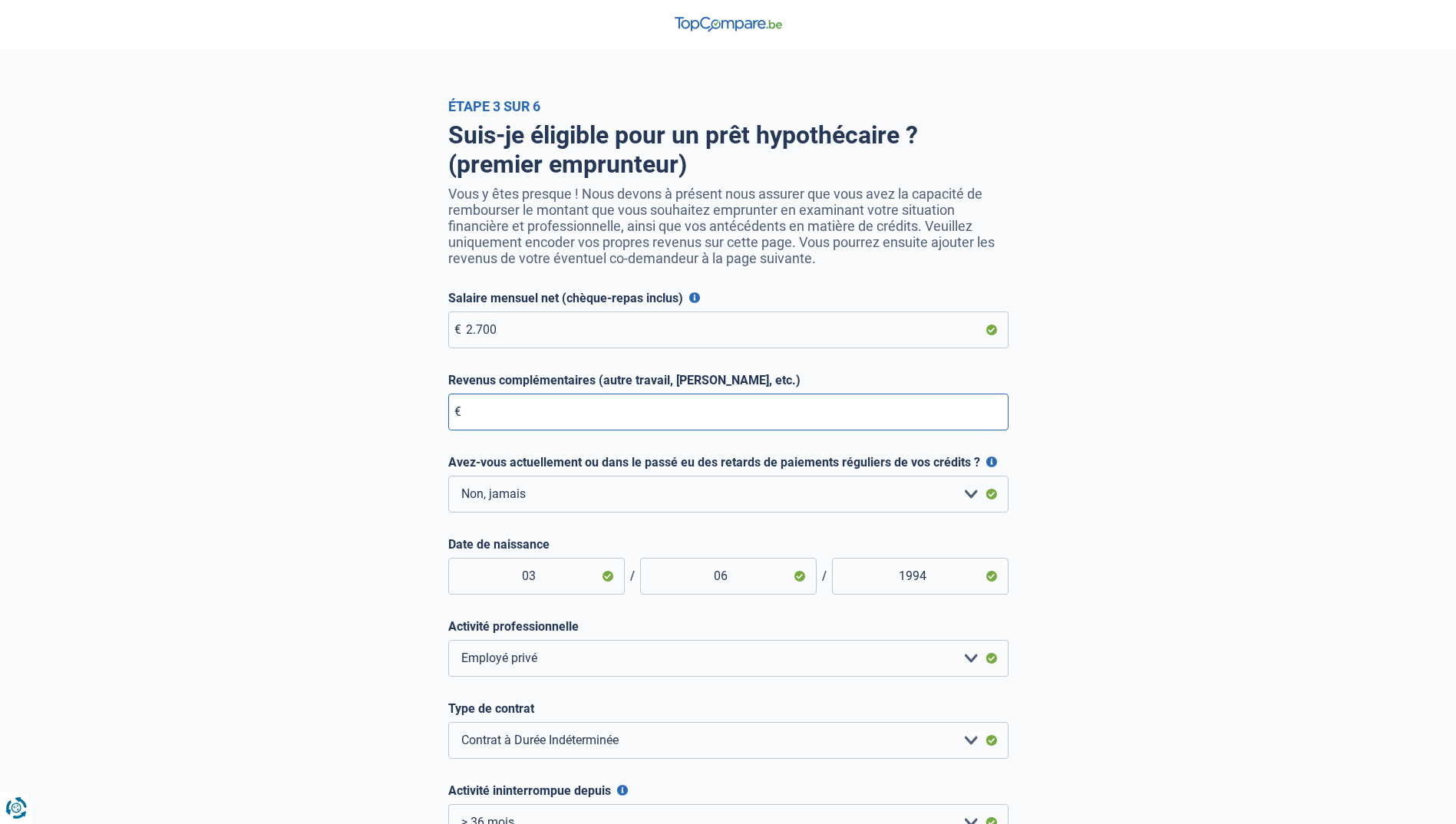
click at [498, 419] on input "Revenus complémentaires (autre travail, loyer, etc.)" at bounding box center [728, 412] width 561 height 37
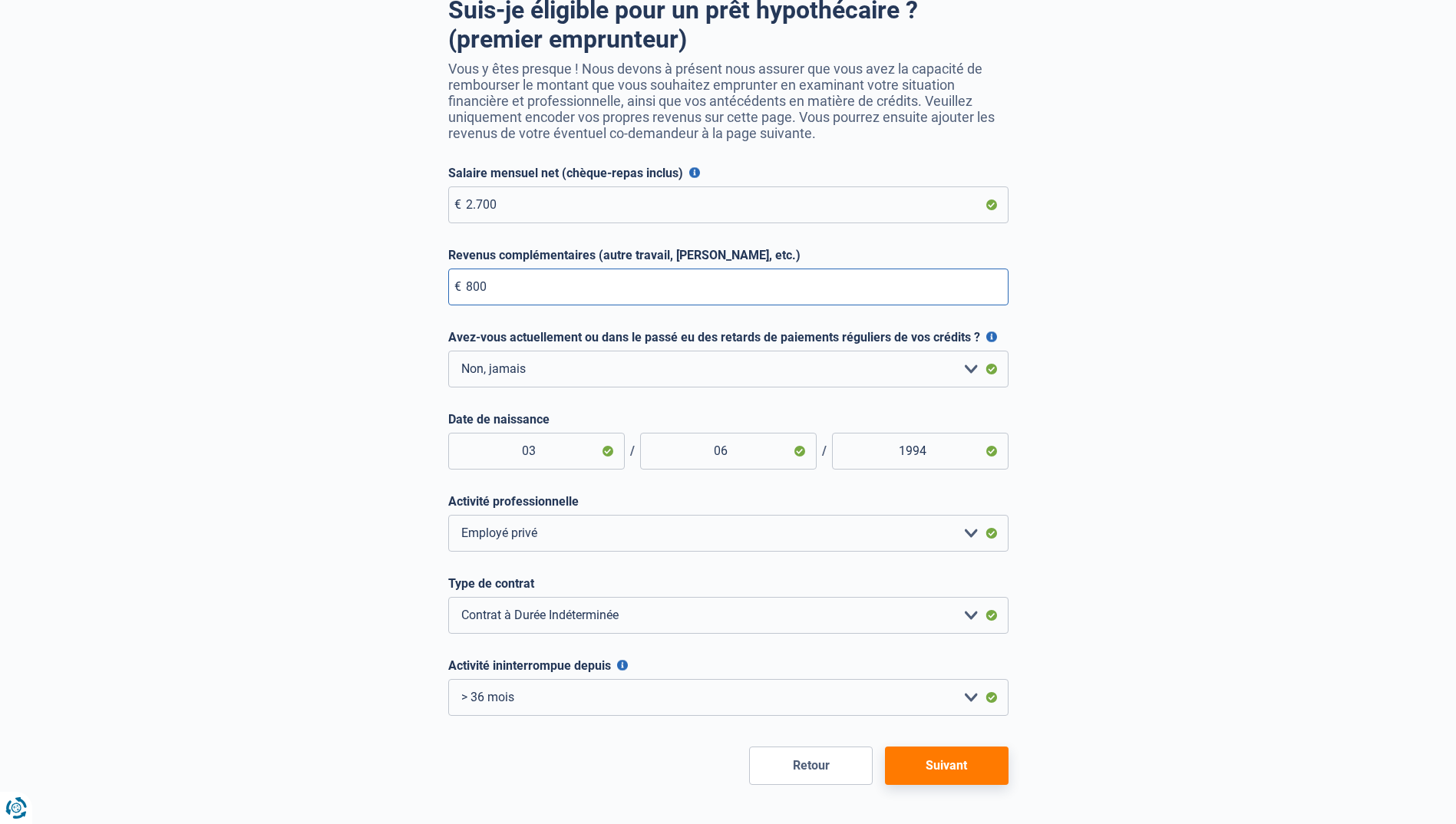
scroll to position [300, 0]
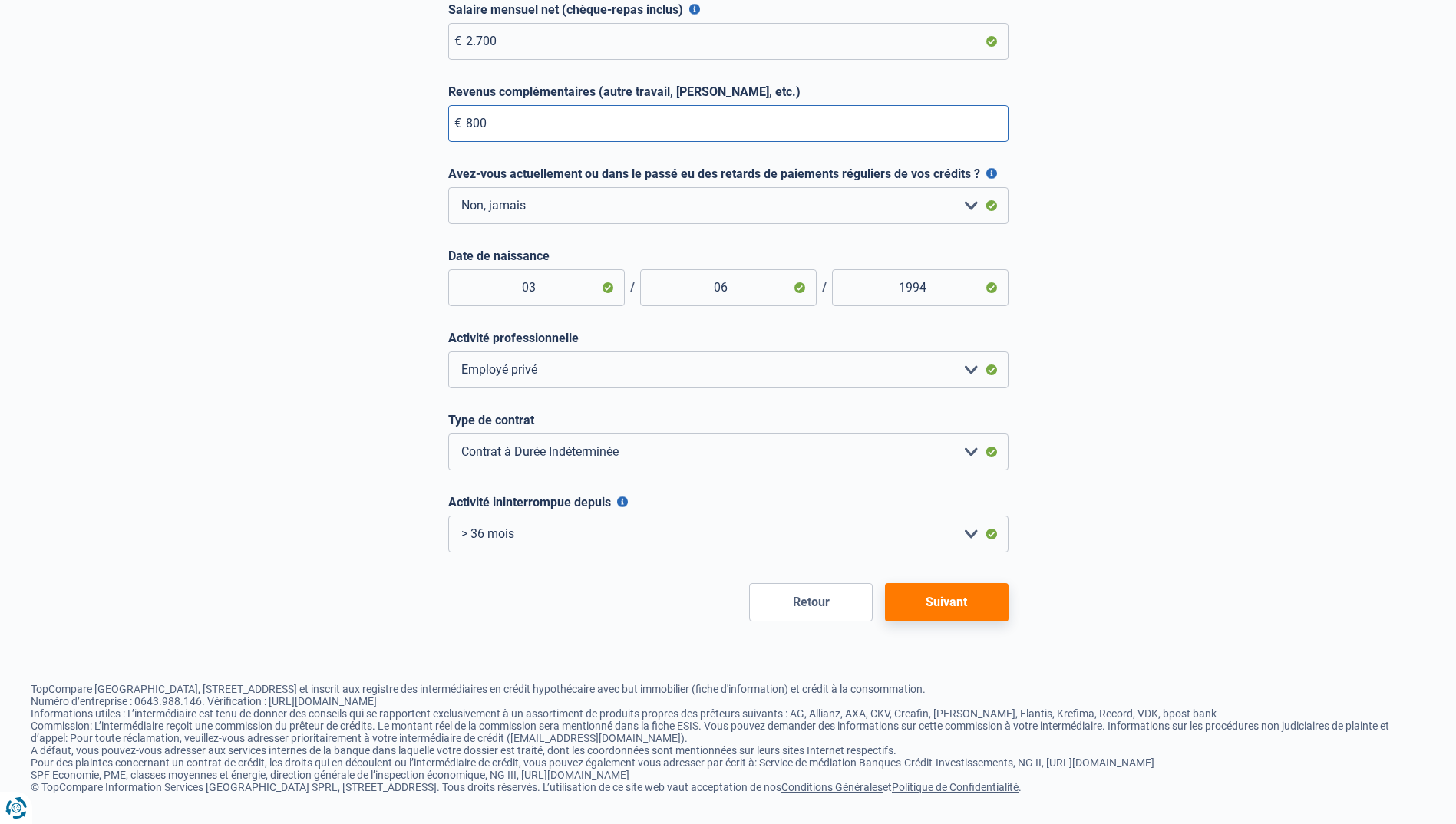
type input "800"
click at [915, 595] on button "Suivant" at bounding box center [947, 603] width 124 height 38
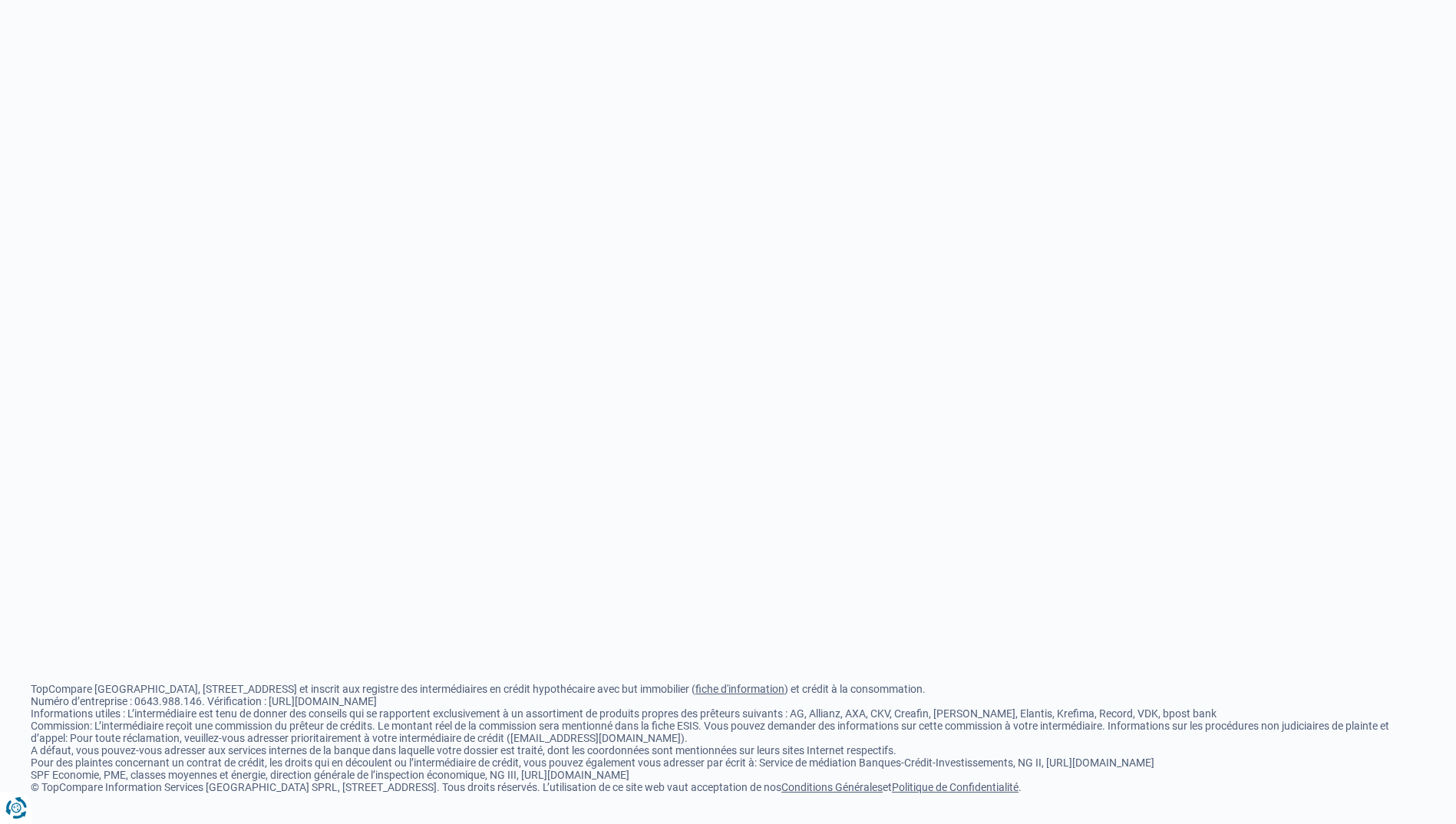
select select "0"
select select "privateEmployee"
select select "permanent"
select select "more36"
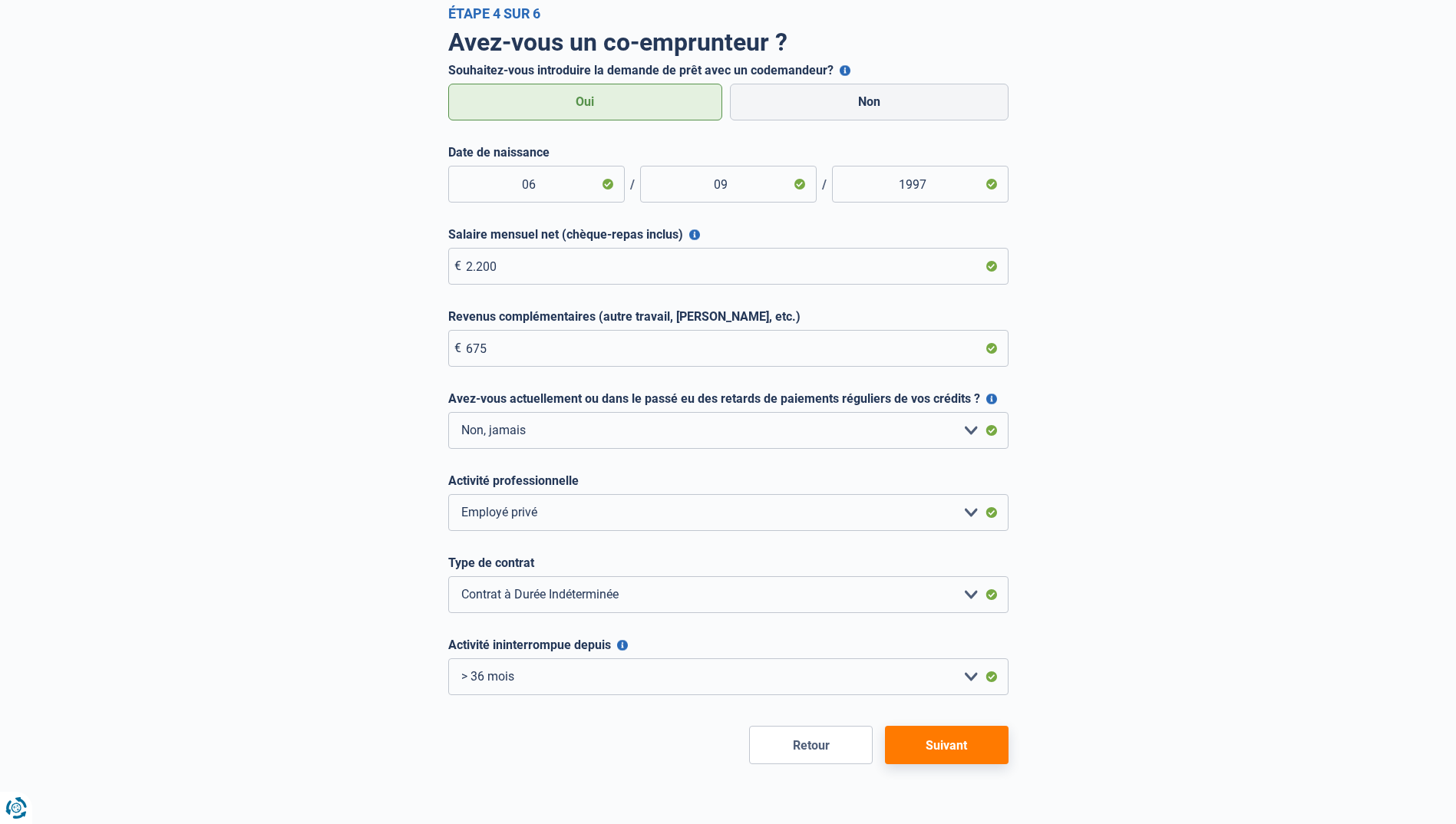
scroll to position [230, 0]
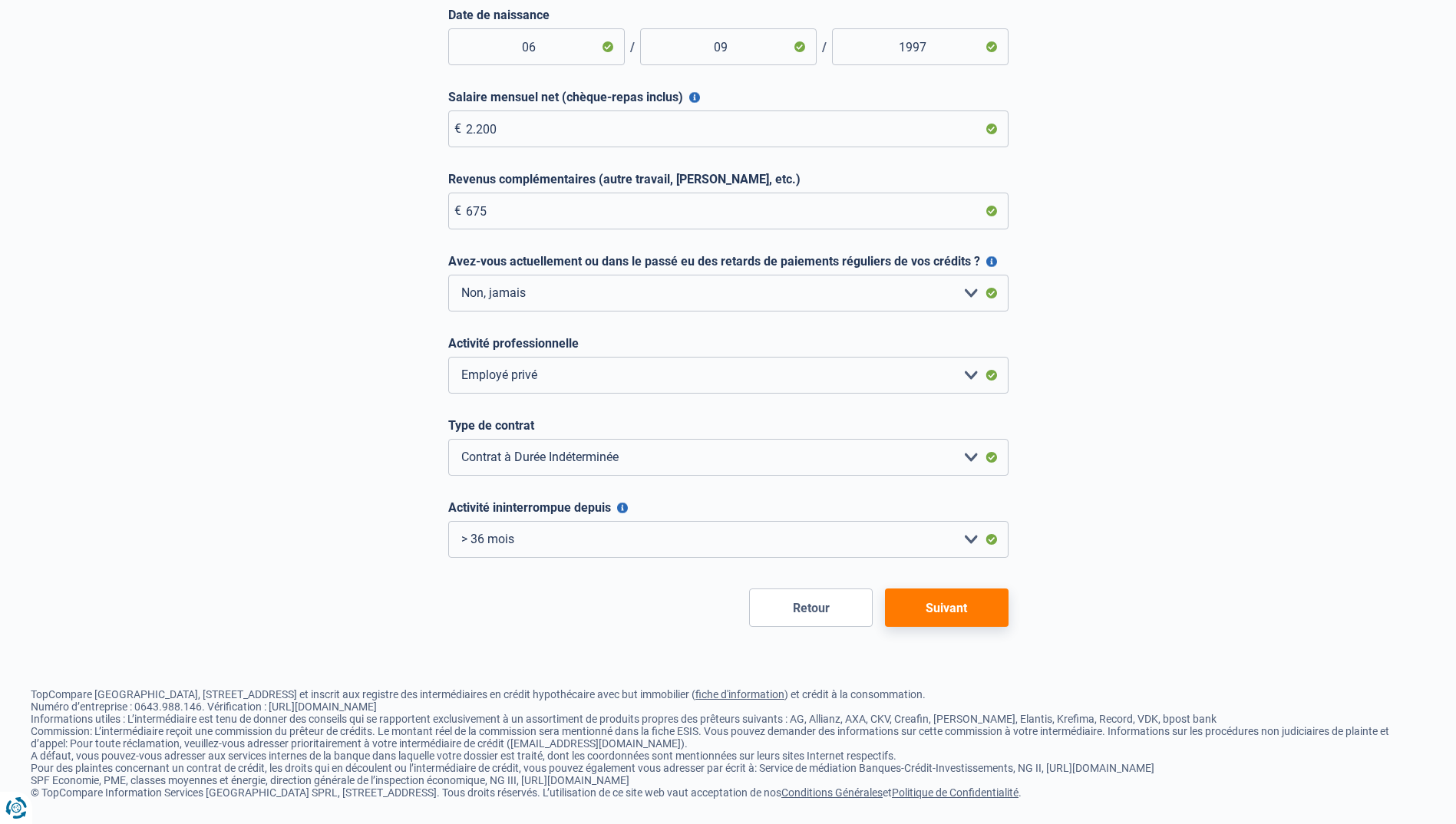
click at [939, 595] on button "Suivant" at bounding box center [947, 608] width 124 height 38
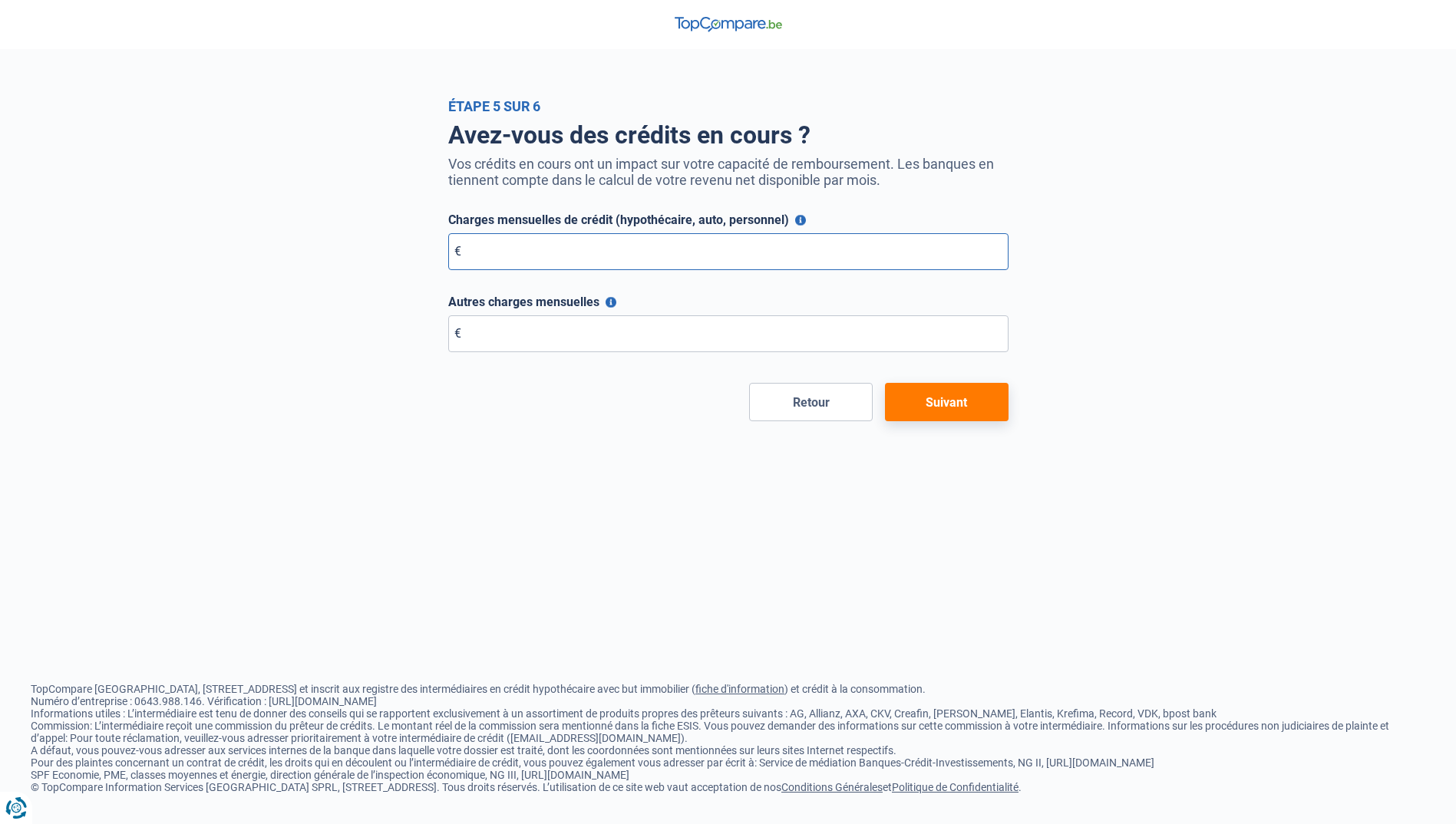
click at [509, 261] on input "Charges mensuelles de crédit (hypothécaire, auto, personnel)" at bounding box center [728, 252] width 561 height 37
type input "880"
click at [933, 405] on button "Suivant" at bounding box center [947, 402] width 124 height 38
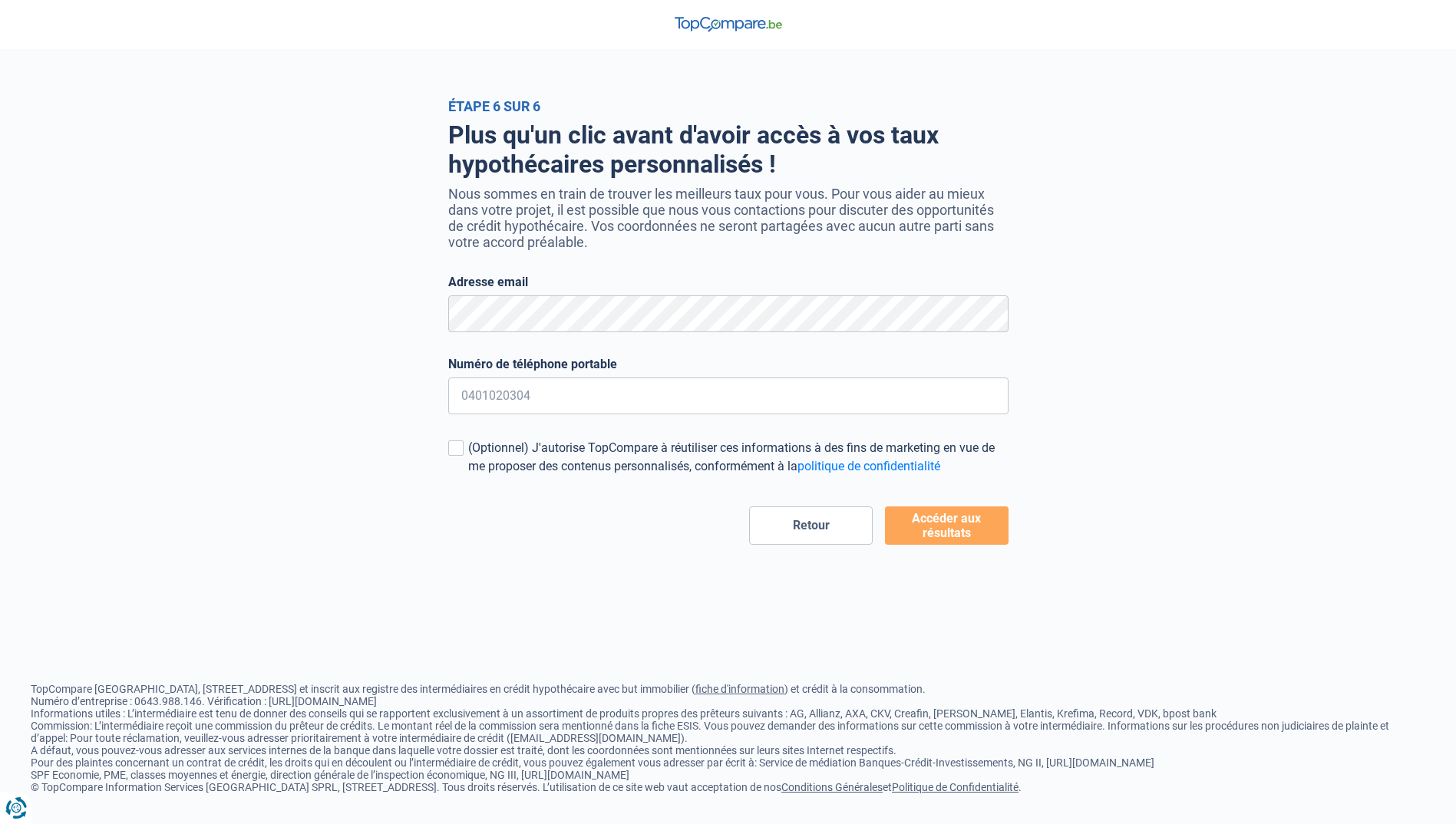
click at [827, 535] on button "Retour" at bounding box center [811, 526] width 124 height 38
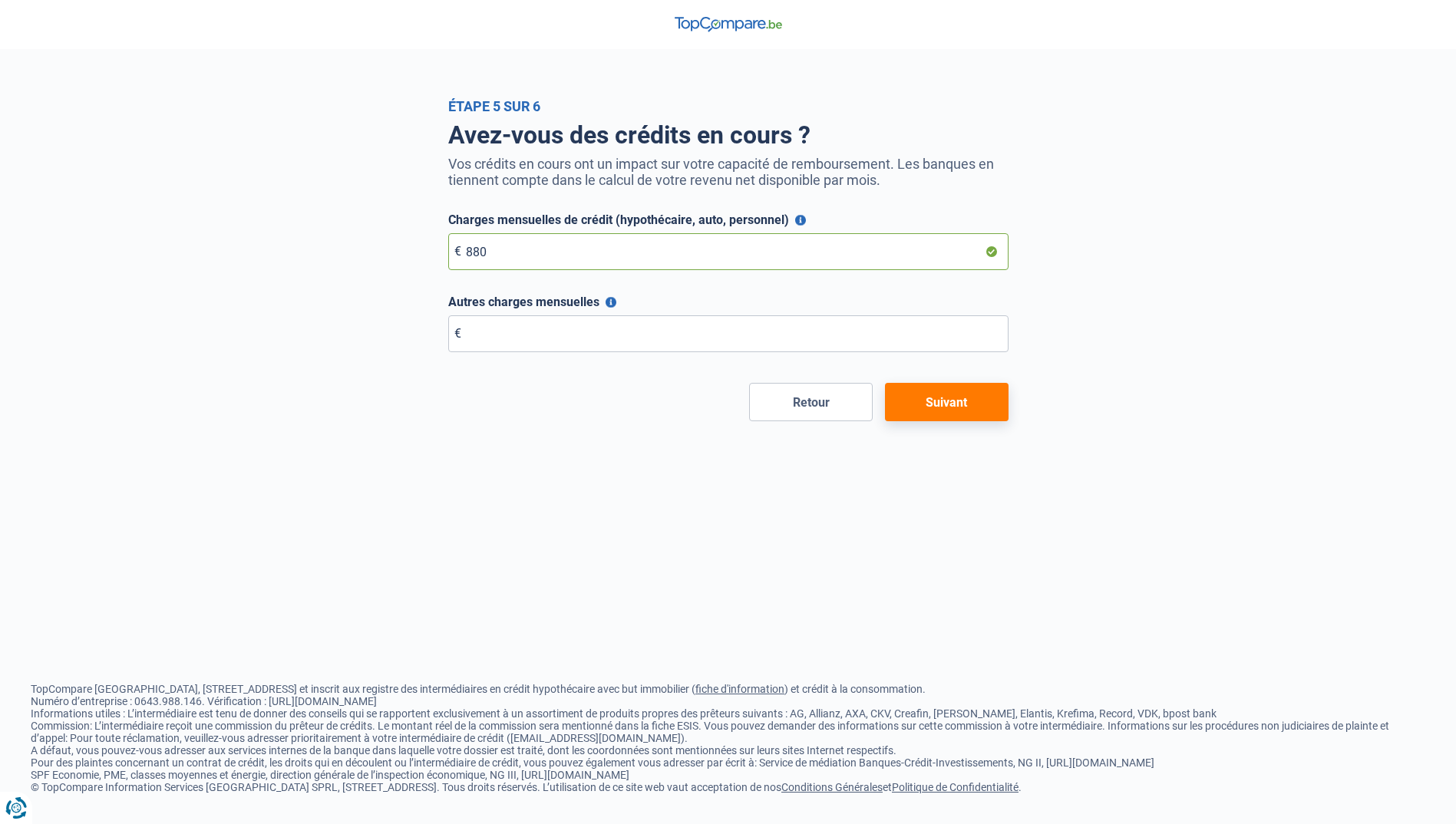
click at [522, 270] on input "880" at bounding box center [728, 252] width 561 height 37
type input "8"
type input "1.300"
click at [932, 421] on button "Suivant" at bounding box center [947, 402] width 124 height 38
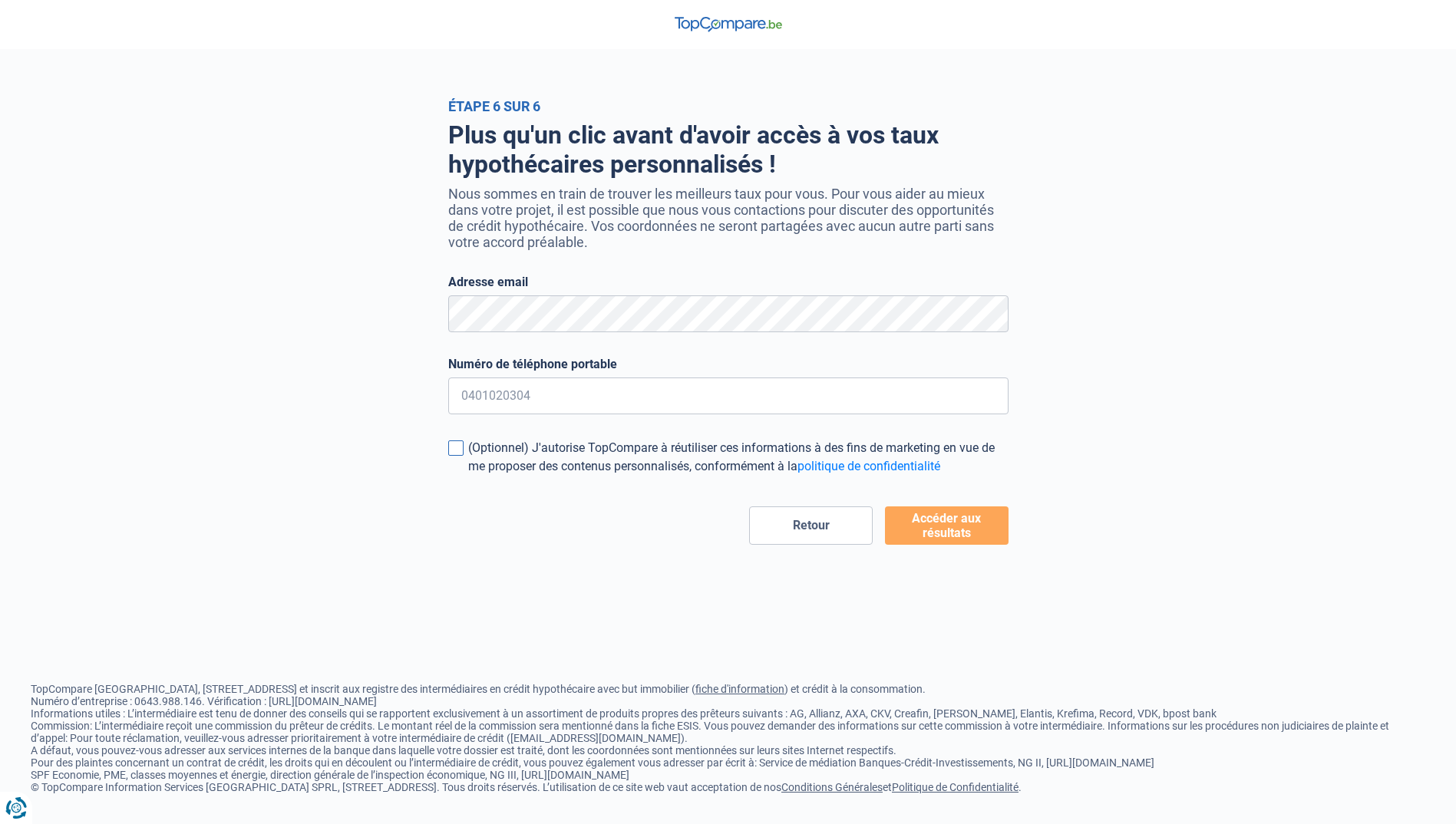
click at [460, 453] on span at bounding box center [456, 448] width 16 height 16
click at [468, 476] on input "(Optionnel) J'autorise TopCompare à réutiliser ces informations à des fins de m…" at bounding box center [468, 476] width 0 height 0
click at [459, 453] on span at bounding box center [456, 448] width 16 height 16
click at [468, 476] on input "(Optionnel) J'autorise TopCompare à réutiliser ces informations à des fins de m…" at bounding box center [468, 476] width 0 height 0
click at [807, 525] on button "Retour" at bounding box center [811, 526] width 124 height 38
